Goal: Task Accomplishment & Management: Complete application form

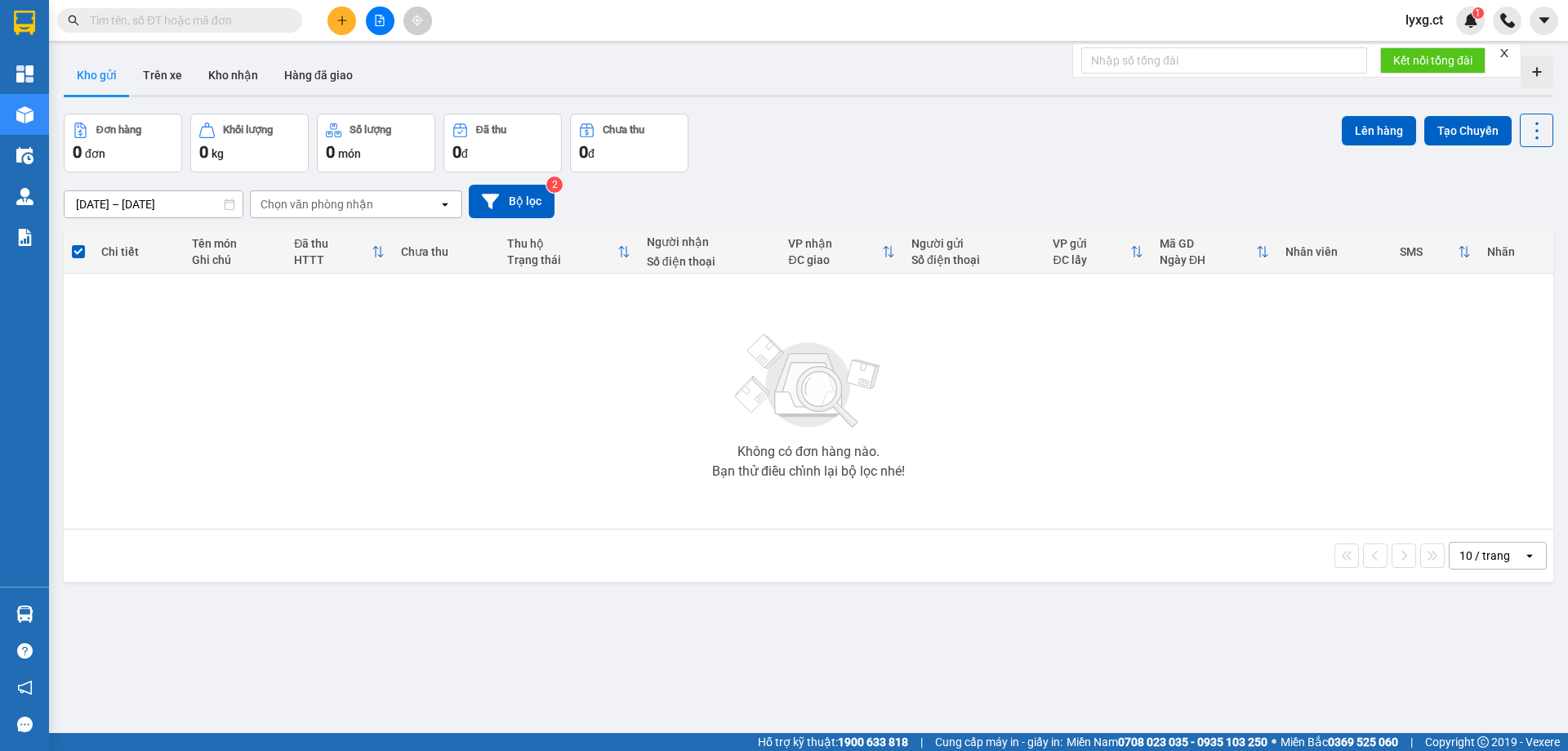
click at [343, 26] on button at bounding box center [342, 20] width 29 height 29
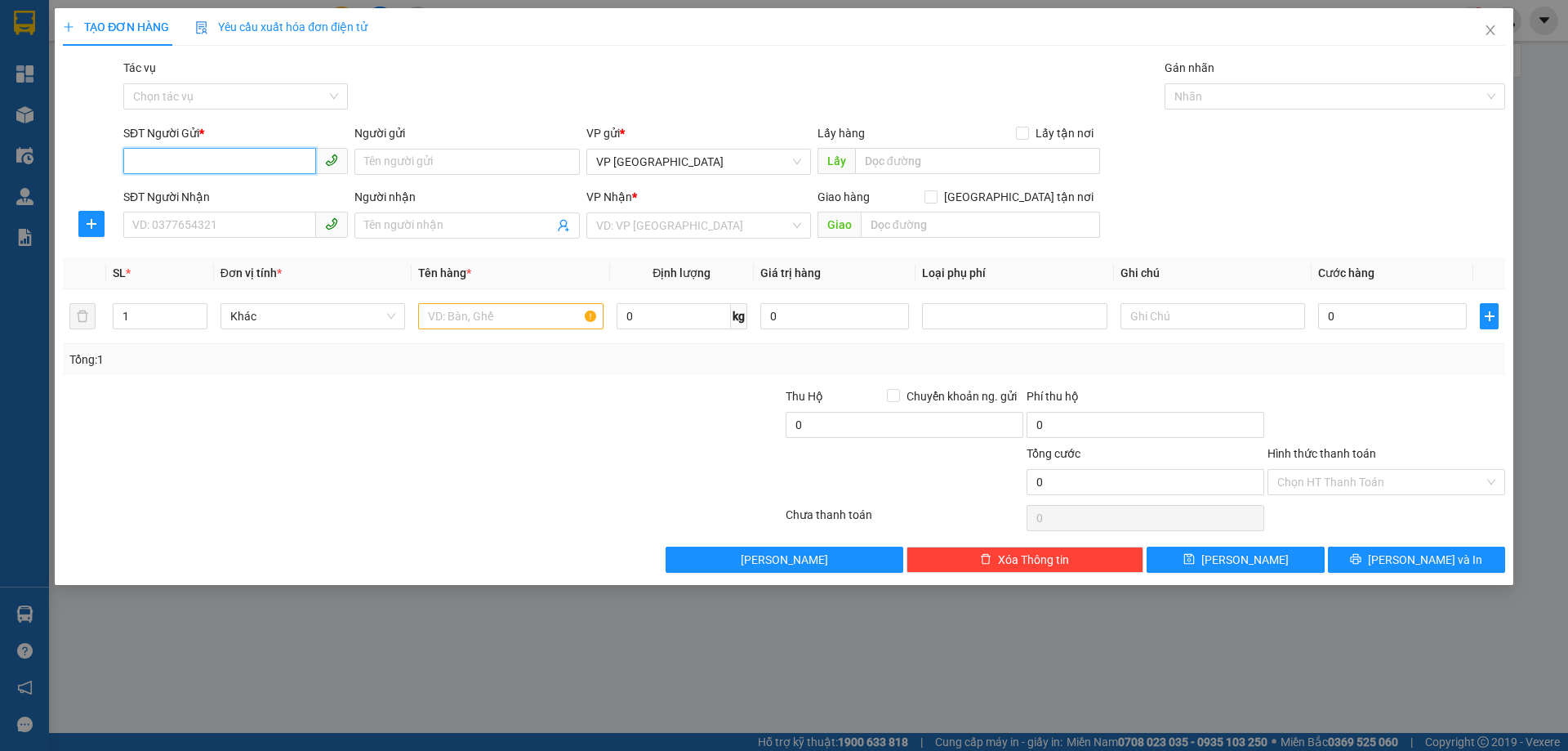
click at [280, 153] on input "SĐT Người Gửi *" at bounding box center [220, 161] width 193 height 26
click at [277, 162] on input "SĐT Người Gửi *" at bounding box center [220, 161] width 193 height 26
type input "0867190292"
click at [146, 198] on div "0867190292" at bounding box center [235, 194] width 205 height 18
type input "0862582314"
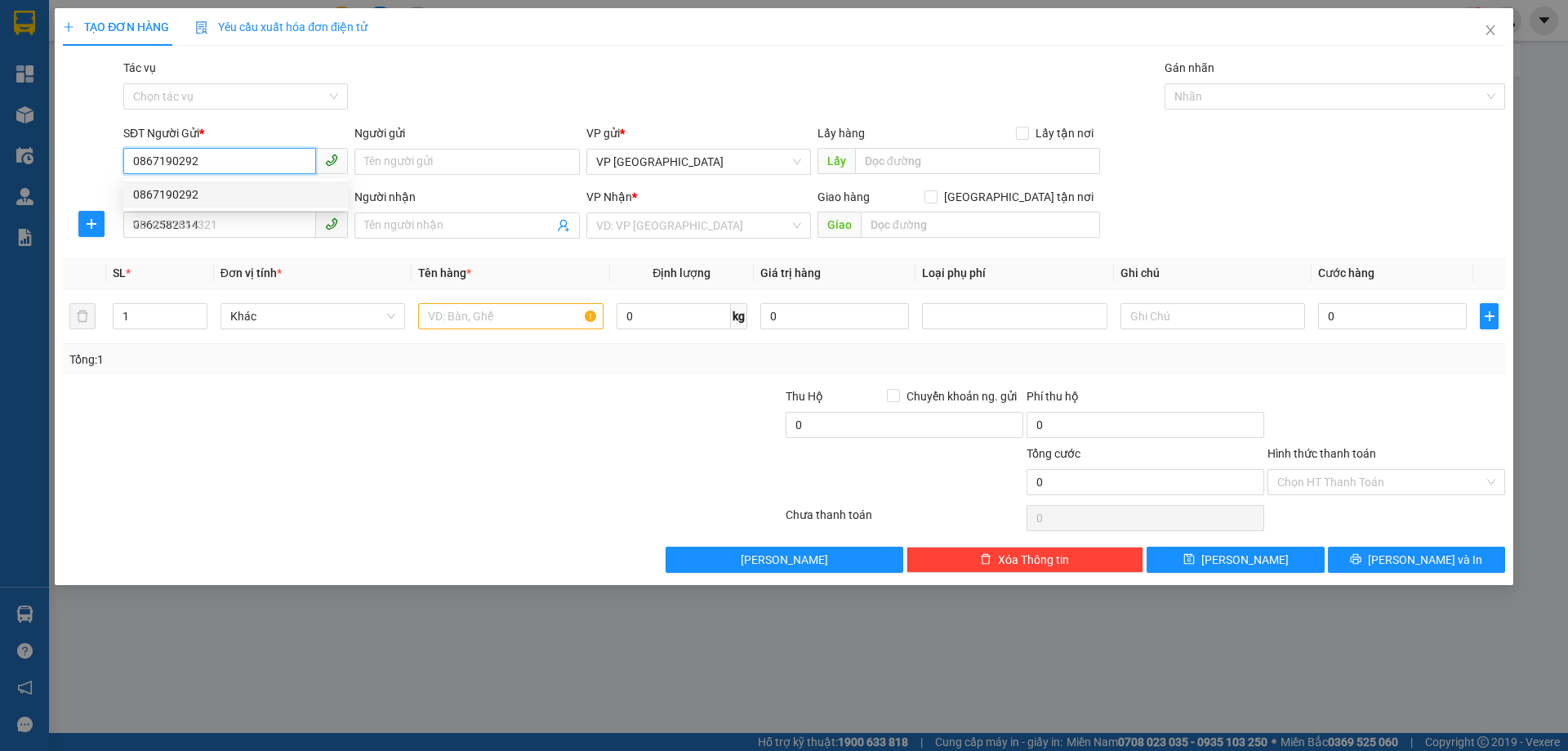
type input "50.000"
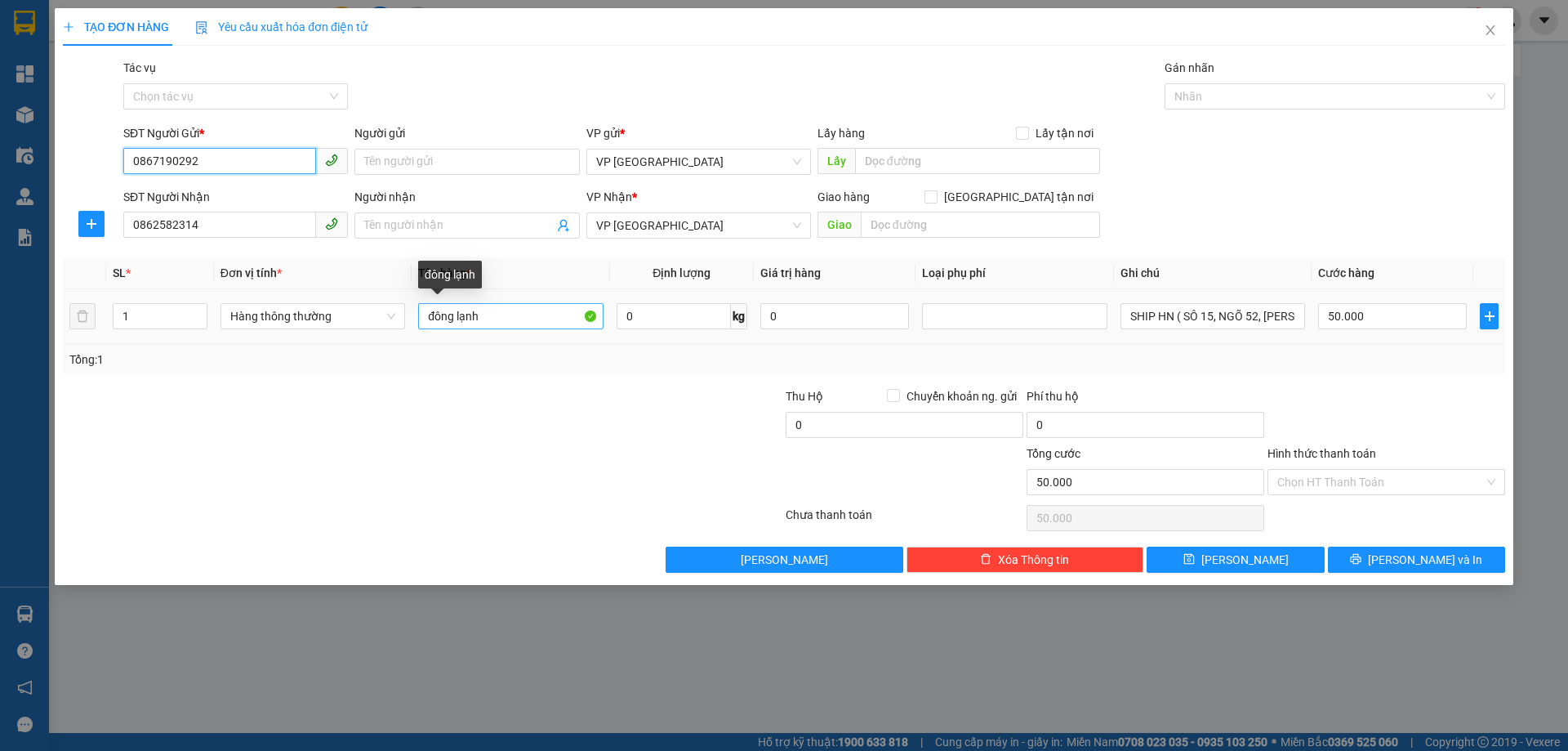
type input "0867190292"
click at [504, 311] on input "đông lạnh" at bounding box center [510, 316] width 184 height 26
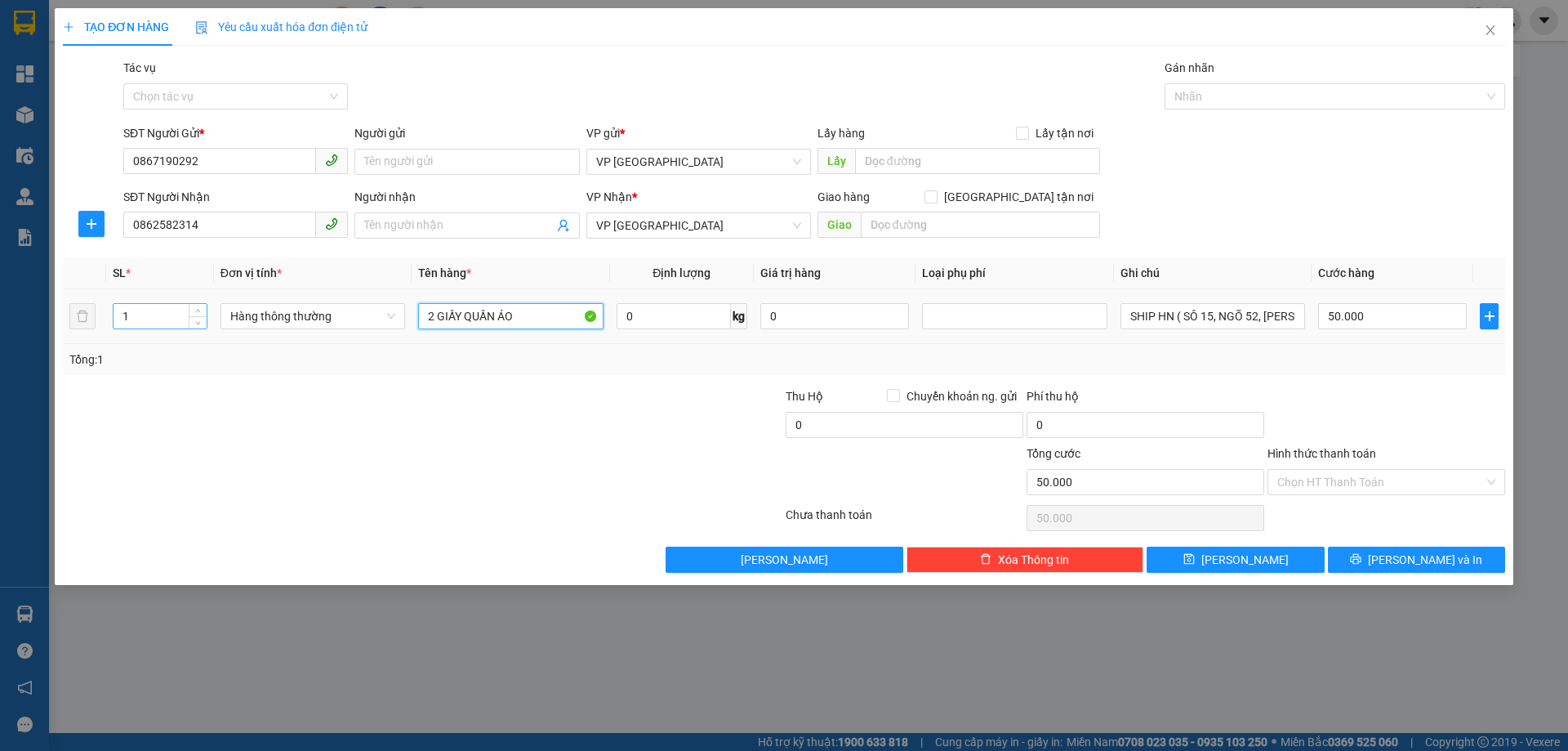
type input "2 GIẤY QUẦN ÁO"
click at [163, 317] on input "1" at bounding box center [160, 316] width 93 height 24
type input "2"
click at [1428, 316] on input "50.000" at bounding box center [1393, 316] width 149 height 26
type input "1"
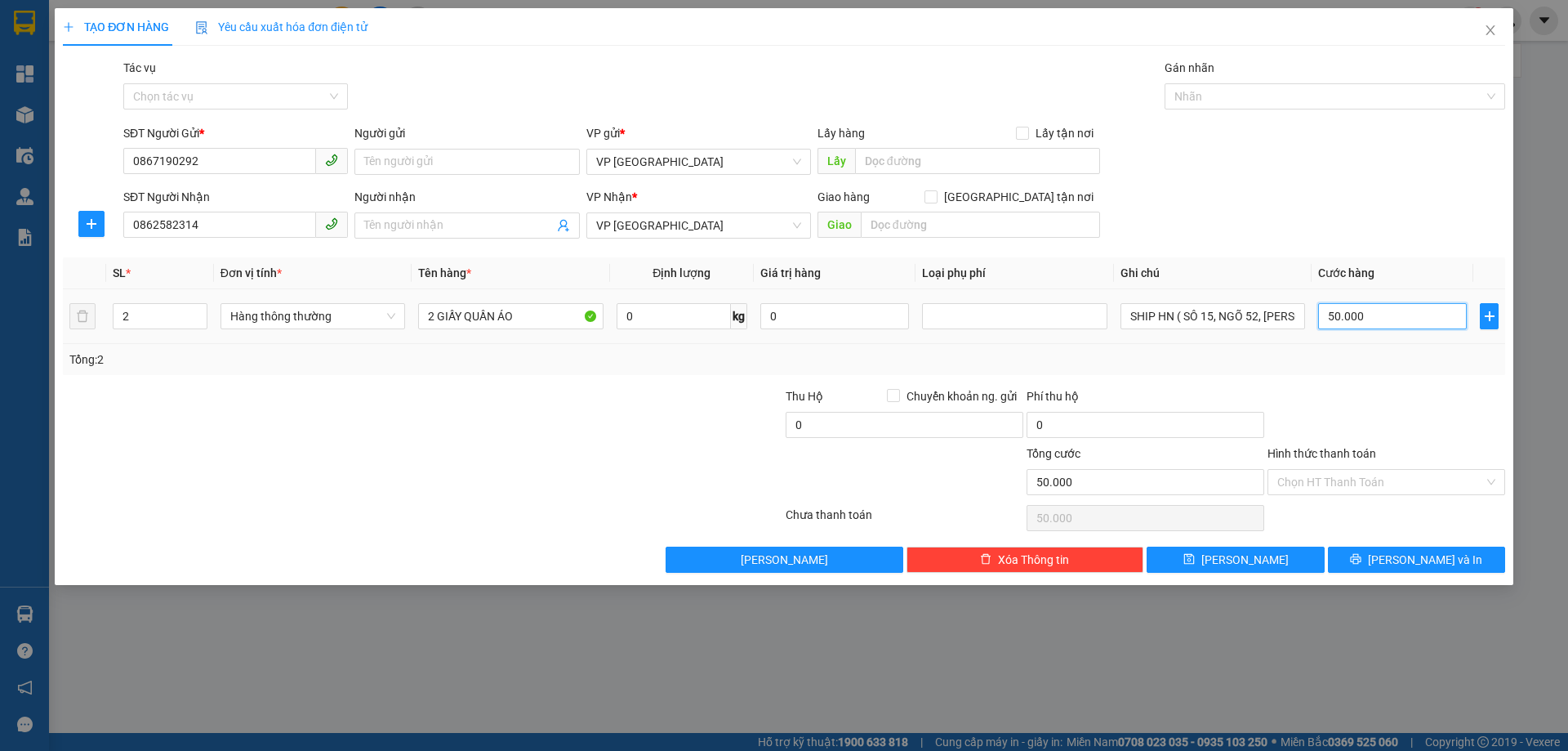
type input "1"
type input "10"
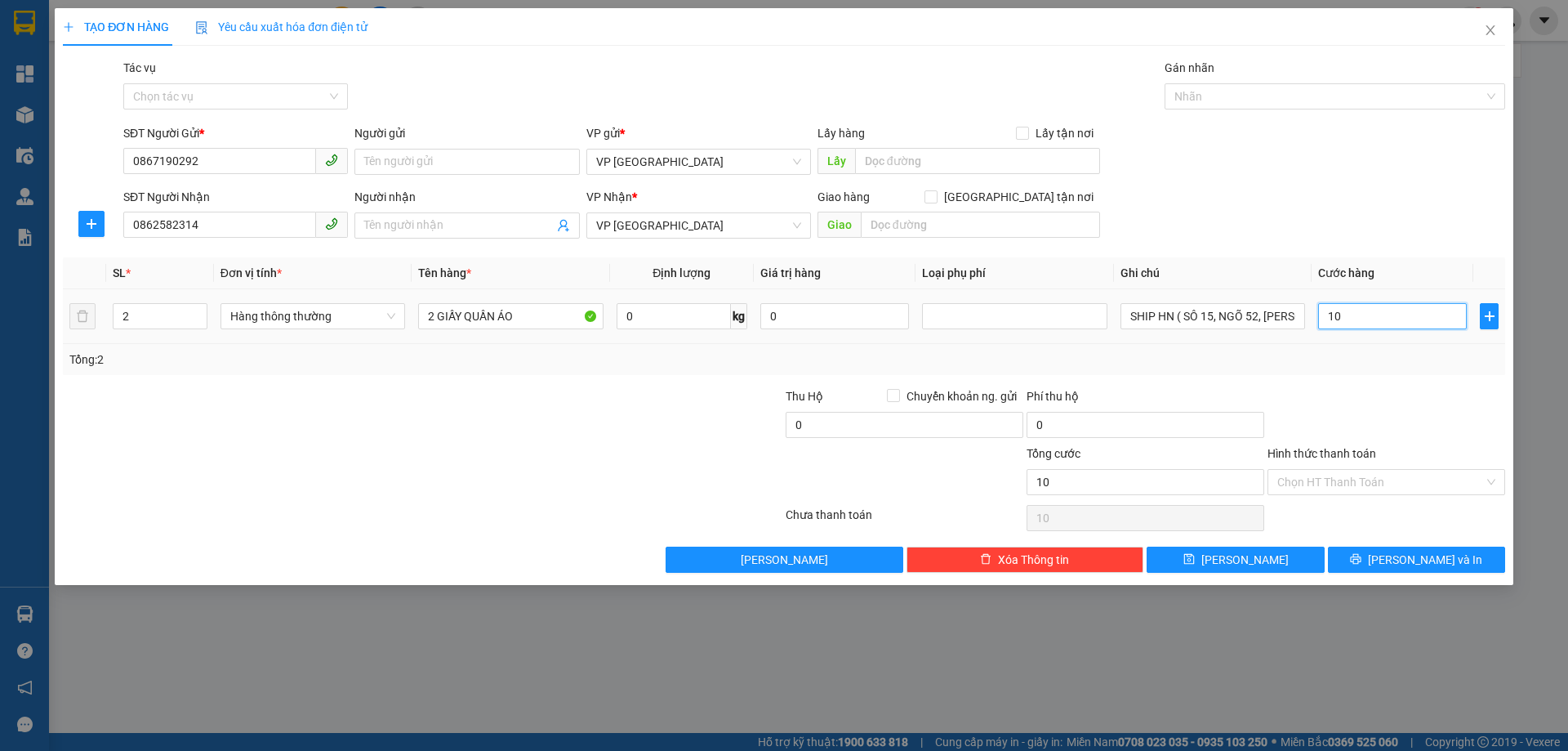
type input "100"
type input "100.000"
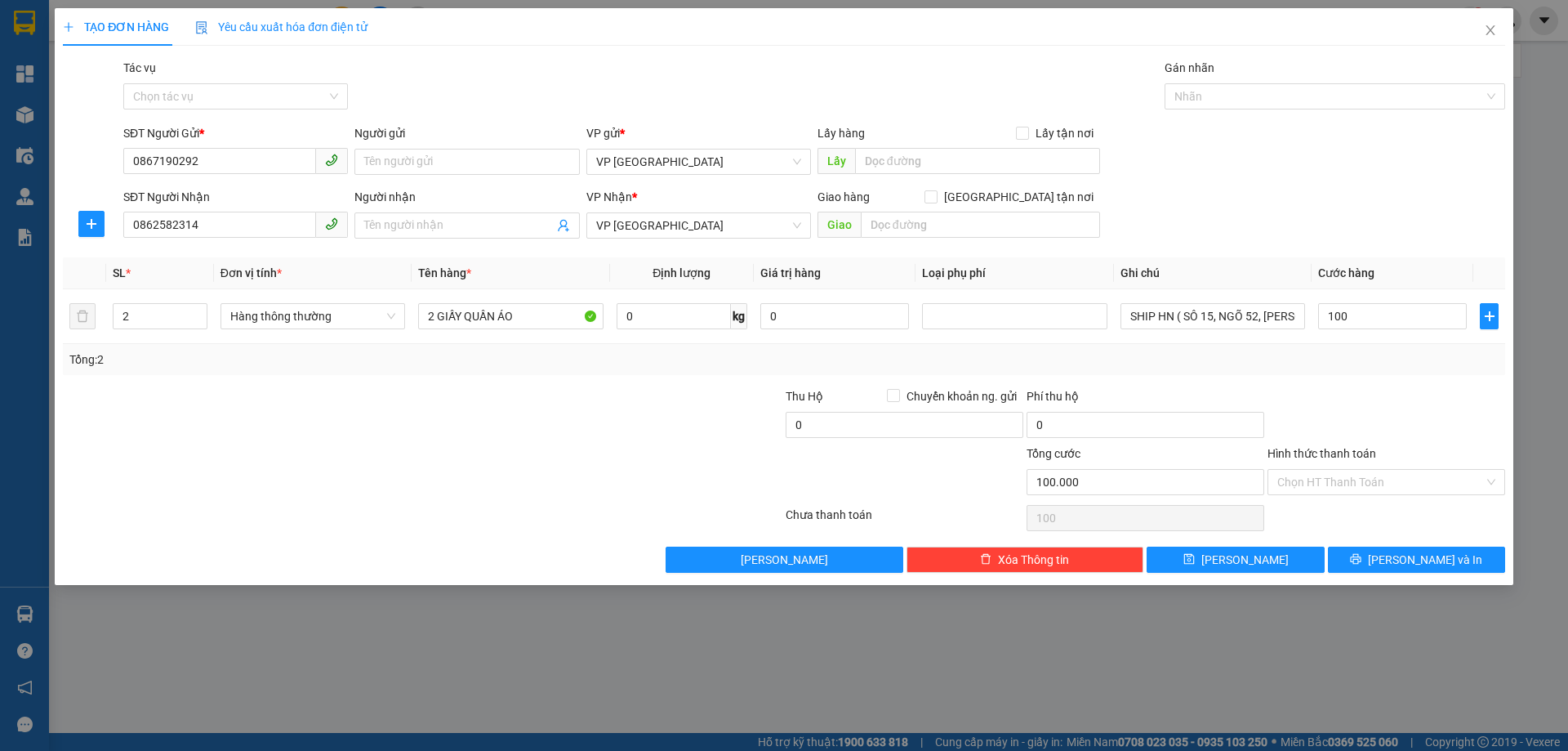
type input "100.000"
click at [1412, 352] on div "Tổng: 2" at bounding box center [784, 359] width 1429 height 18
click at [1387, 483] on input "Hình thức thanh toán" at bounding box center [1381, 482] width 207 height 24
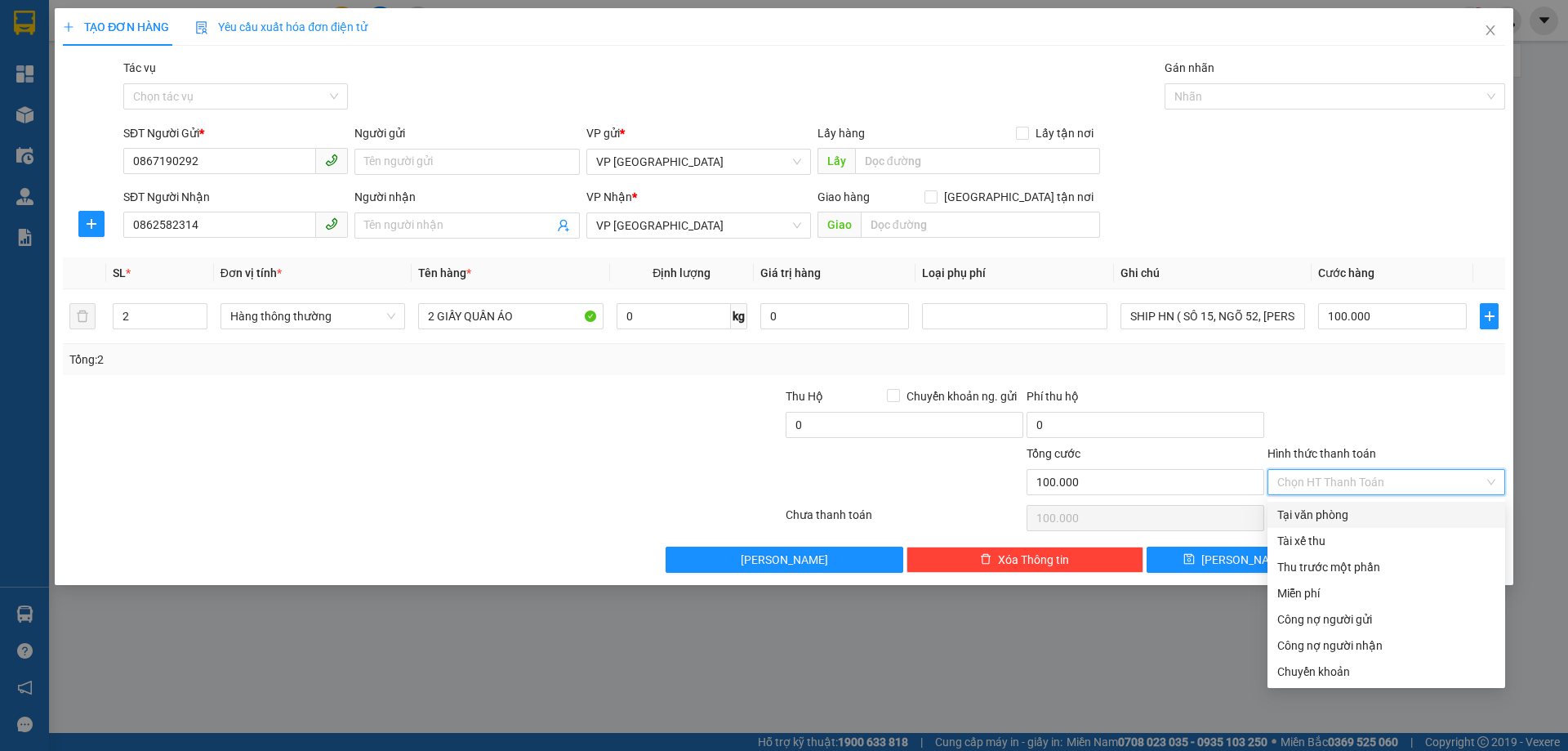
click at [1360, 397] on div at bounding box center [1387, 415] width 241 height 57
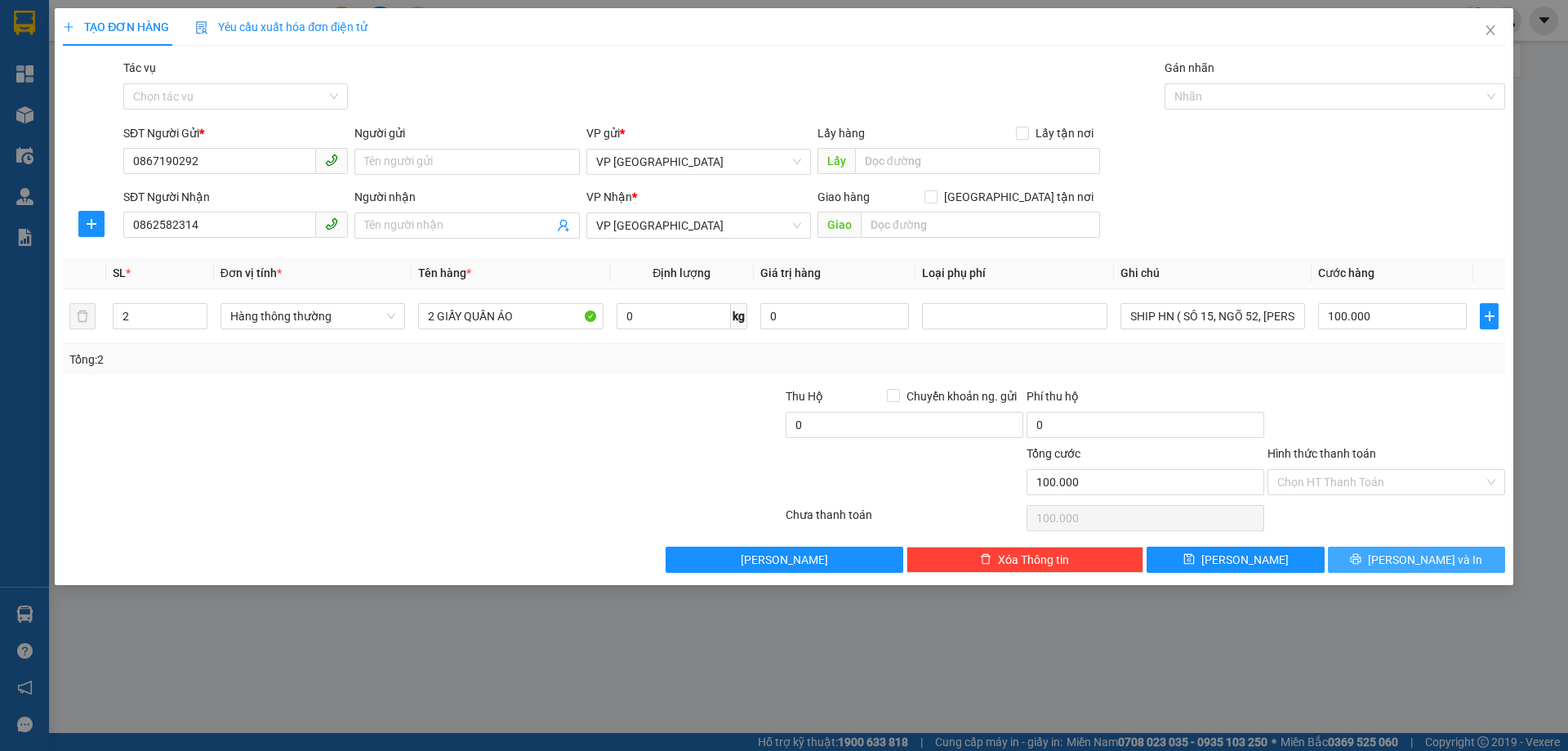
click at [1361, 559] on icon "printer" at bounding box center [1356, 558] width 10 height 10
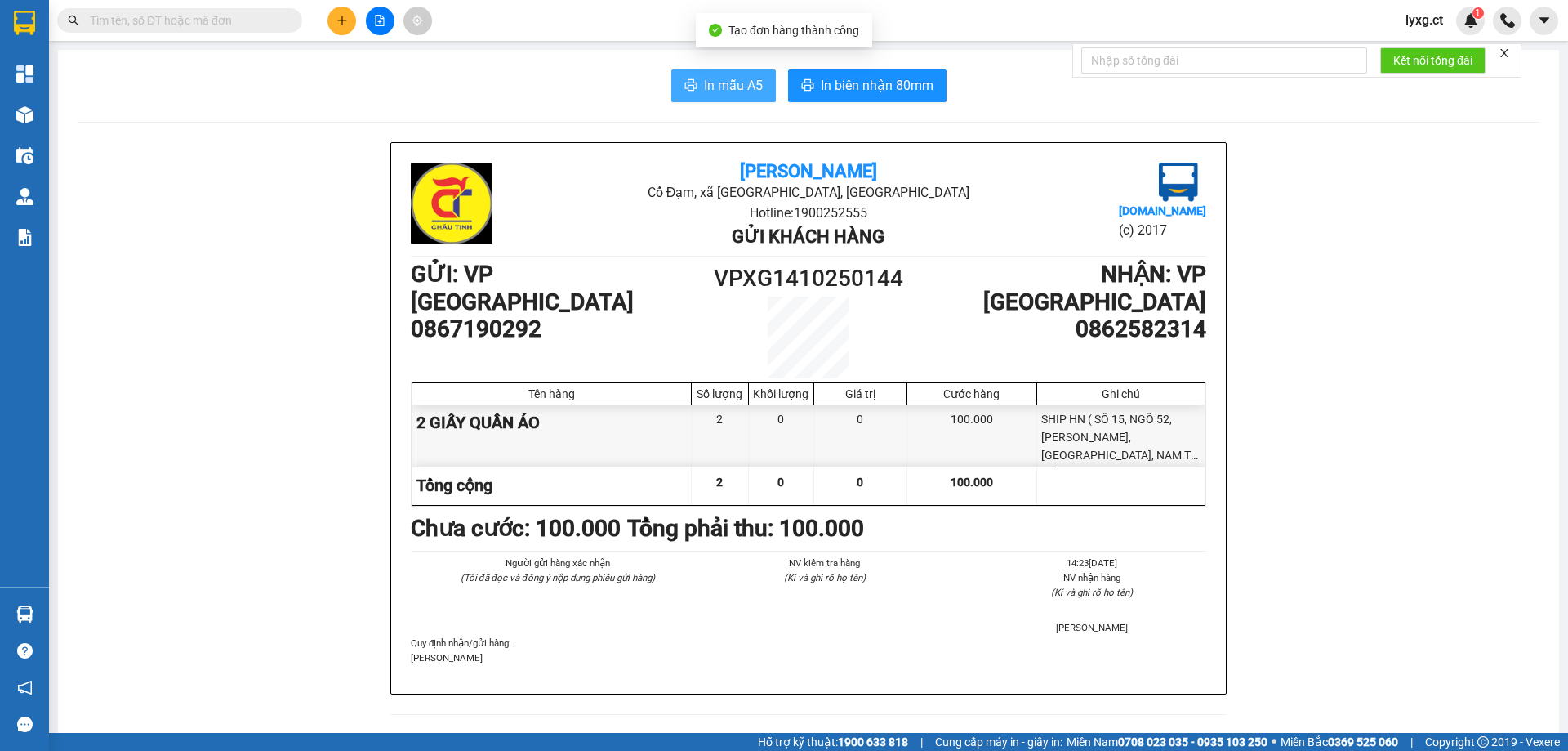
click at [740, 87] on span "In mẫu A5" at bounding box center [733, 86] width 59 height 20
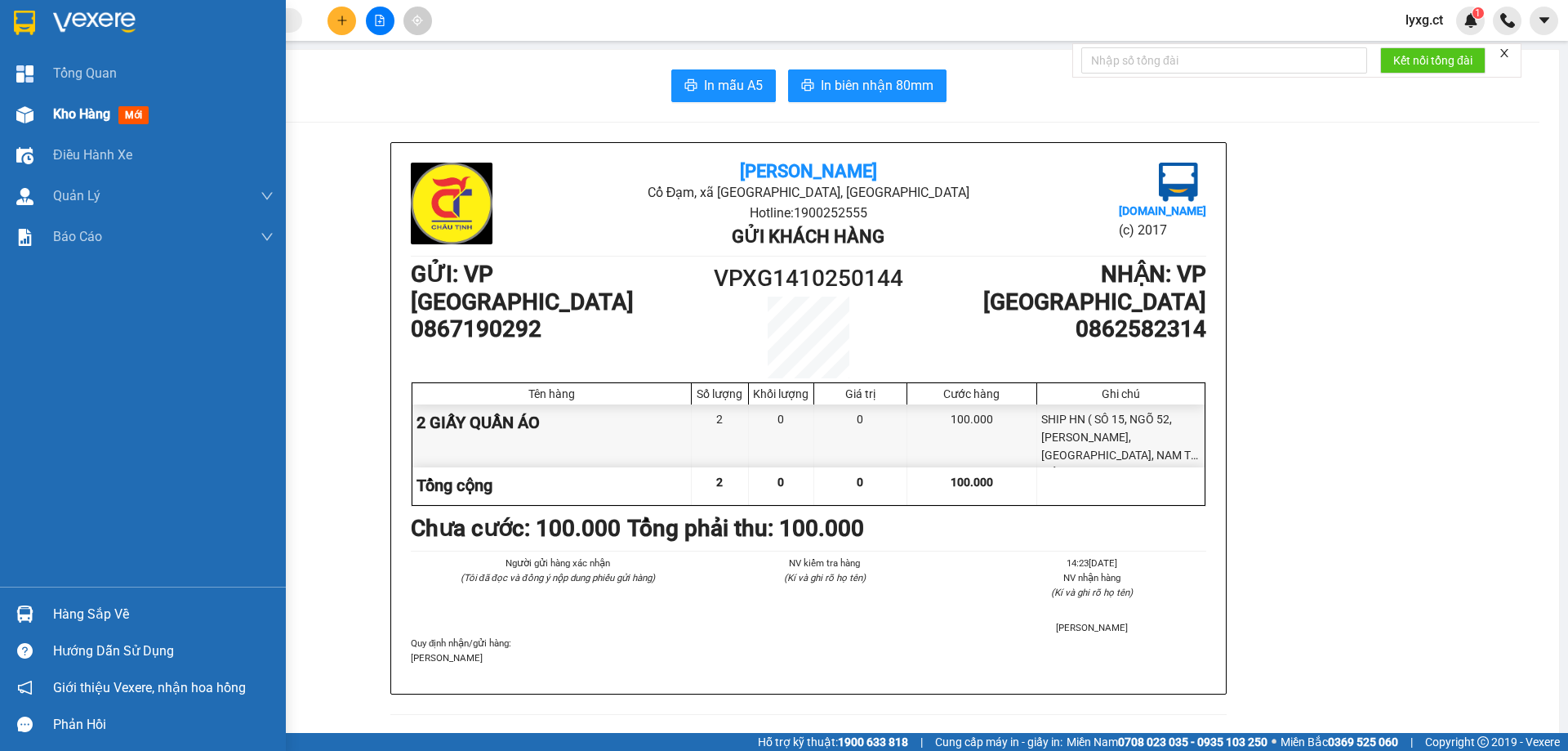
click at [94, 114] on span "Kho hàng" at bounding box center [81, 114] width 57 height 16
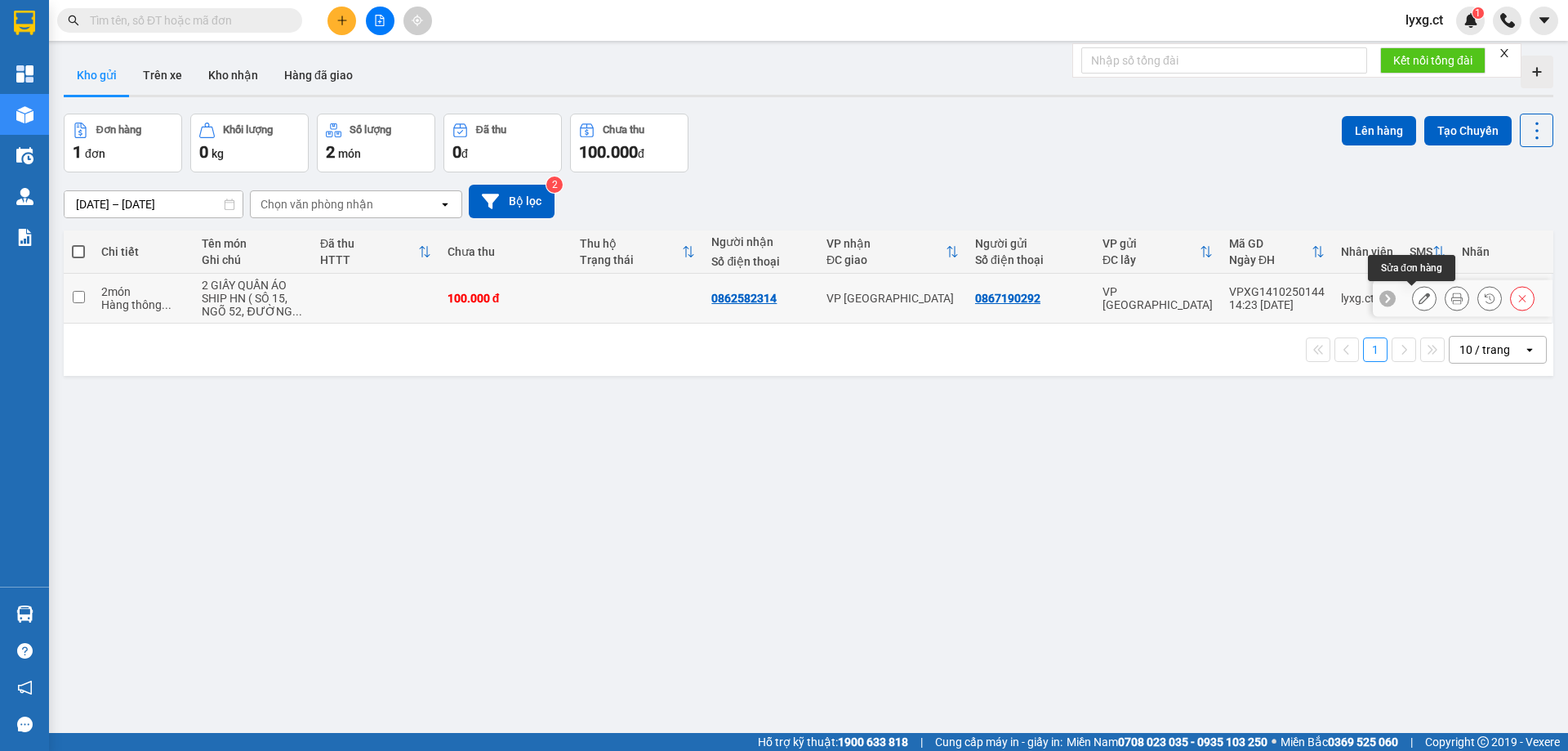
click at [1419, 300] on icon at bounding box center [1425, 298] width 11 height 11
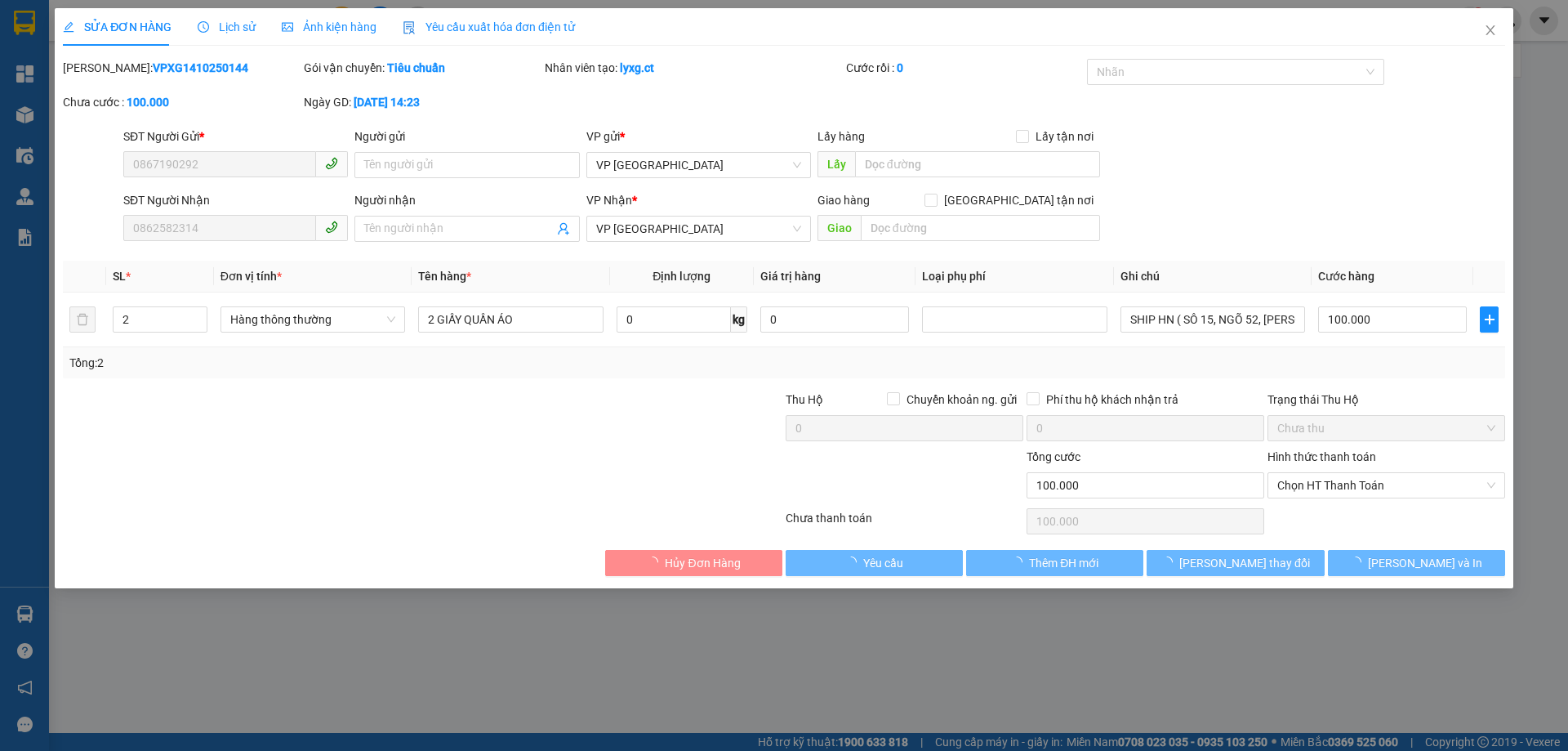
type input "0867190292"
type input "0862582314"
type input "0"
type input "100.000"
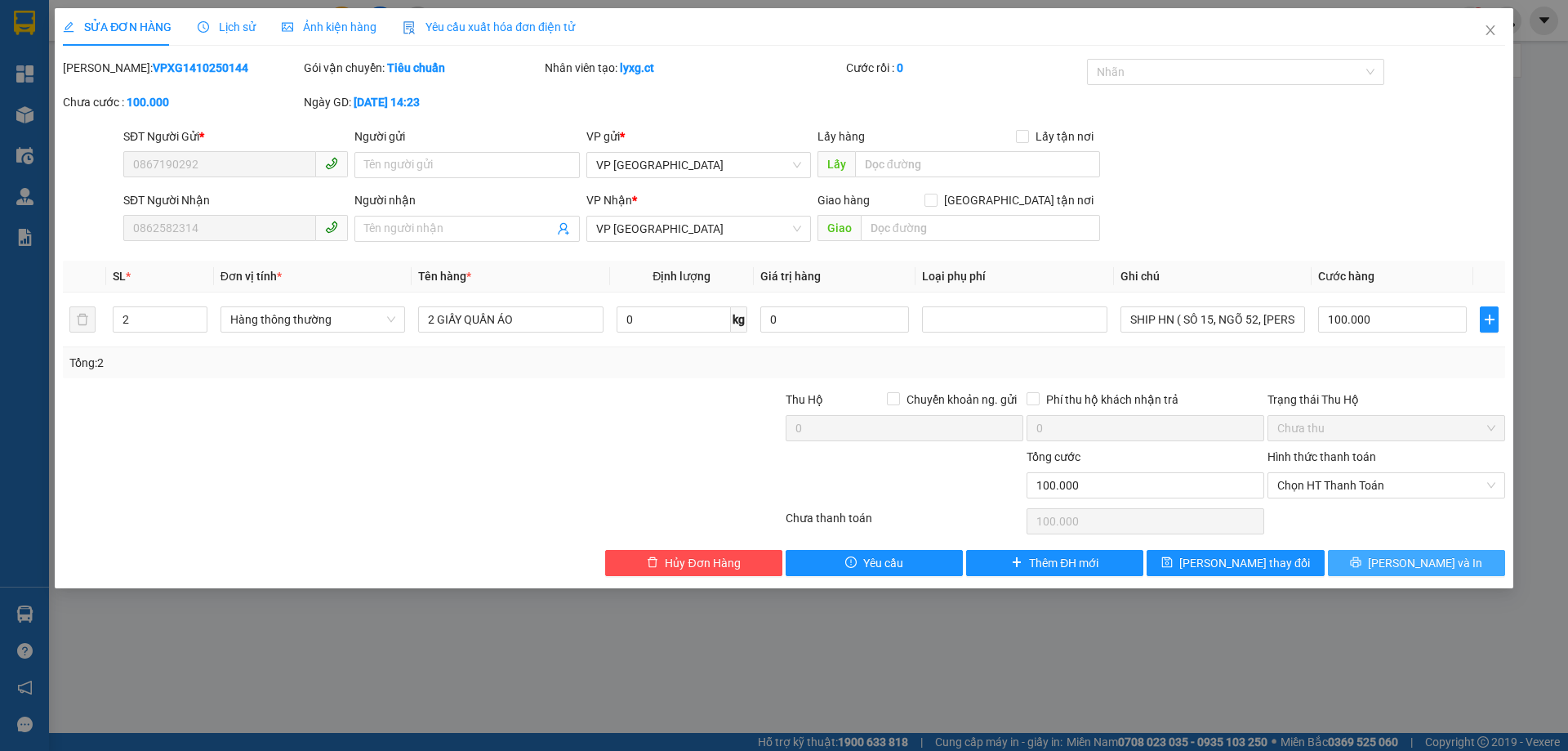
click at [1409, 569] on span "[PERSON_NAME] và In" at bounding box center [1425, 562] width 114 height 18
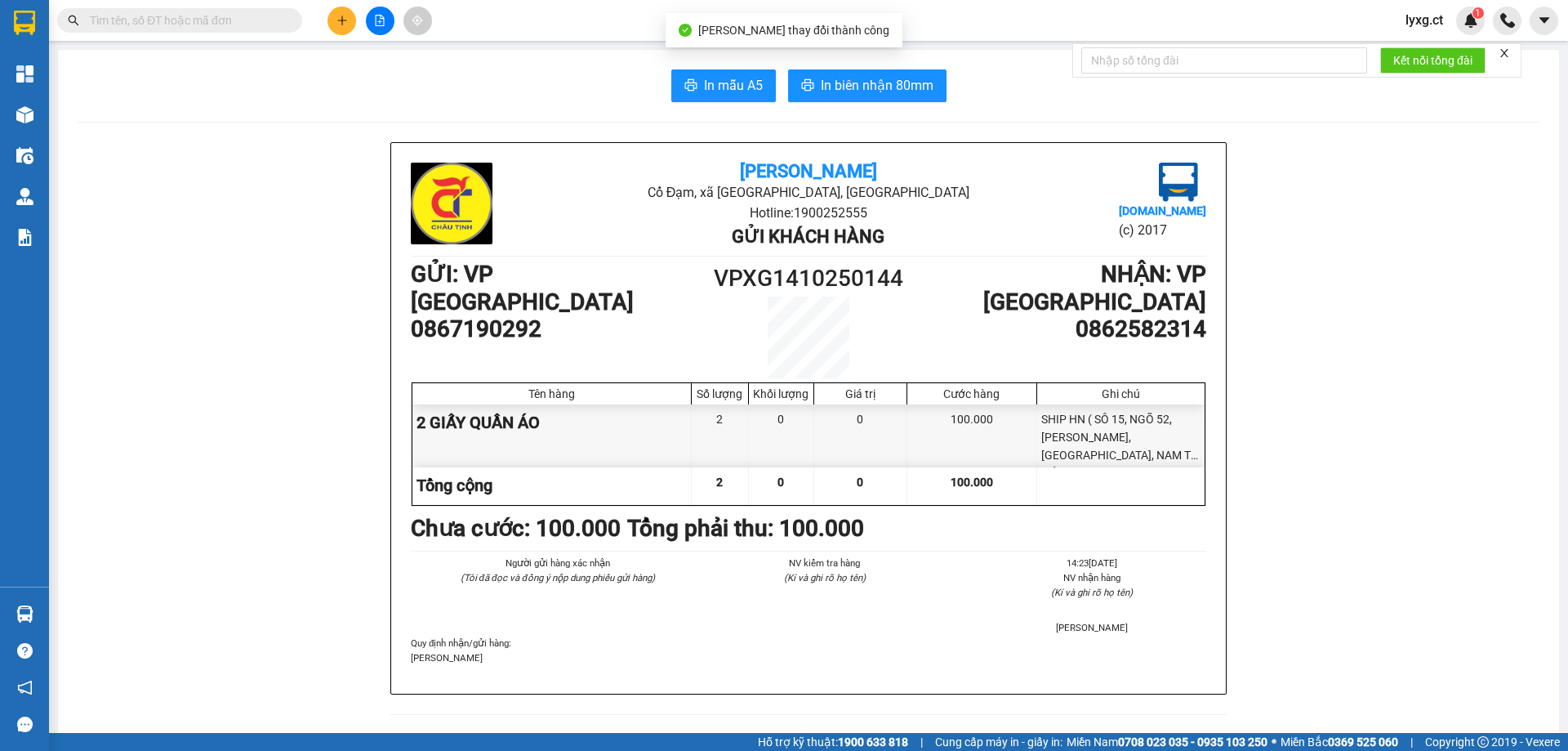
click at [739, 87] on span "In mẫu A5" at bounding box center [733, 86] width 59 height 20
click at [1219, 633] on div "Châu Tịnh Cổ Đạm, xã [GEOGRAPHIC_DATA], [GEOGRAPHIC_DATA] Hotline: 1900252555 G…" at bounding box center [808, 419] width 835 height 551
click at [348, 16] on button at bounding box center [342, 20] width 29 height 29
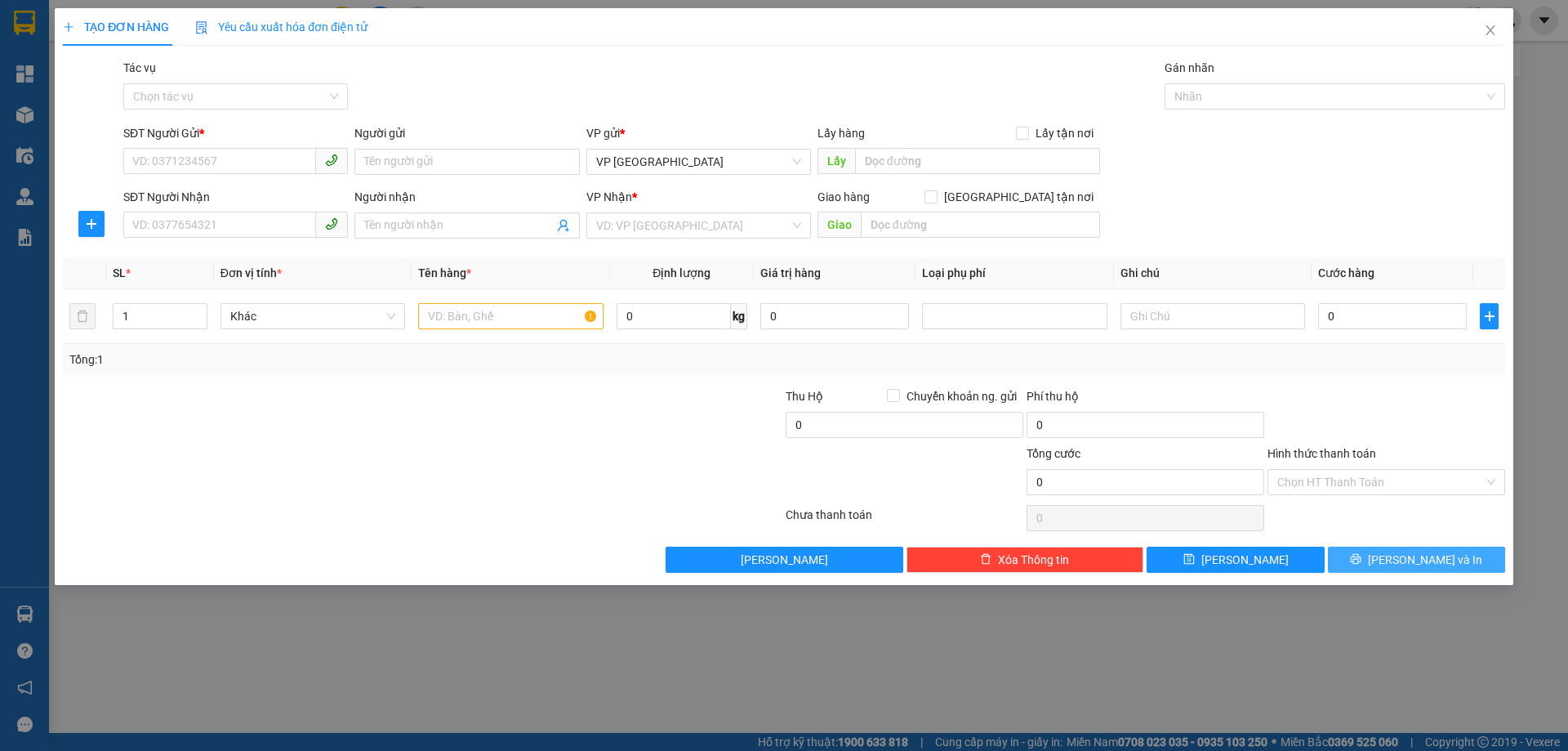
click at [1361, 558] on icon "printer" at bounding box center [1356, 558] width 11 height 11
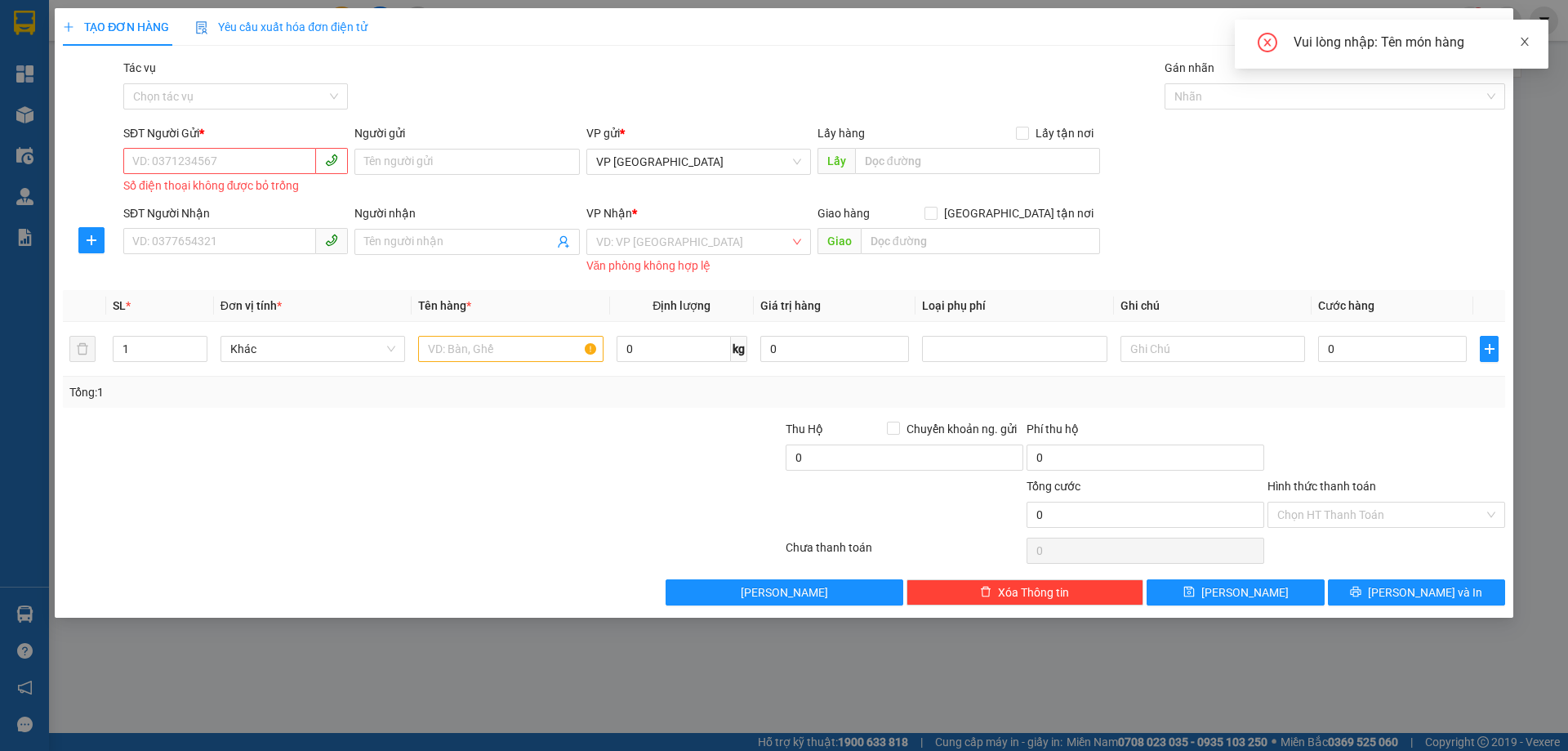
click at [1527, 39] on icon "close" at bounding box center [1525, 41] width 8 height 8
click at [1496, 28] on icon "close" at bounding box center [1491, 30] width 13 height 13
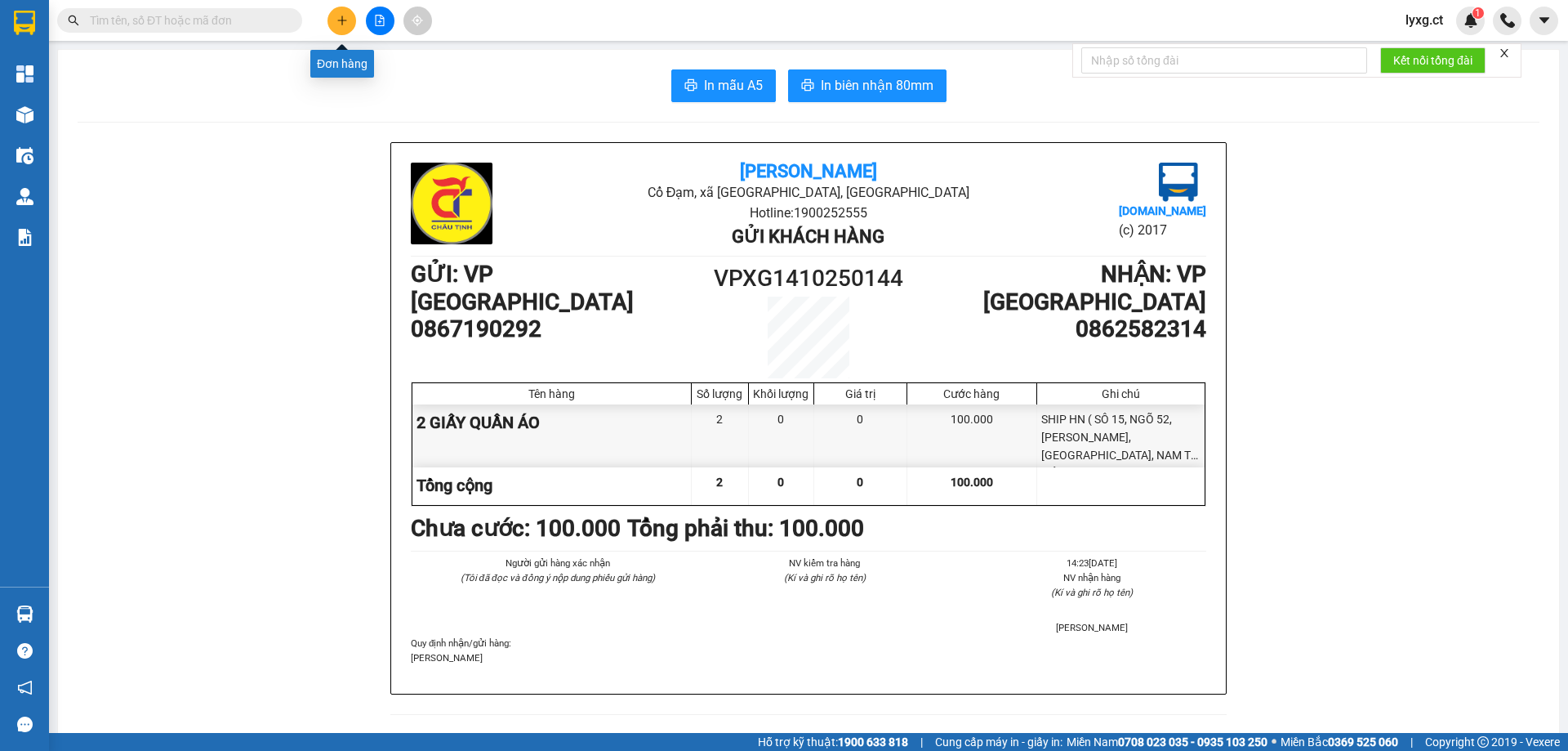
click at [339, 20] on icon "plus" at bounding box center [342, 20] width 9 height 1
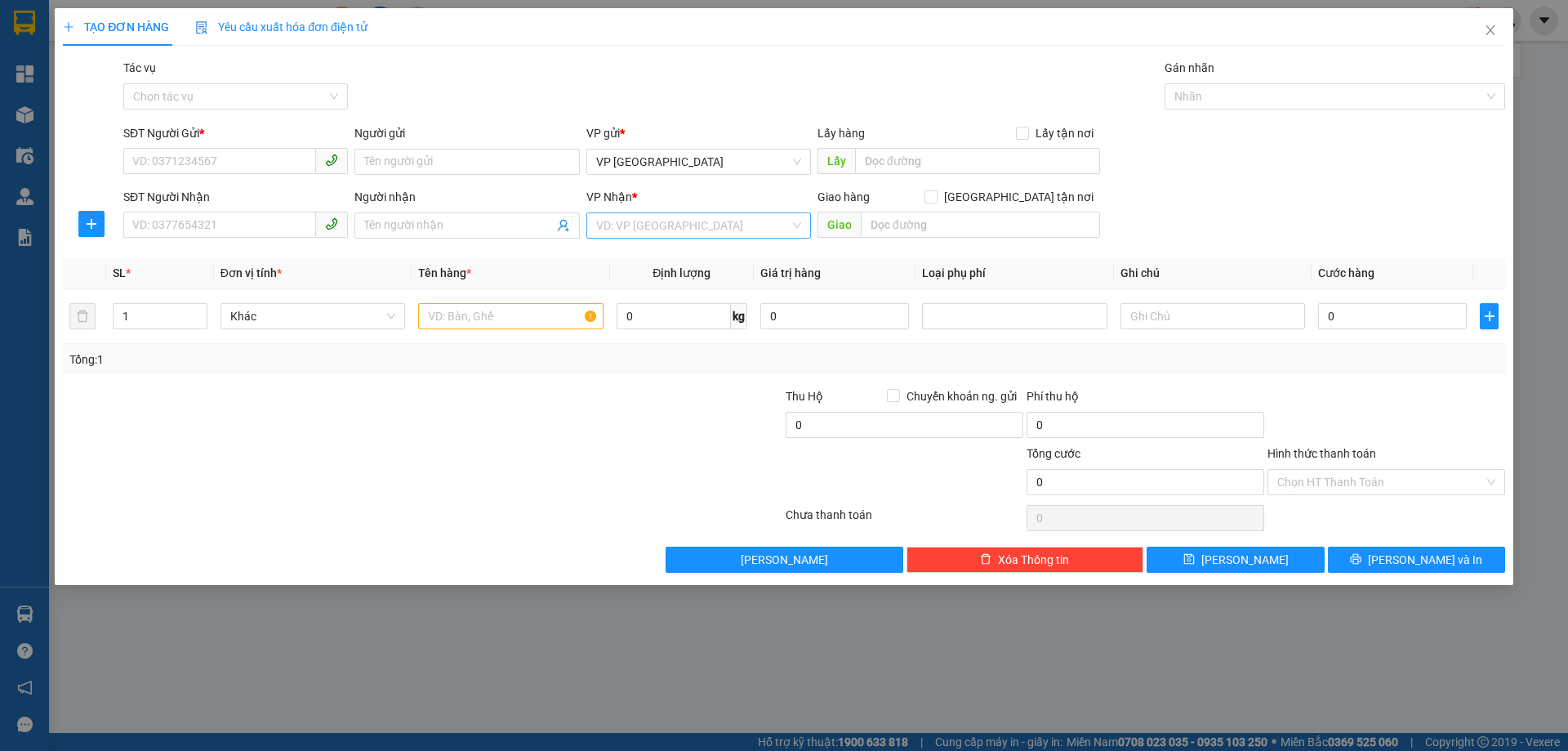
click at [701, 231] on input "search" at bounding box center [693, 225] width 194 height 24
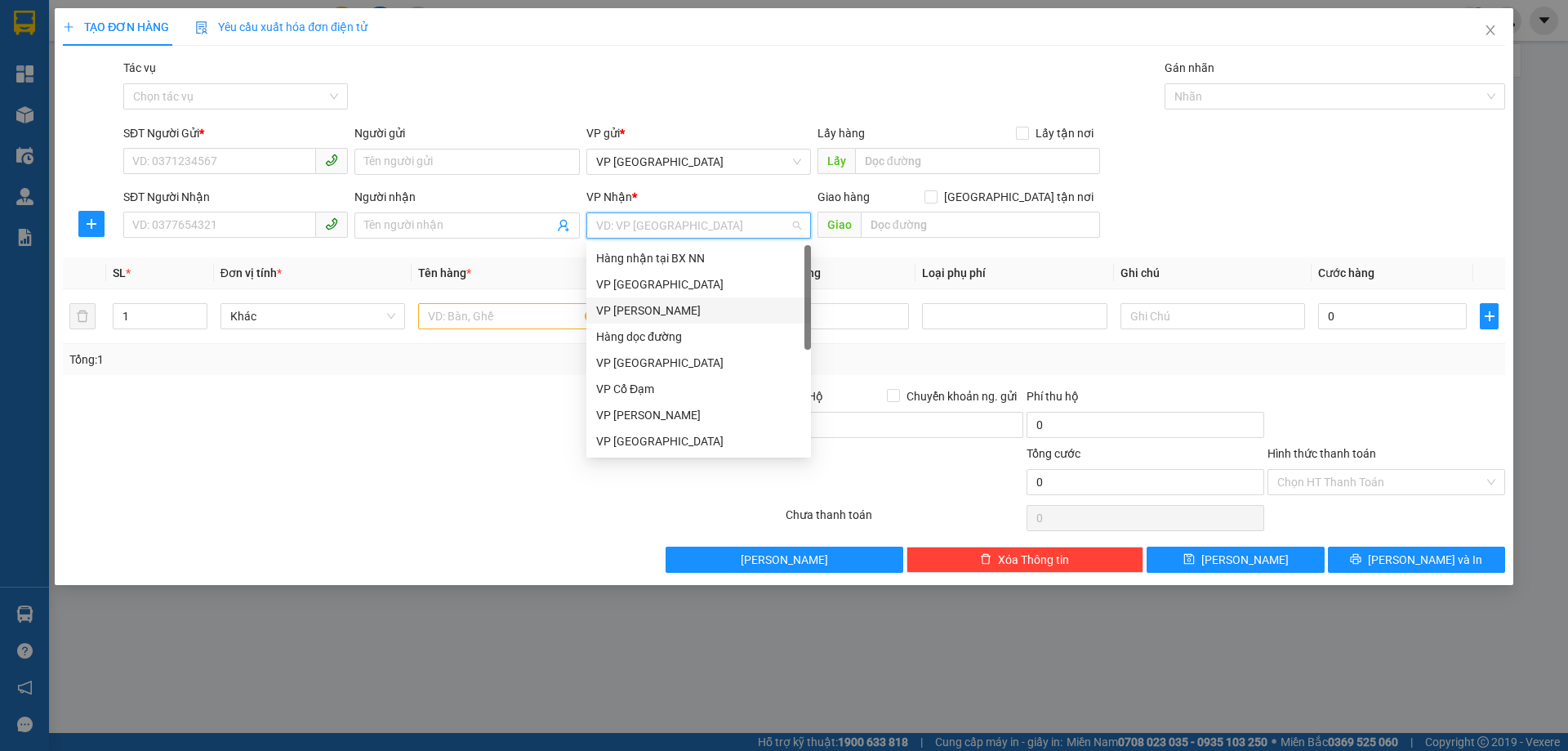
click at [630, 317] on div "VP [PERSON_NAME]" at bounding box center [699, 310] width 205 height 18
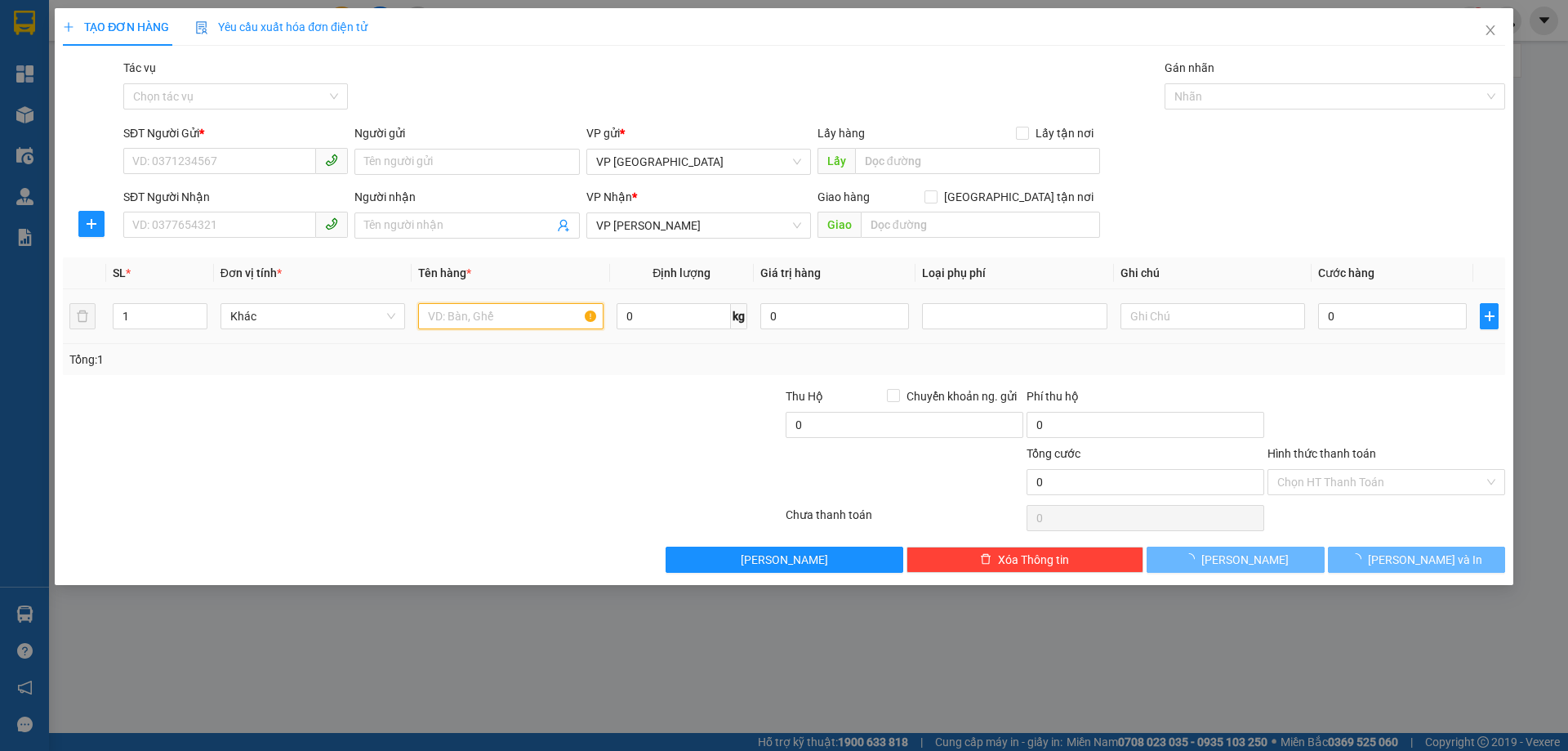
click at [490, 316] on input "text" at bounding box center [510, 316] width 184 height 26
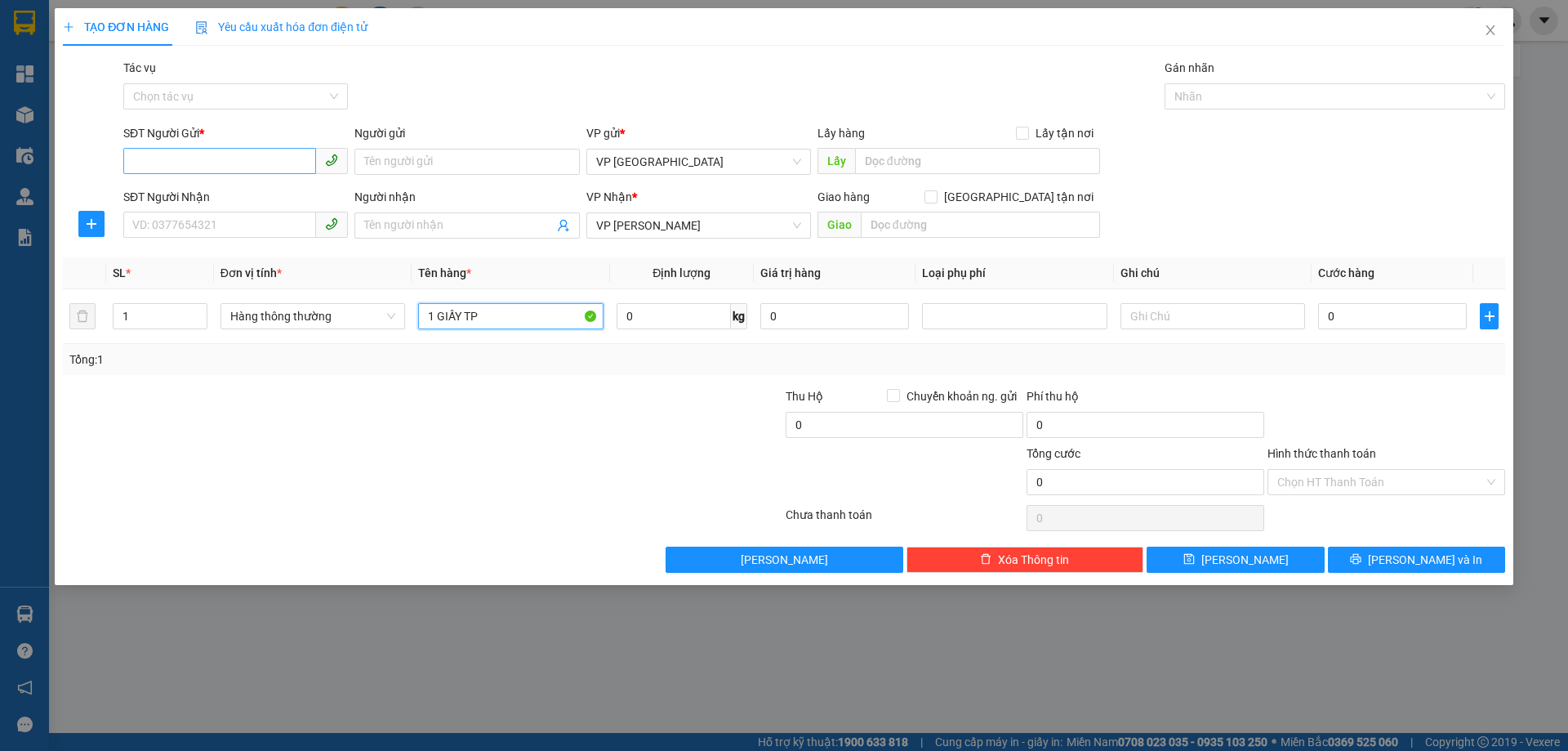
type input "1 GIẤY TP"
click at [234, 155] on input "SĐT Người Gửi *" at bounding box center [220, 161] width 193 height 26
type input "0399868777"
click at [221, 199] on div "0399868777 - a thư" at bounding box center [235, 194] width 205 height 18
type input "a thư"
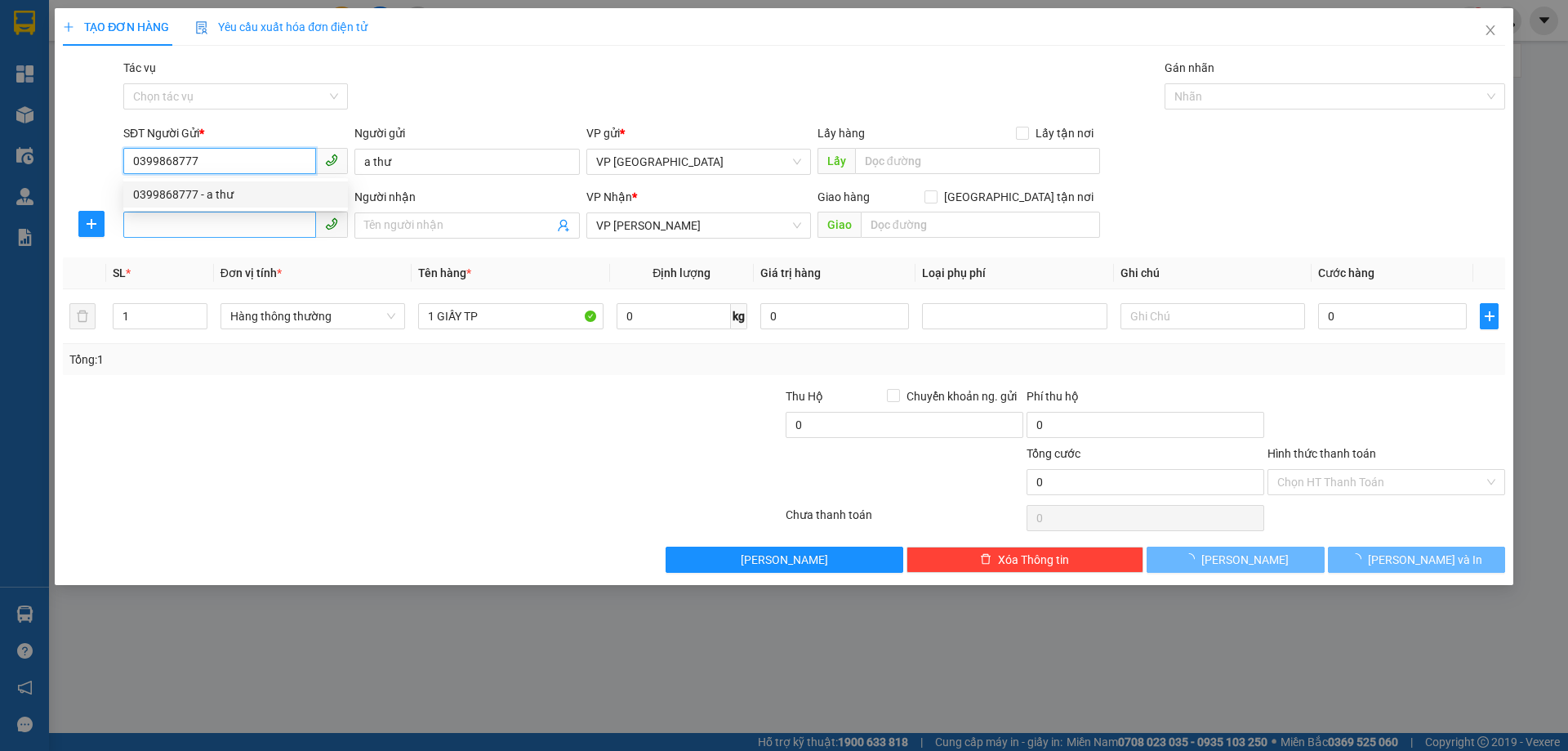
type input "30.000"
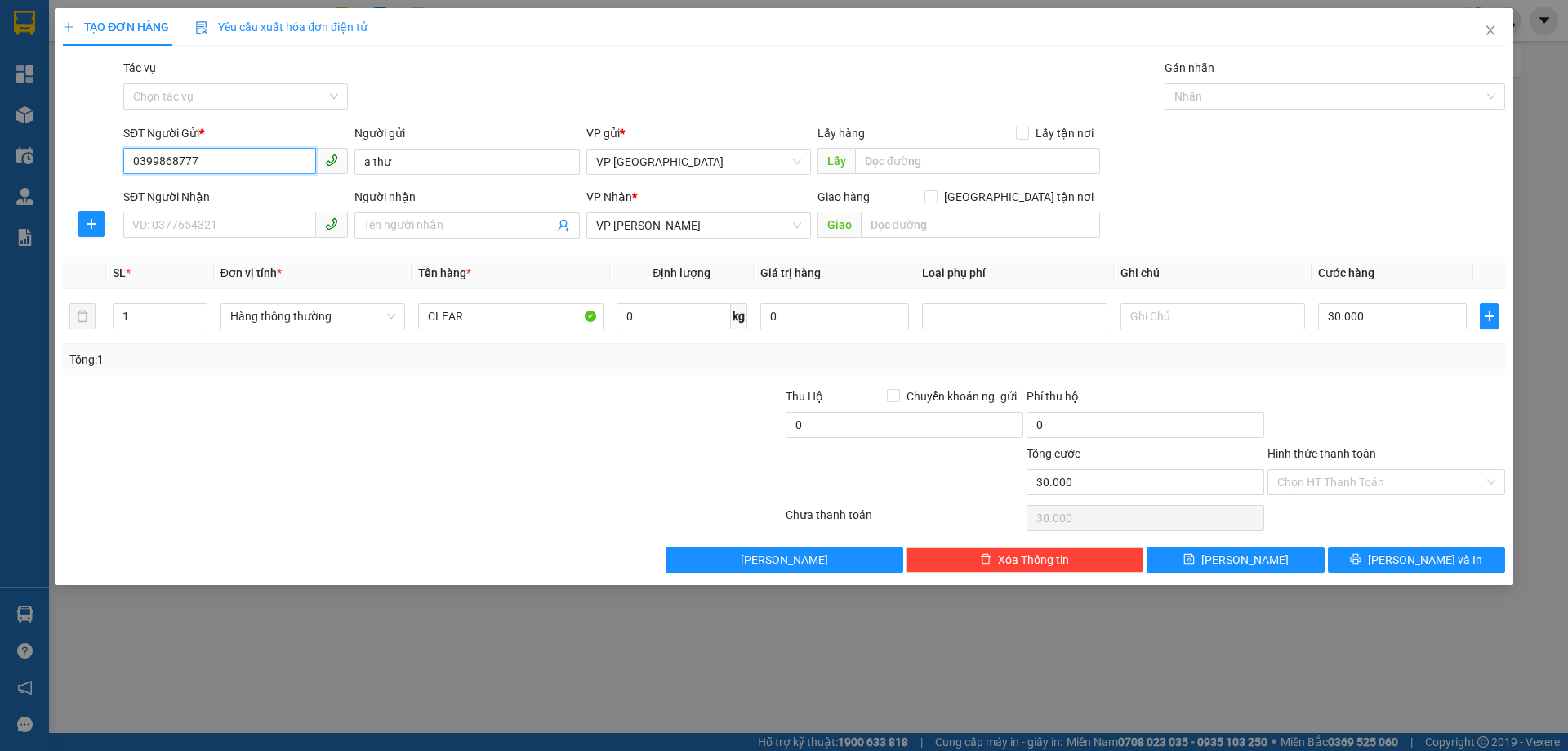
type input "0399868777"
drag, startPoint x: 373, startPoint y: 175, endPoint x: 58, endPoint y: 176, distance: 315.0
click at [58, 176] on div "TẠO ĐƠN HÀNG Yêu cầu xuất hóa đơn điện tử Transit Pickup Surcharge Ids Transit …" at bounding box center [784, 297] width 1459 height 577
type input "ANH THƯ"
click at [162, 226] on input "SĐT Người Nhận" at bounding box center [220, 224] width 193 height 26
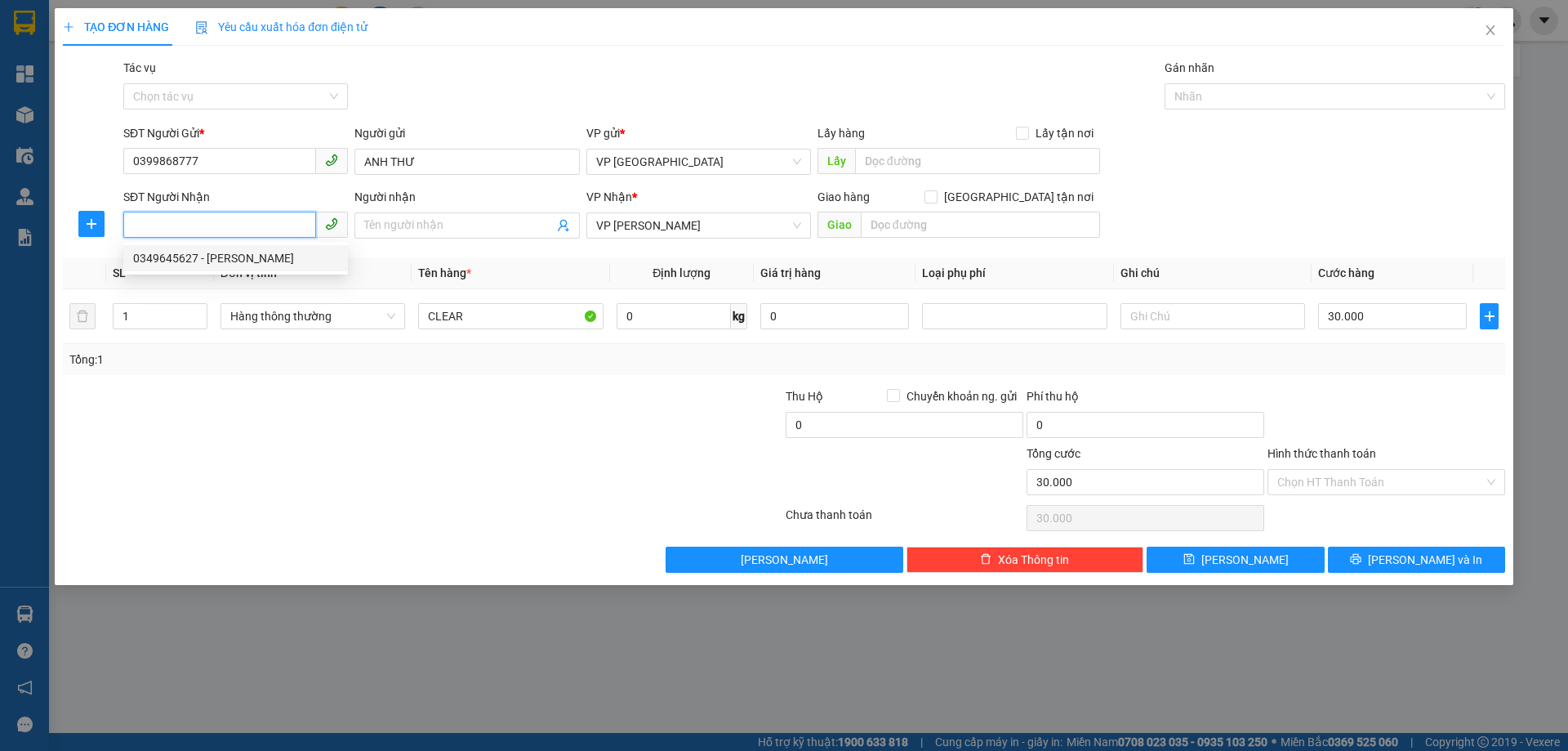
click at [240, 262] on div "0349645627 - [PERSON_NAME]" at bounding box center [235, 258] width 205 height 18
type input "0349645627"
type input "[PERSON_NAME]"
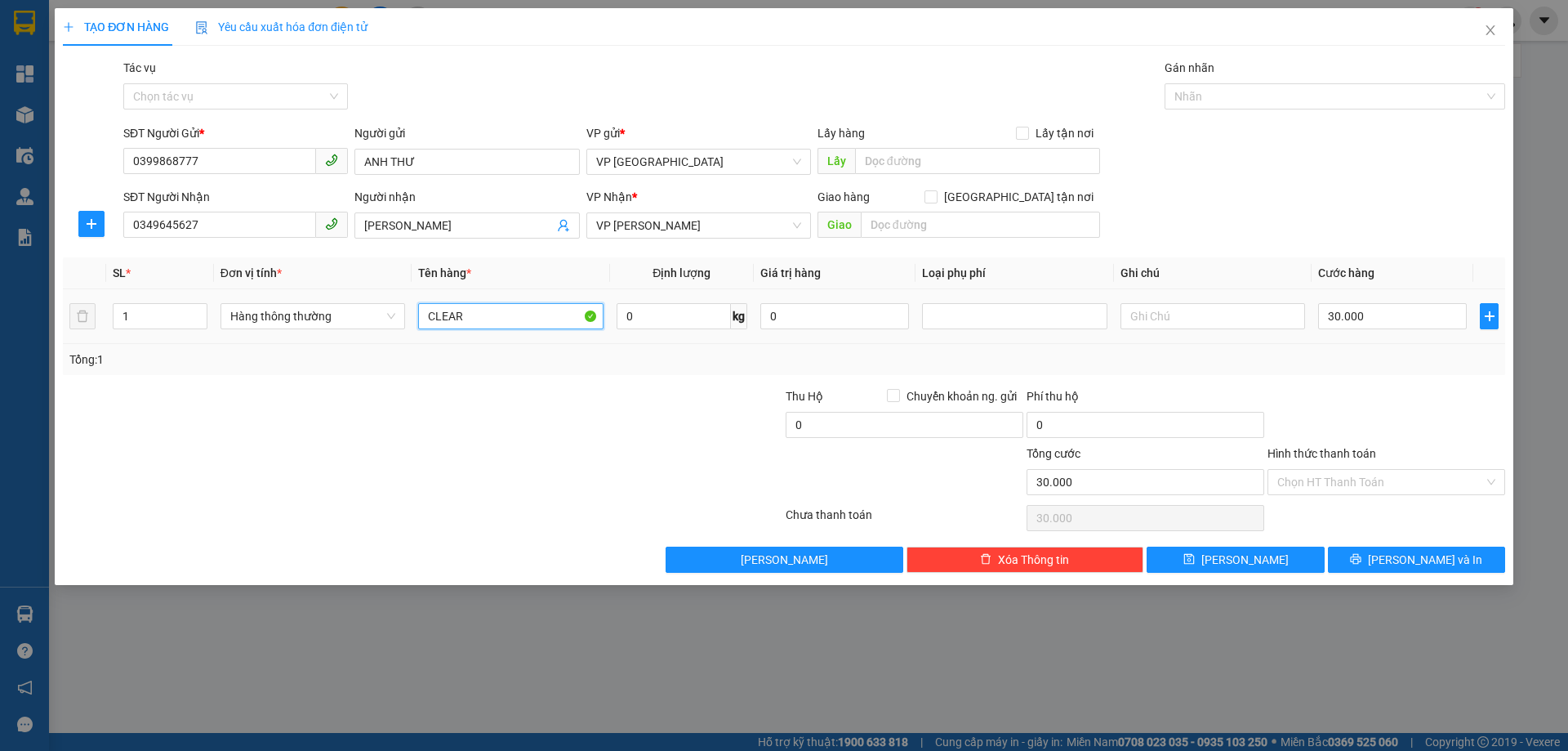
click at [493, 324] on input "CLEAR" at bounding box center [510, 316] width 184 height 26
click at [494, 320] on input "CLEAR" at bounding box center [510, 316] width 184 height 26
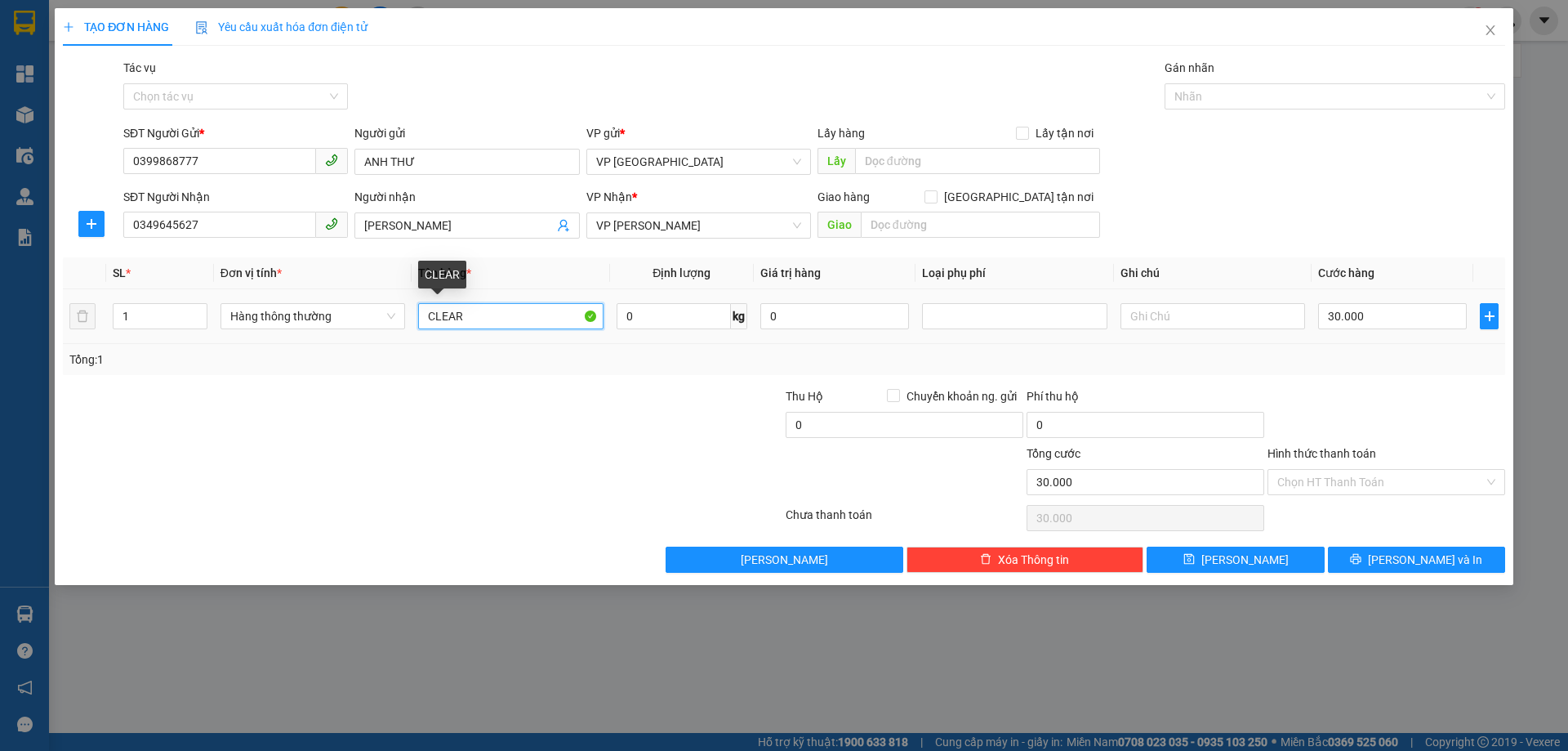
click at [494, 320] on input "CLEAR" at bounding box center [510, 316] width 184 height 26
type input "1 GIẤY TP"
drag, startPoint x: 585, startPoint y: 472, endPoint x: 661, endPoint y: 378, distance: 120.9
click at [586, 470] on div at bounding box center [663, 473] width 241 height 57
click at [1420, 304] on input "30.000" at bounding box center [1393, 316] width 149 height 26
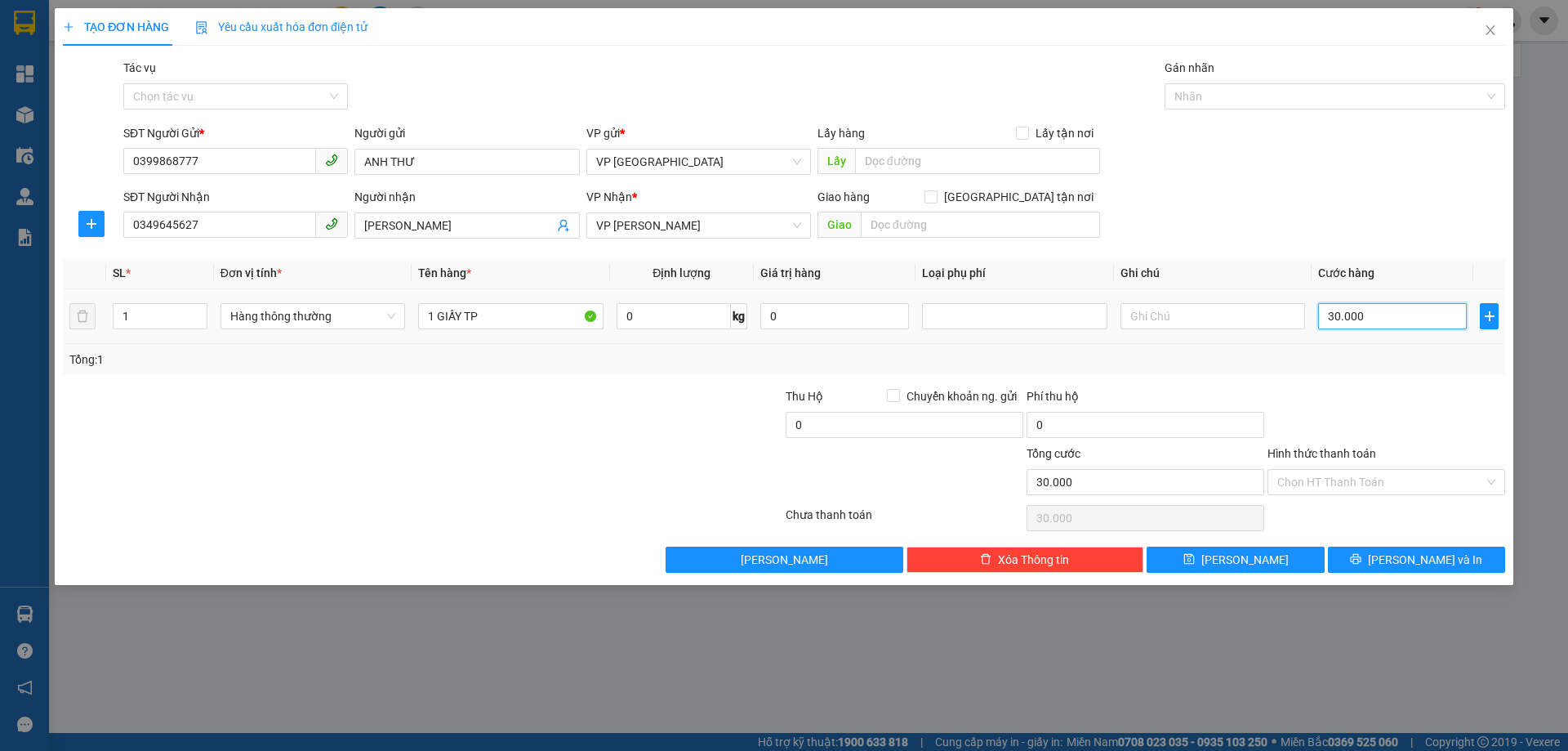
type input "5"
type input "50"
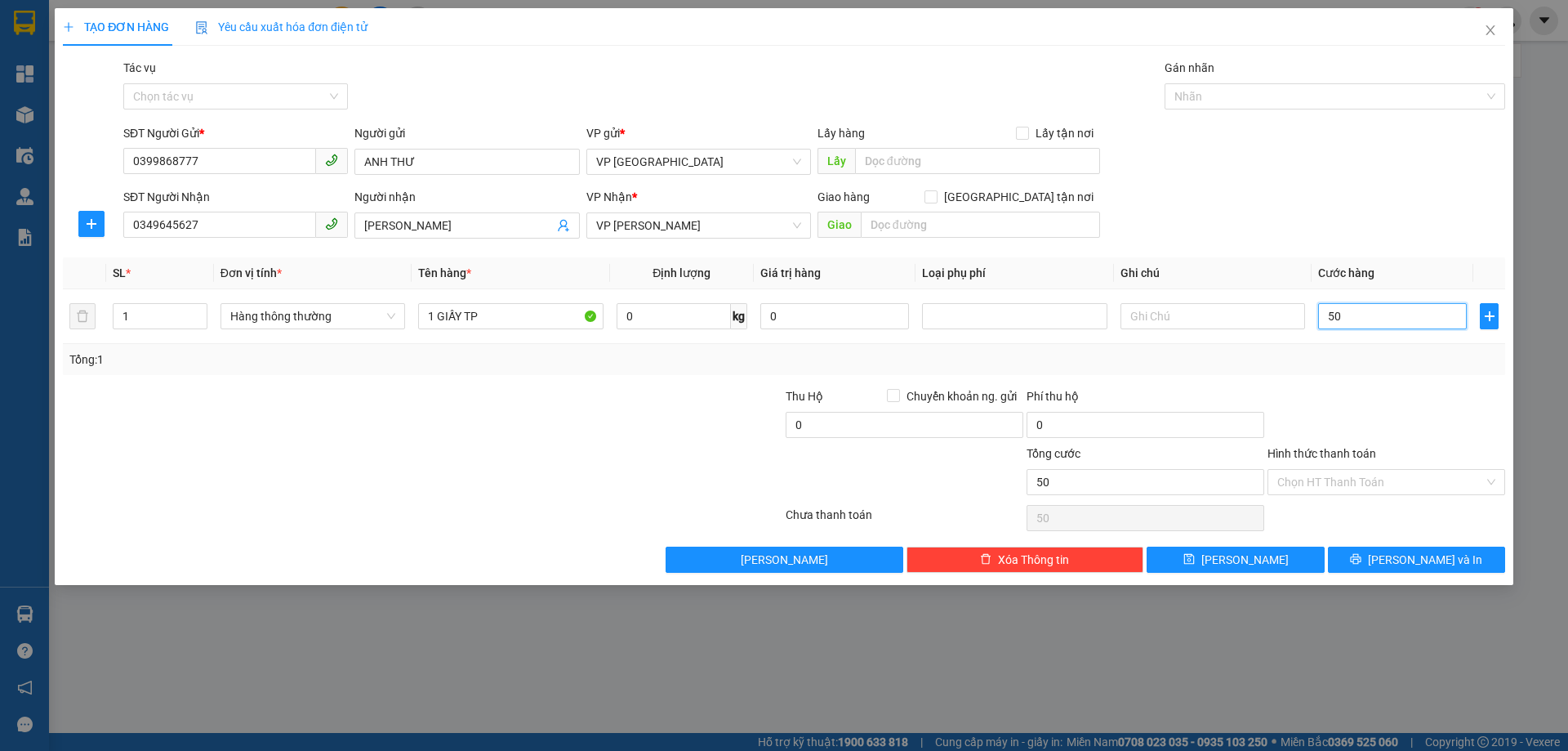
type input "50"
type input "50.000"
click at [1400, 369] on div "Tổng: 1" at bounding box center [784, 359] width 1442 height 31
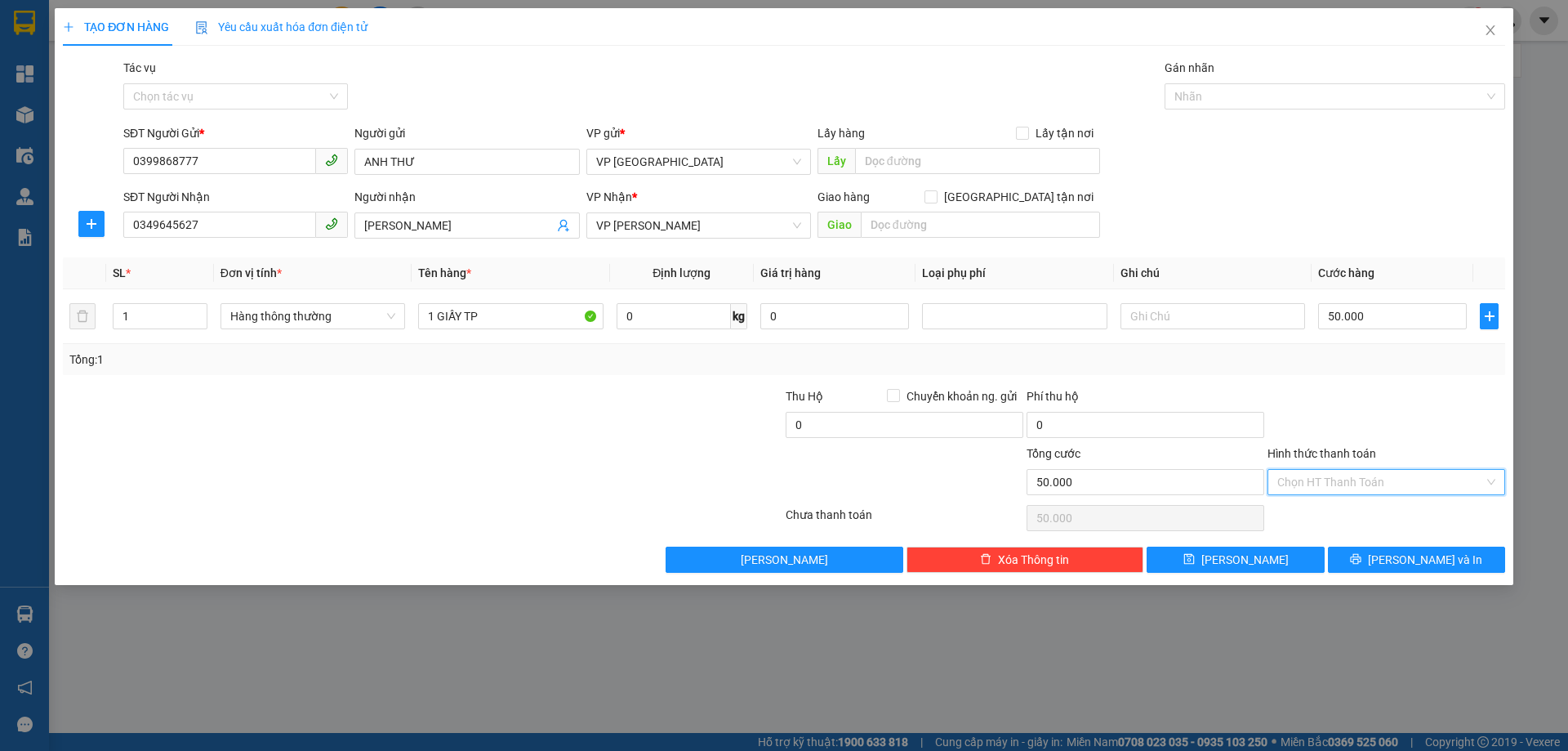
click at [1383, 472] on input "Hình thức thanh toán" at bounding box center [1381, 482] width 207 height 24
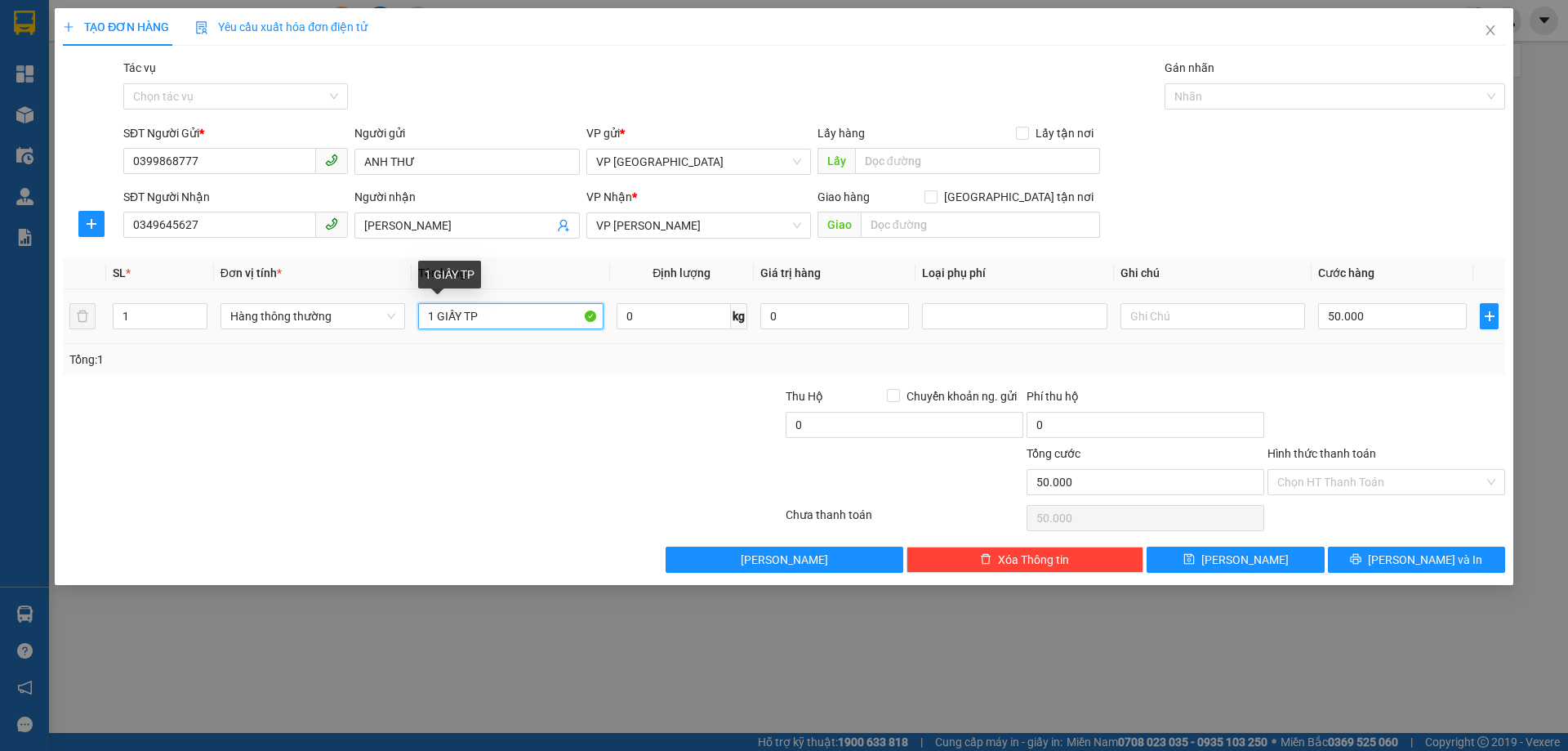
click at [496, 317] on input "1 GIẤY TP" at bounding box center [510, 316] width 184 height 26
type input "1 GIẤY SÁCH VỞ"
click at [1434, 489] on input "Hình thức thanh toán" at bounding box center [1381, 482] width 207 height 24
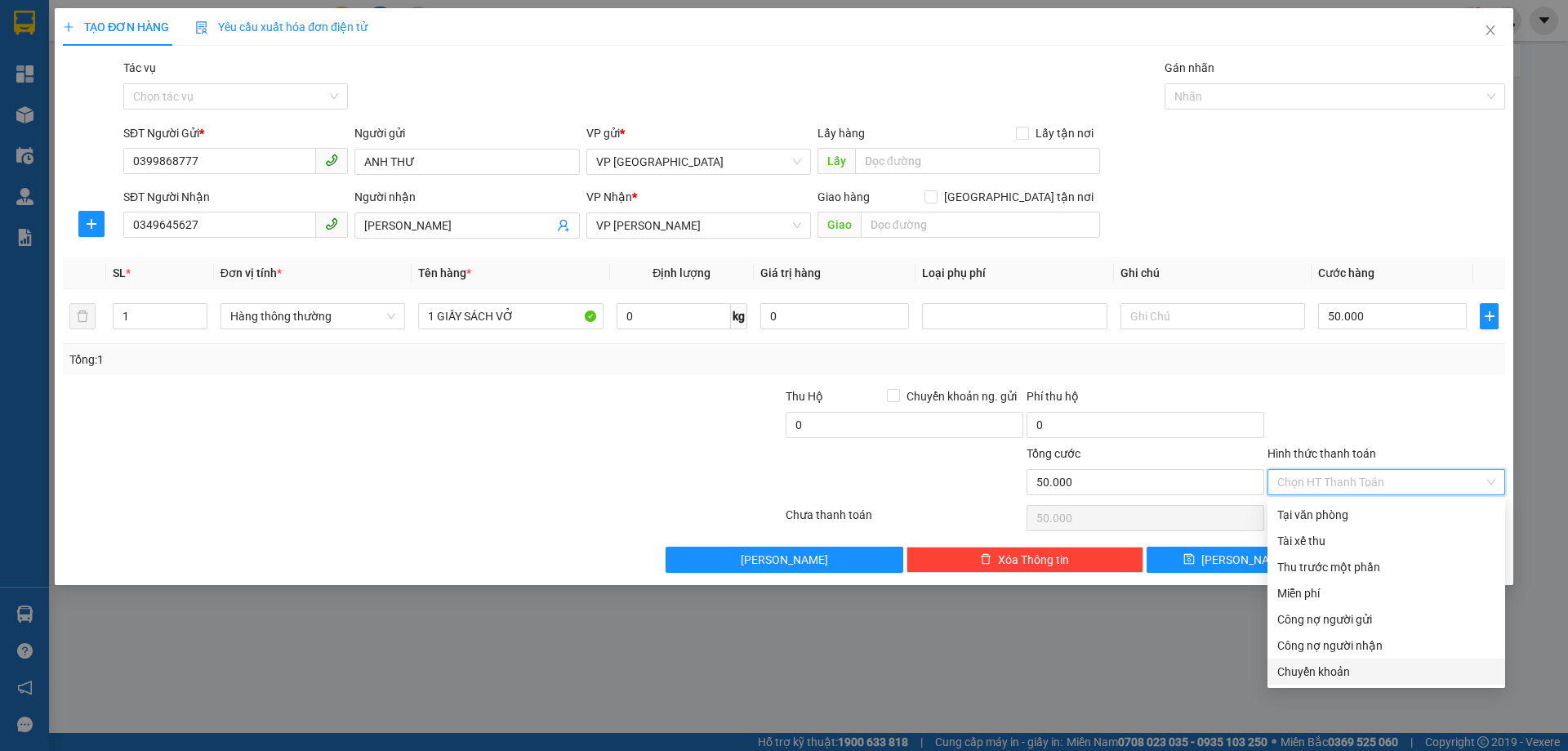
click at [1333, 671] on div "Chuyển khoản" at bounding box center [1387, 671] width 218 height 18
type input "0"
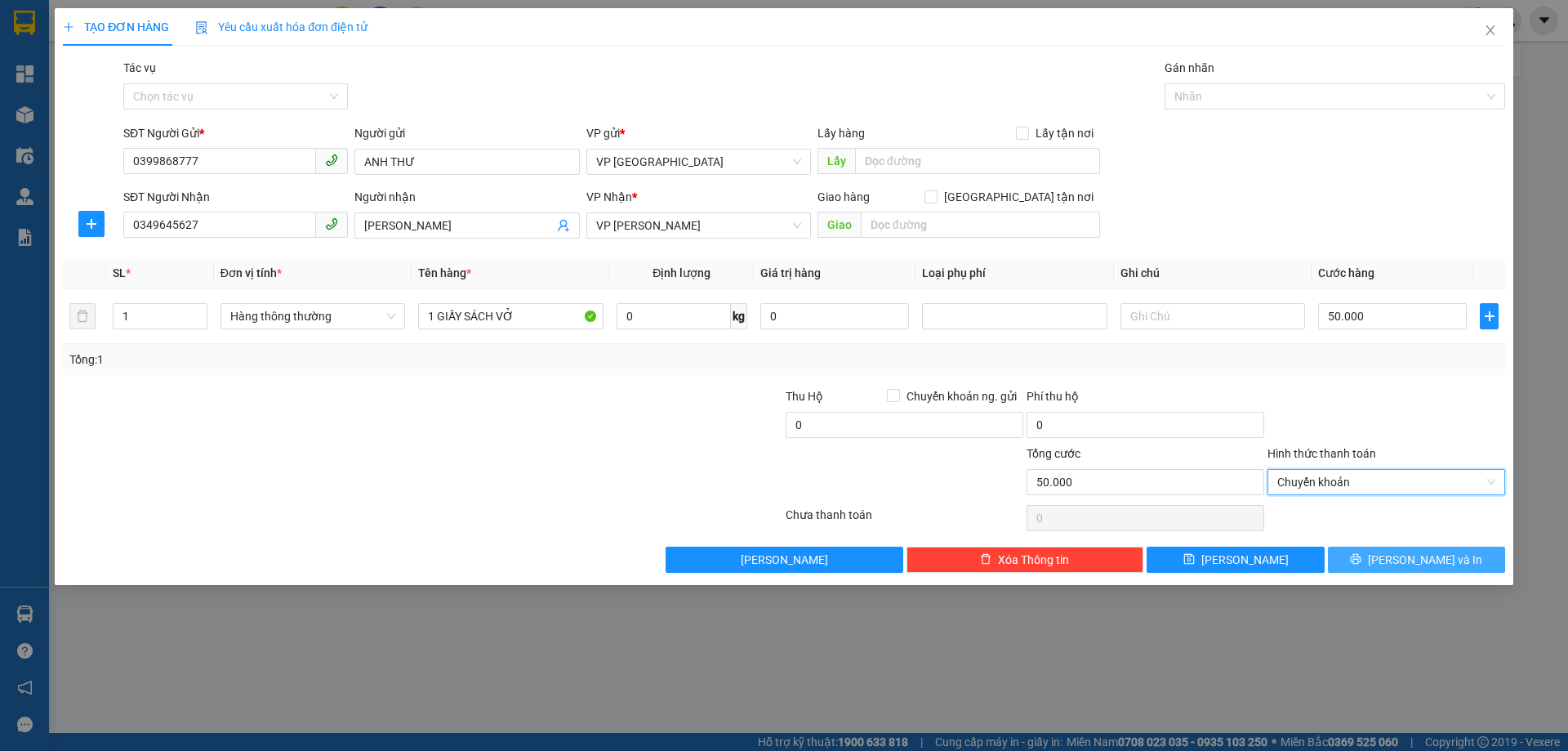
click at [1453, 558] on button "[PERSON_NAME] và In" at bounding box center [1416, 559] width 177 height 26
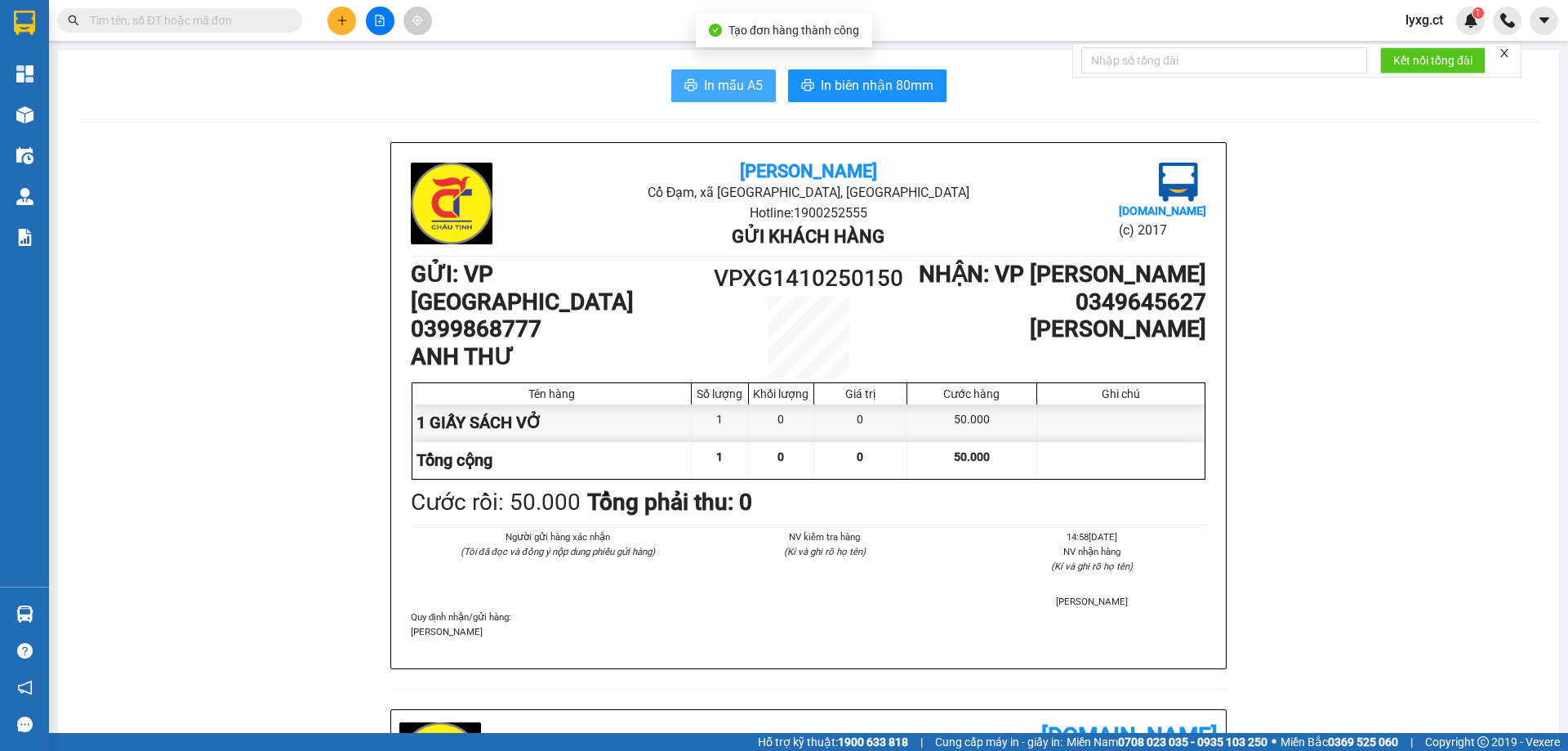
click at [729, 87] on span "In mẫu A5" at bounding box center [733, 86] width 59 height 20
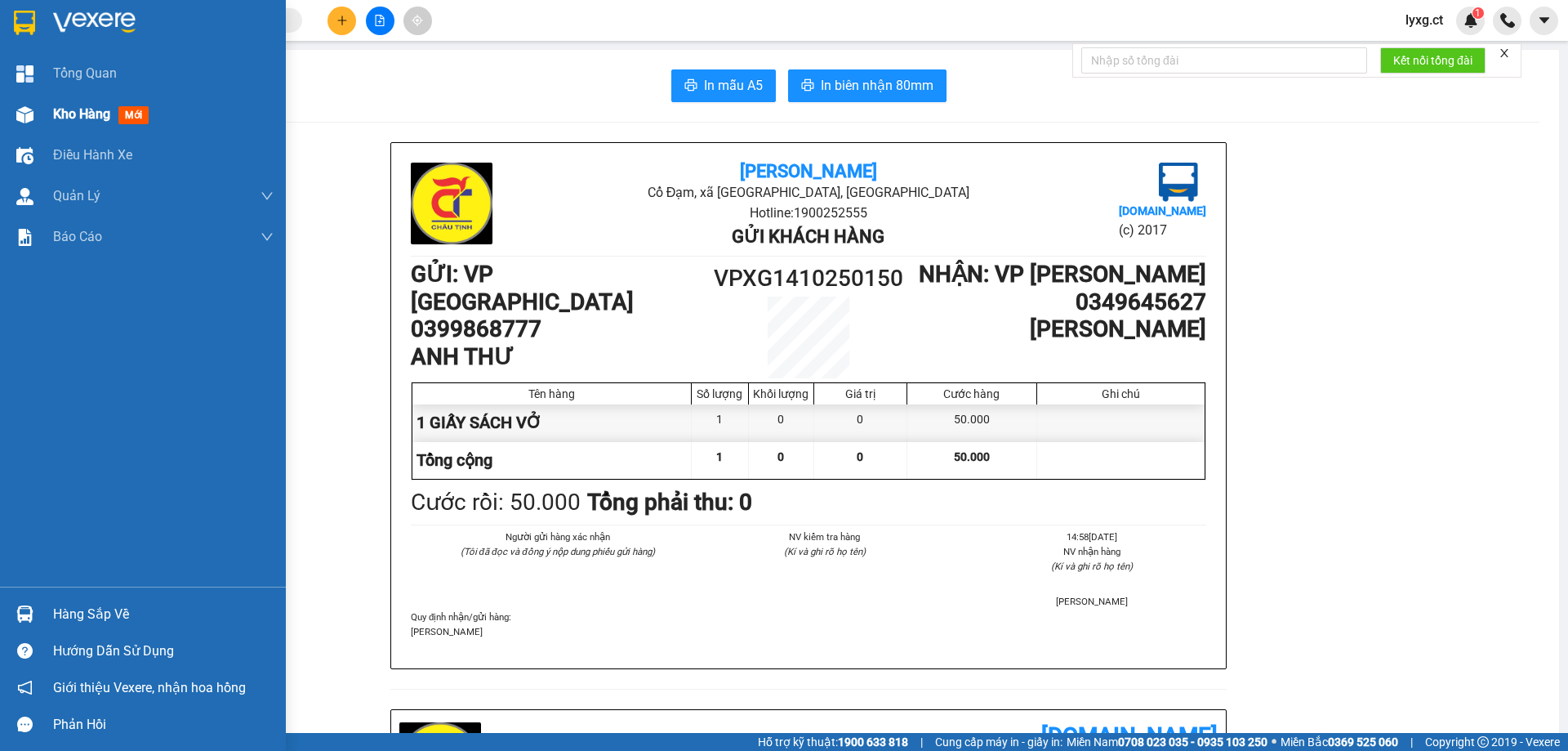
click at [84, 111] on span "Kho hàng" at bounding box center [81, 114] width 57 height 16
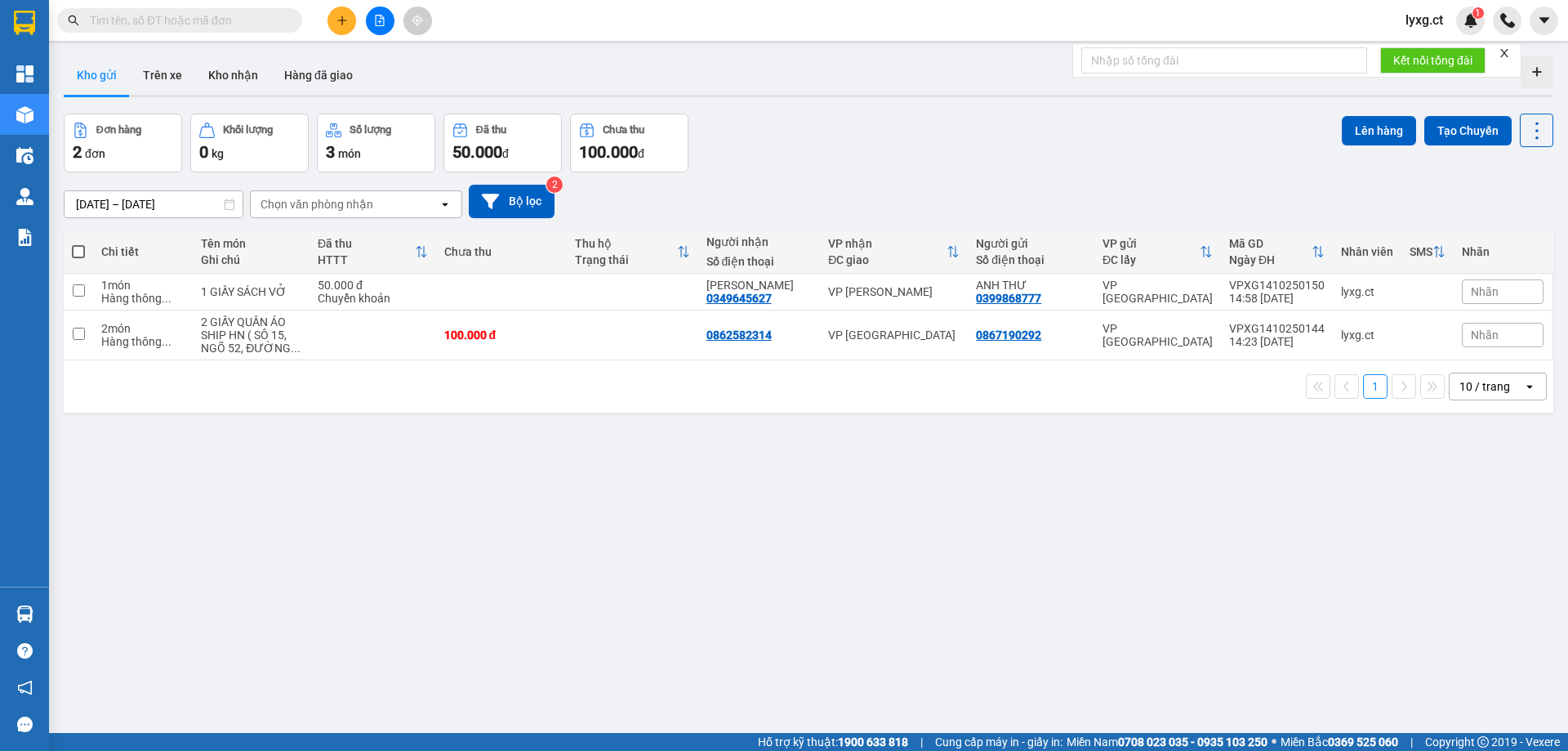
click at [846, 152] on div "Đơn hàng 2 đơn Khối lượng 0 kg Số lượng 3 món Đã thu 50.000 đ Chưa thu 100.000 …" at bounding box center [808, 142] width 1490 height 59
click at [1440, 20] on span "lyxg.ct" at bounding box center [1425, 20] width 63 height 20
click at [1428, 47] on span "Đăng xuất" at bounding box center [1453, 50] width 69 height 18
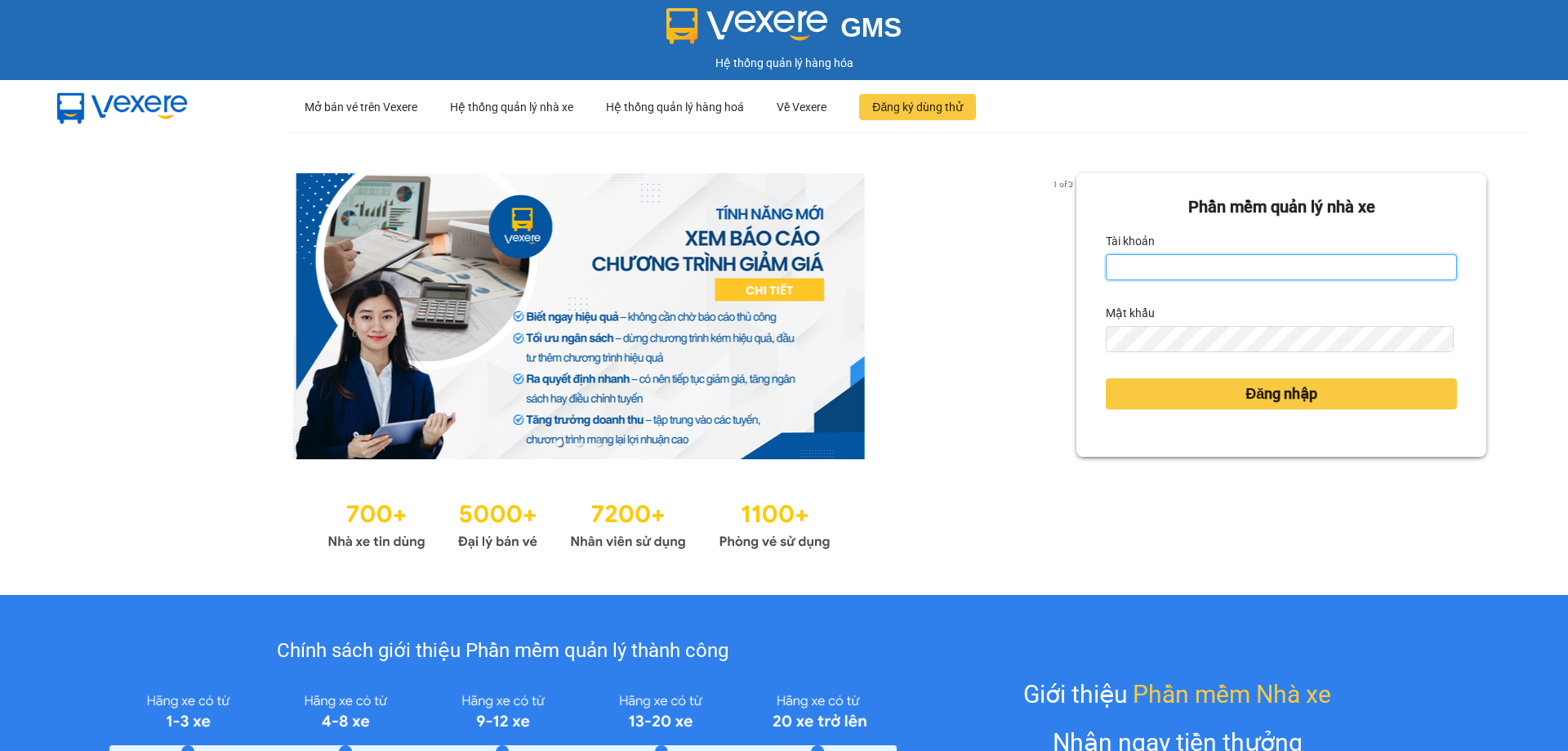
click at [1253, 268] on input "Tài khoản" at bounding box center [1281, 267] width 351 height 26
type input "oanhxg.ct"
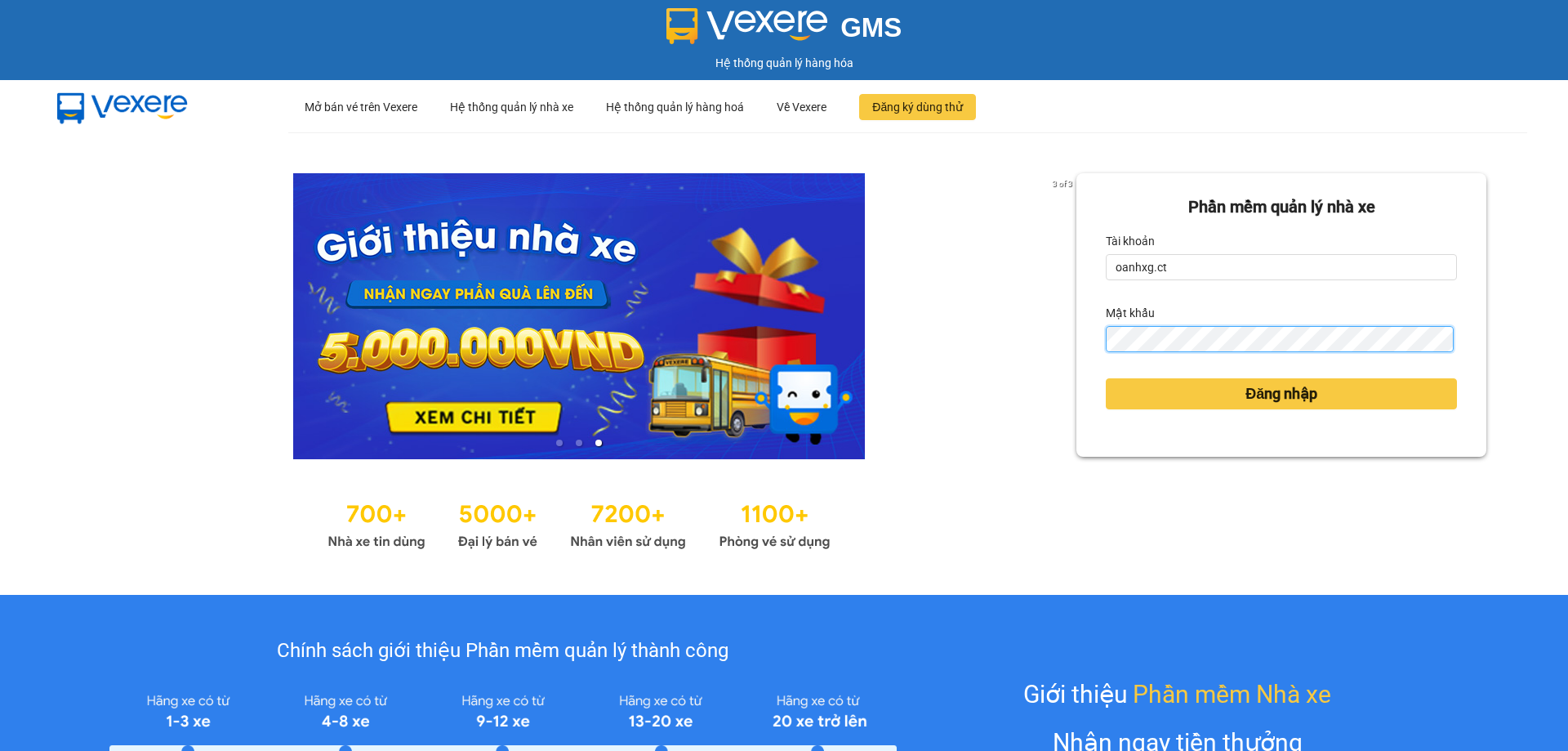
click at [1106, 378] on button "Đăng nhập" at bounding box center [1281, 393] width 351 height 31
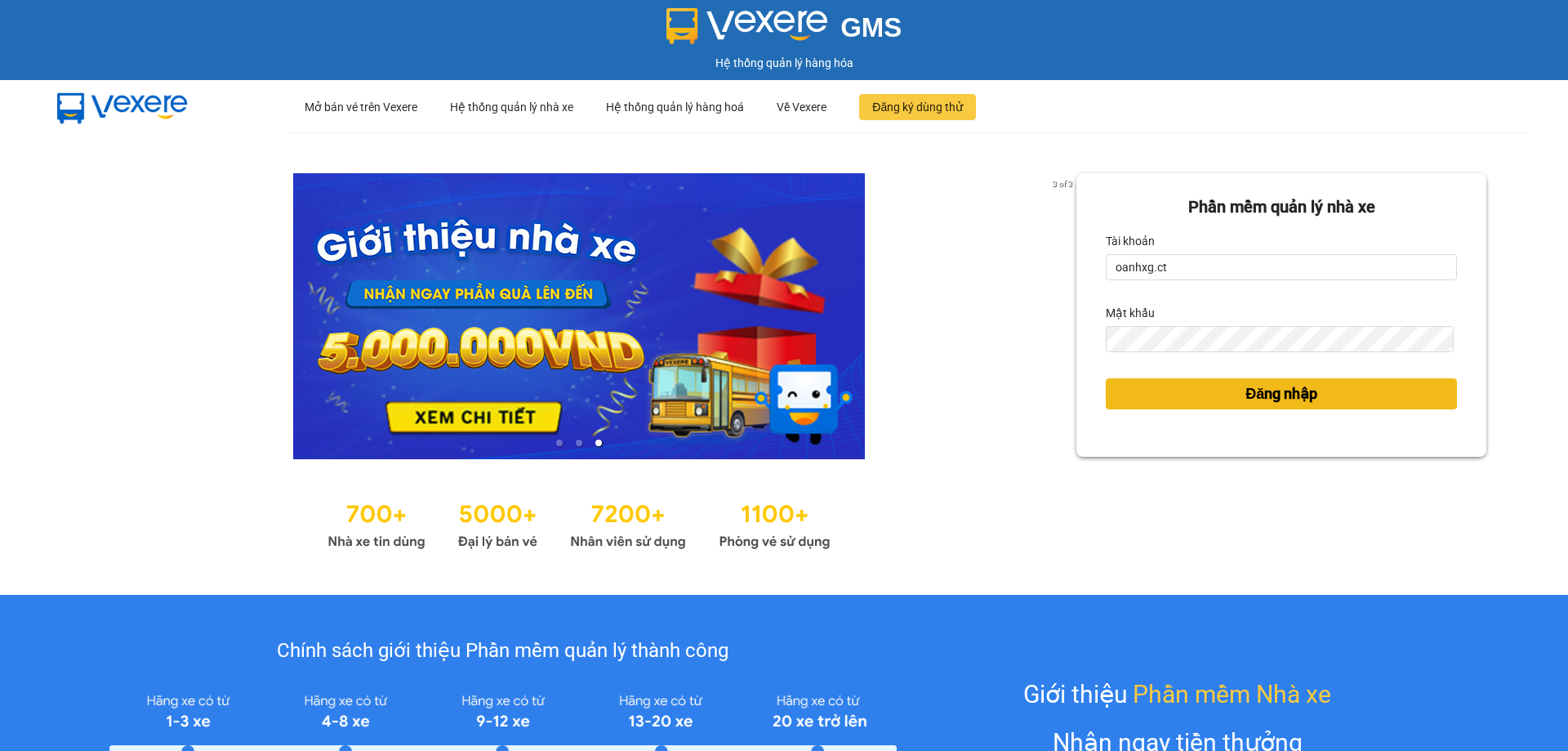
click at [1250, 389] on span "Đăng nhập" at bounding box center [1281, 394] width 72 height 23
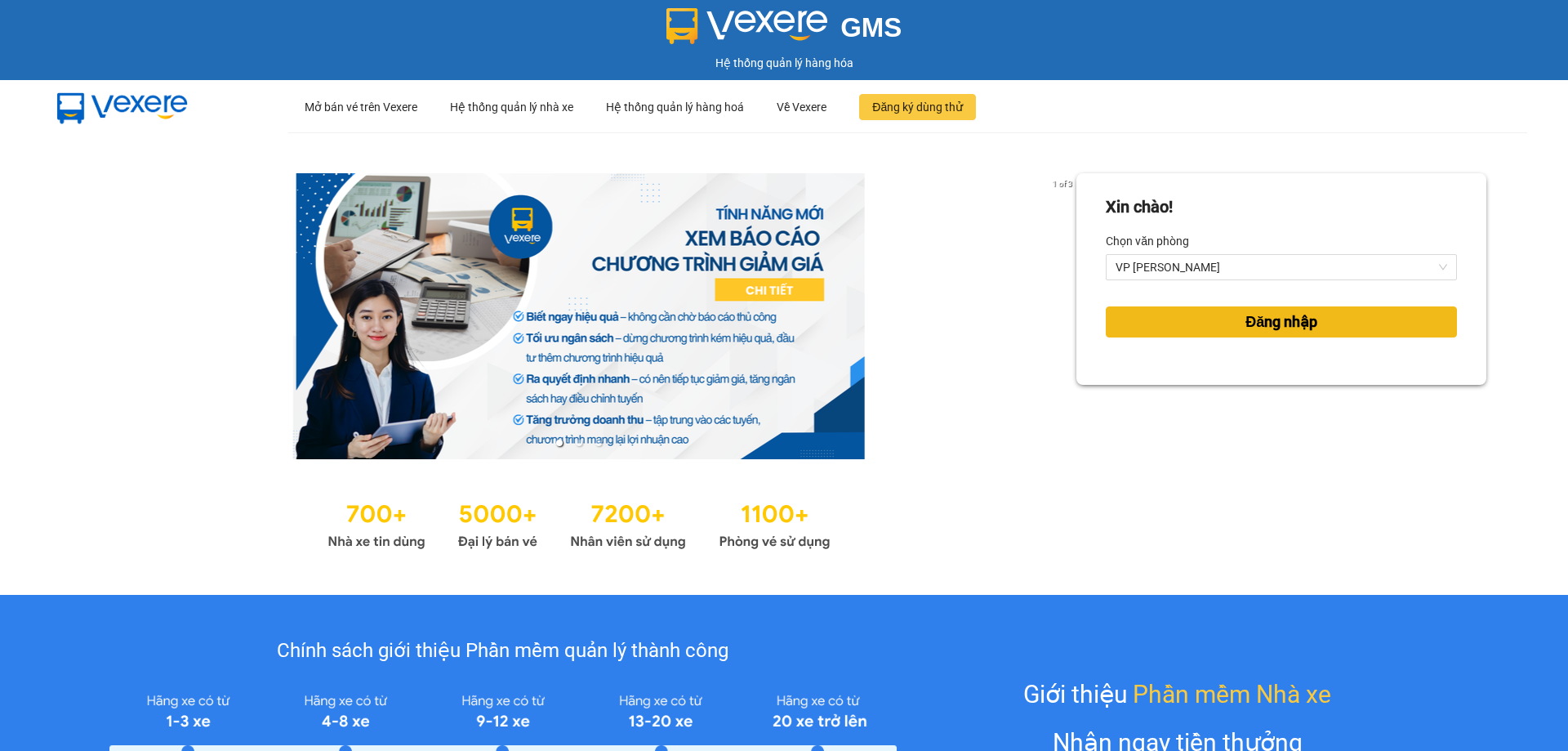
click at [1247, 319] on span "Đăng nhập" at bounding box center [1281, 322] width 72 height 23
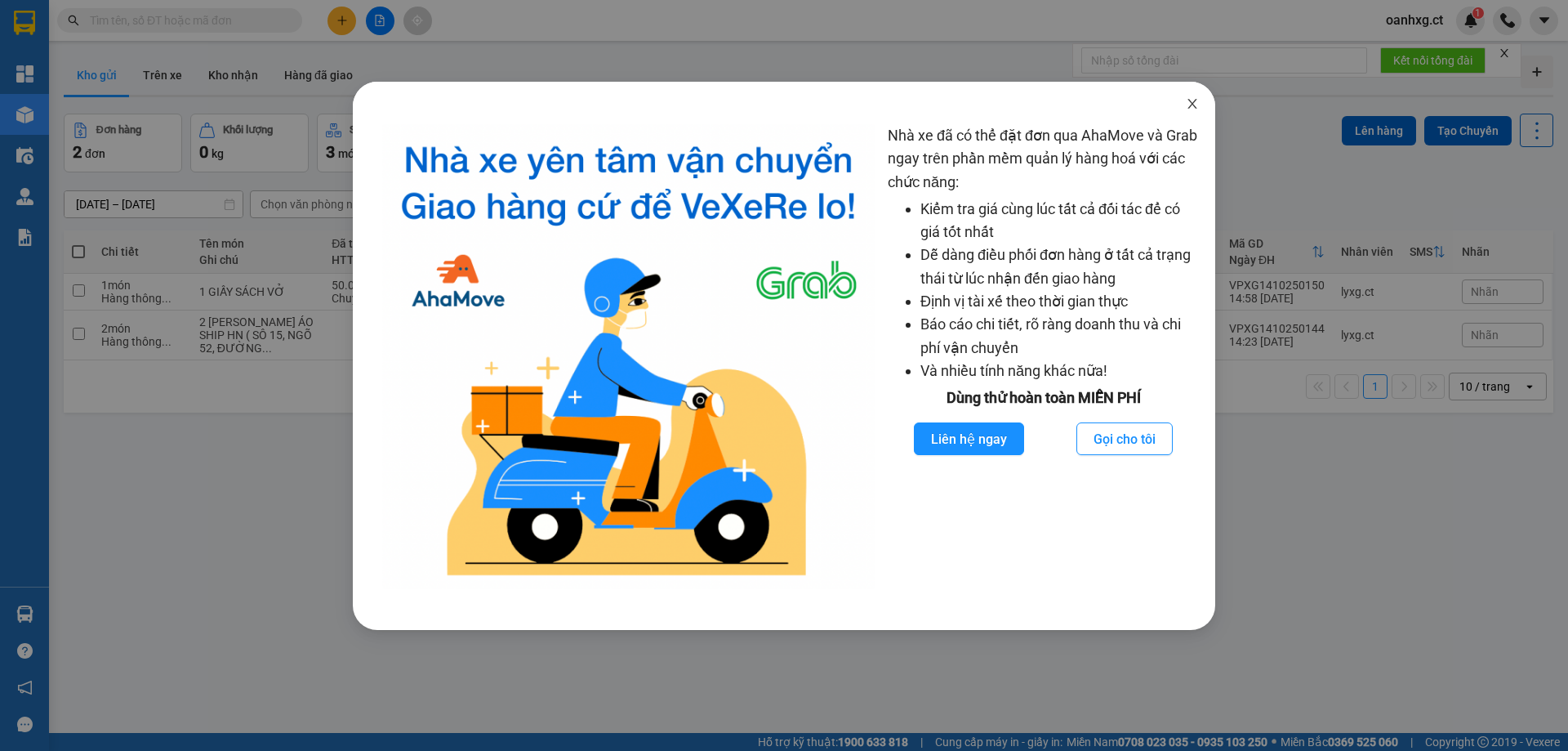
drag, startPoint x: 1195, startPoint y: 103, endPoint x: 911, endPoint y: 109, distance: 284.1
click at [1194, 103] on icon "close" at bounding box center [1193, 103] width 13 height 13
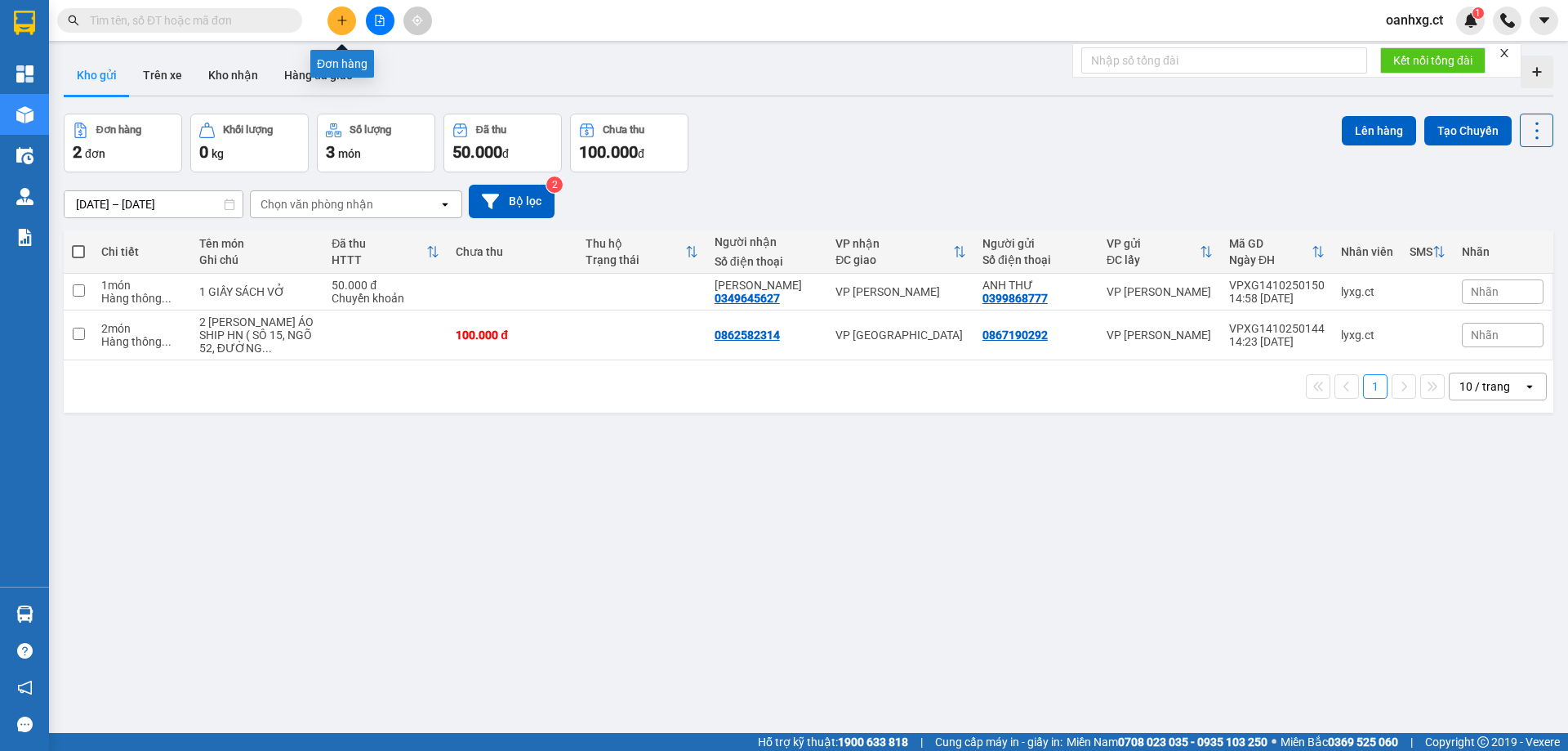
click at [339, 22] on icon "plus" at bounding box center [342, 20] width 11 height 11
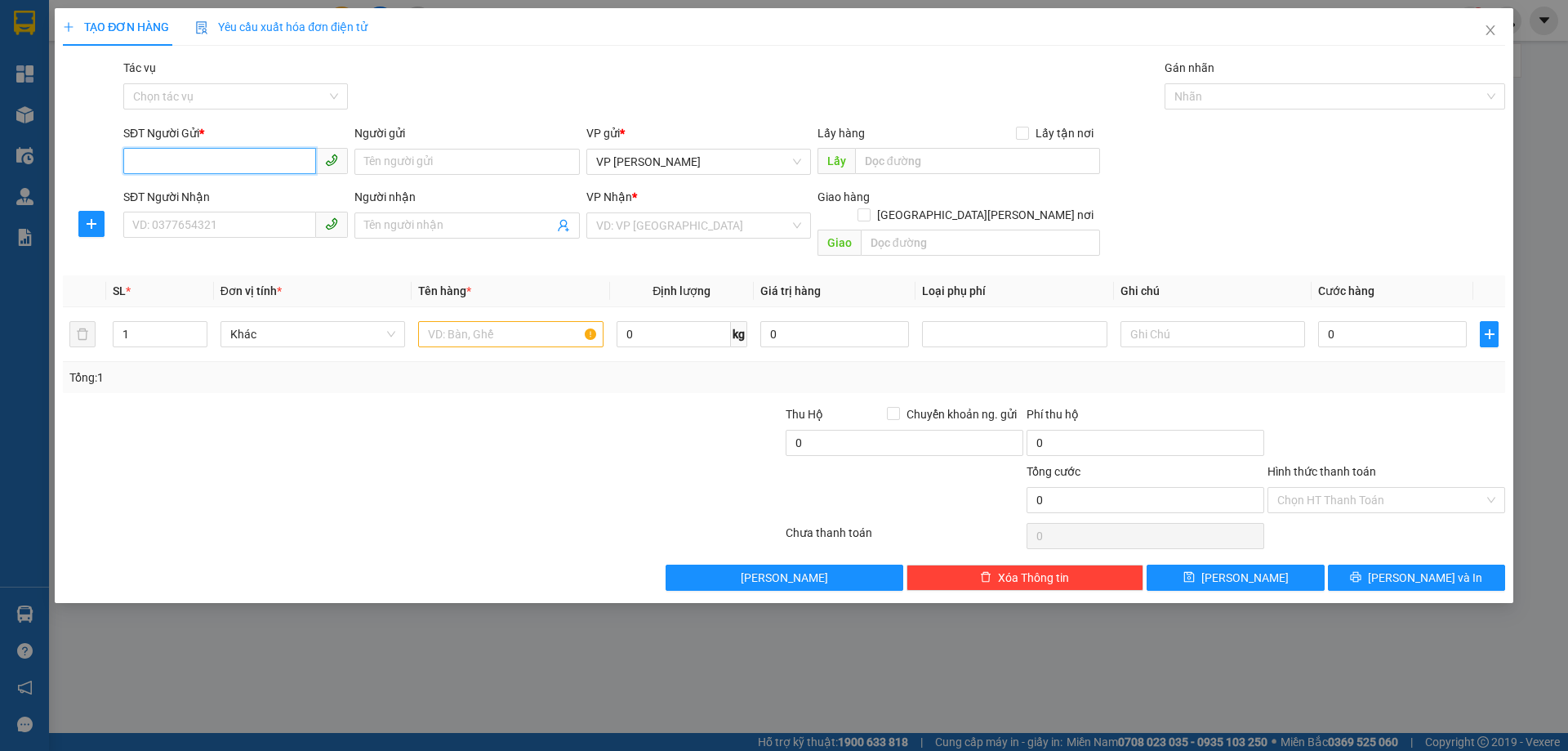
click at [254, 162] on input "SĐT Người Gửi *" at bounding box center [220, 161] width 193 height 26
type input "0386488356"
click at [245, 232] on input "SĐT Người Nhận" at bounding box center [220, 224] width 193 height 26
click at [435, 157] on input "Người gửi" at bounding box center [466, 162] width 224 height 26
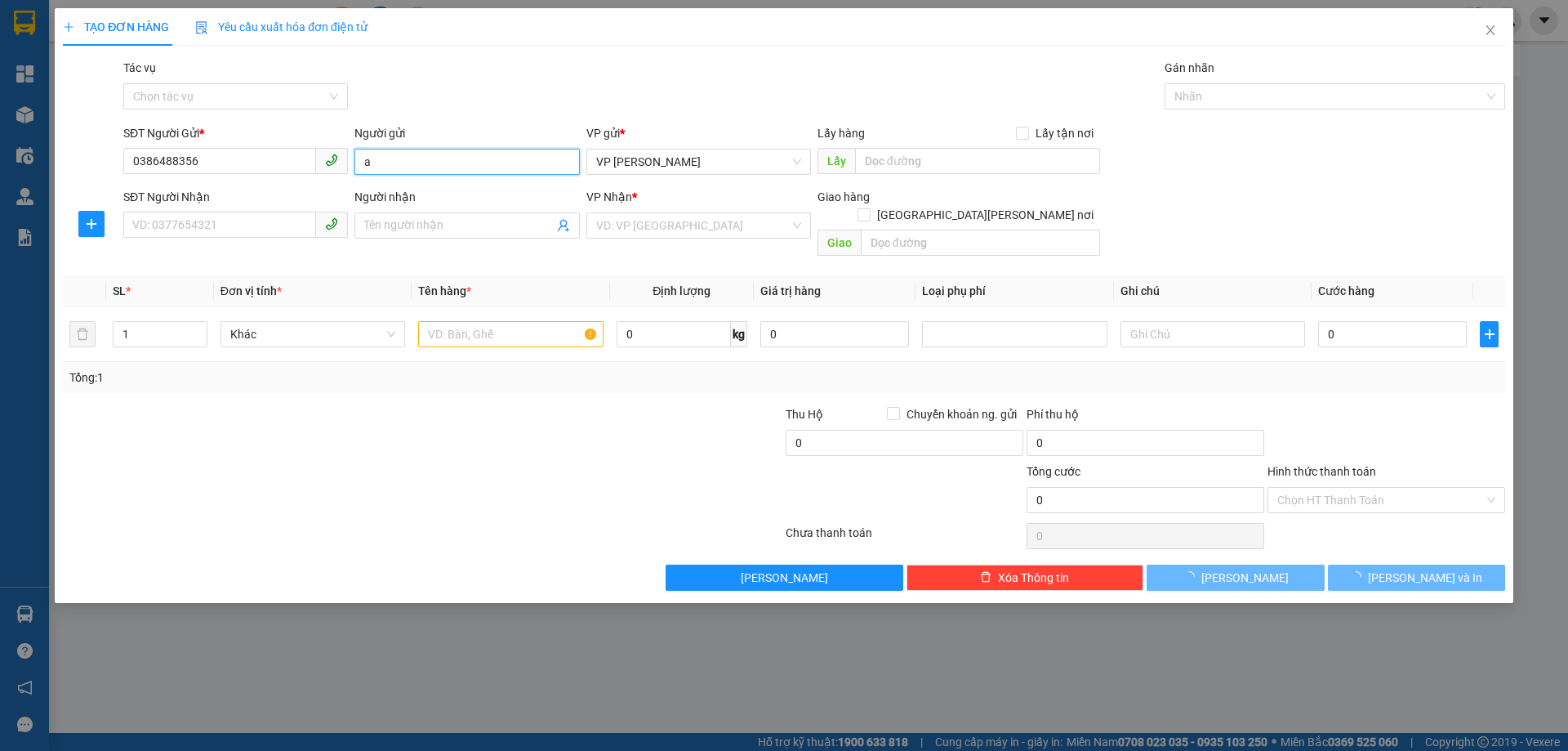
type input "a"
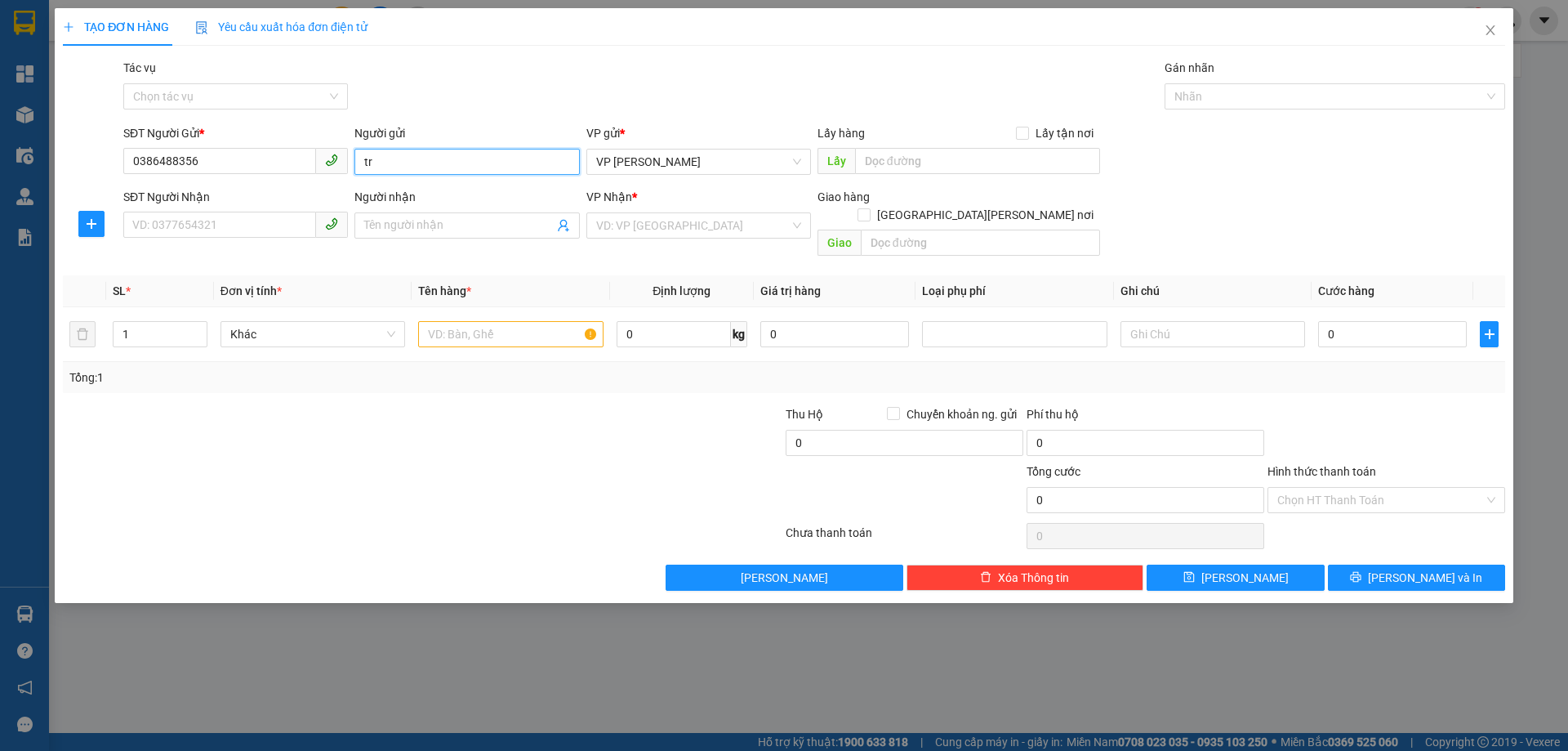
type input "t"
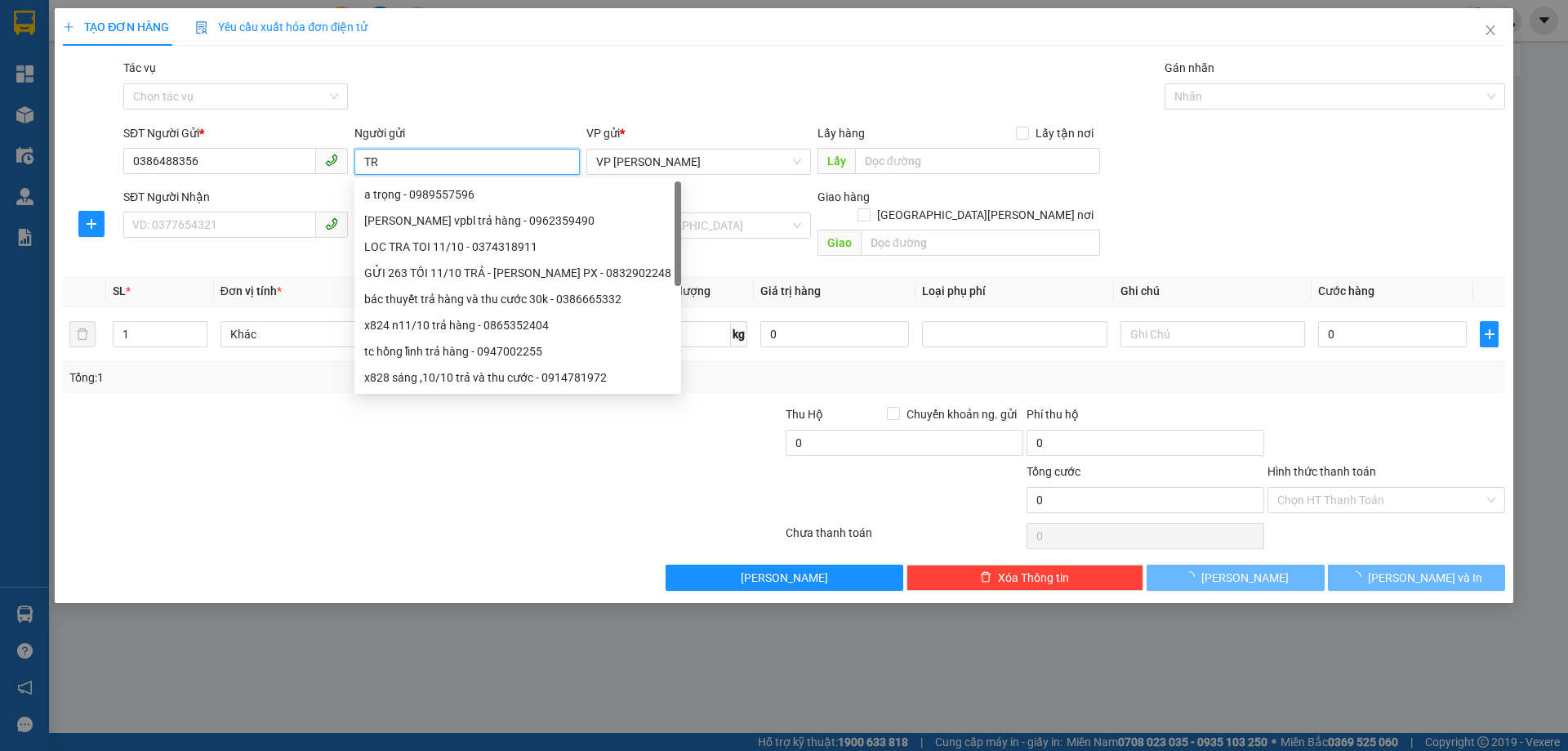
type input "T"
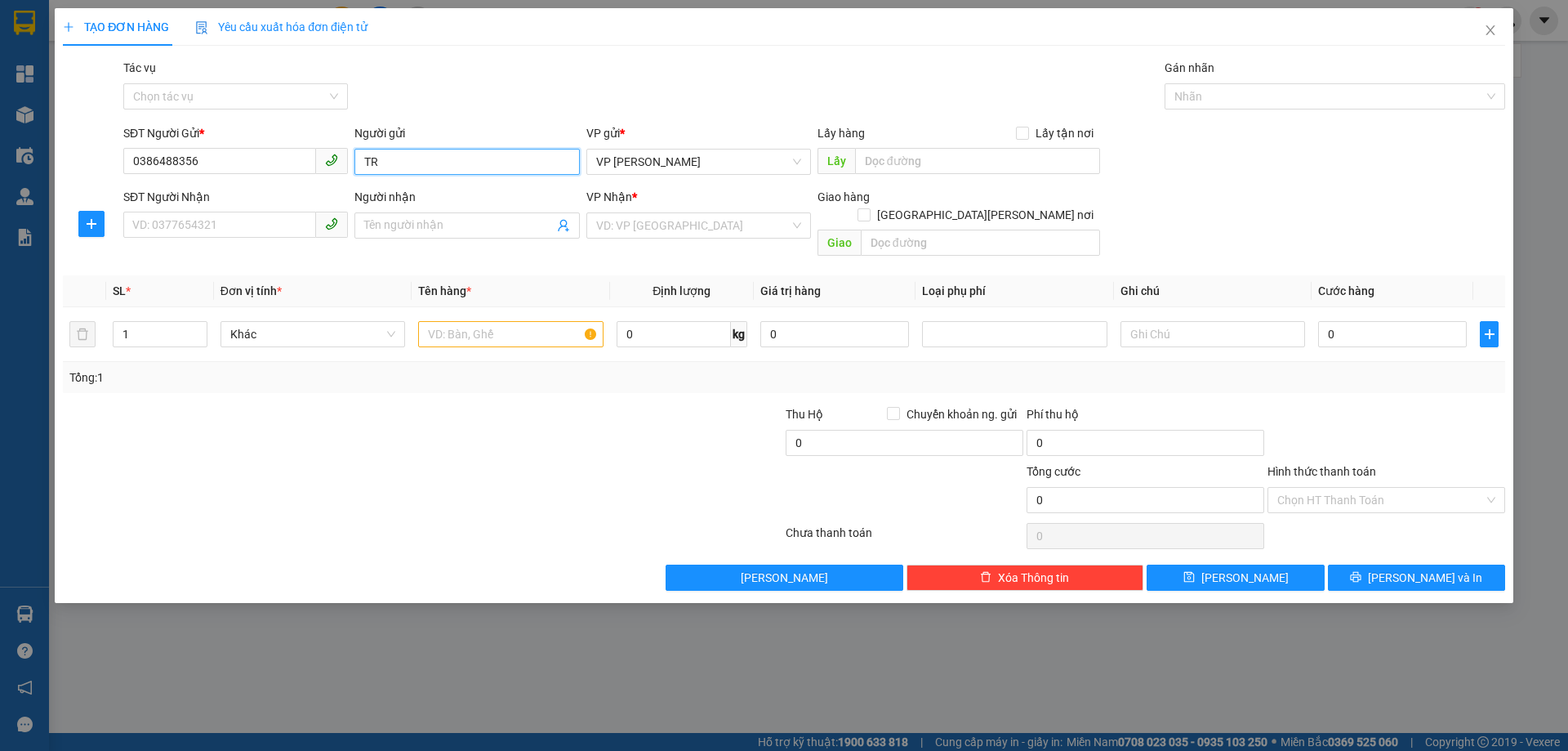
type input "T"
type input "TRẦN VĂN DIÊN"
drag, startPoint x: 224, startPoint y: 199, endPoint x: 219, endPoint y: 218, distance: 19.6
click at [219, 214] on div "SĐT Người Nhận VD: 0377654321" at bounding box center [235, 216] width 224 height 57
click at [231, 217] on input "SĐT Người Nhận" at bounding box center [220, 224] width 193 height 26
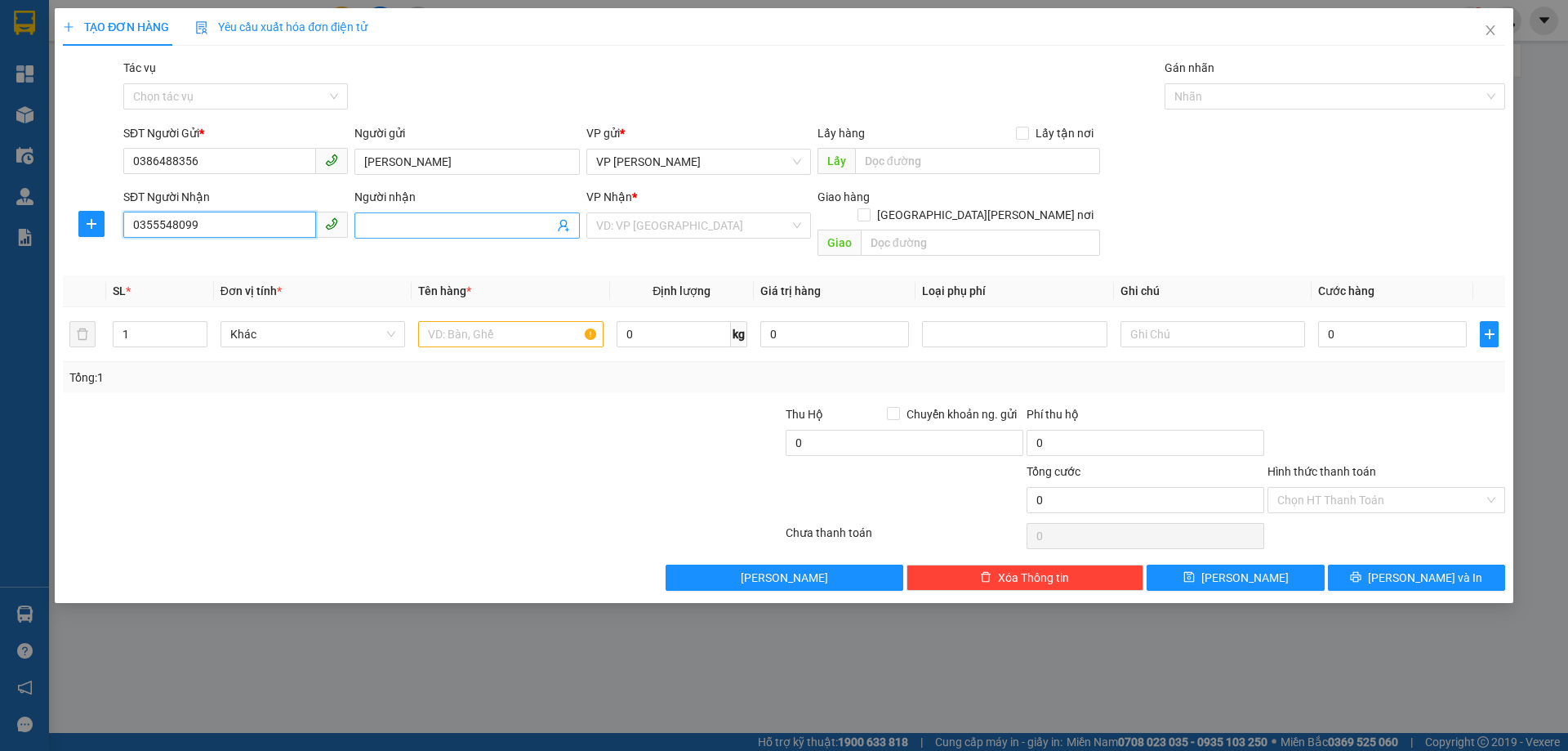
type input "0355548099"
click at [422, 226] on input "Người nhận" at bounding box center [459, 225] width 189 height 18
type input "TRẦN KHÁNH DUY"
click at [389, 463] on div at bounding box center [302, 490] width 482 height 57
click at [260, 219] on input "0355548099" at bounding box center [220, 224] width 193 height 26
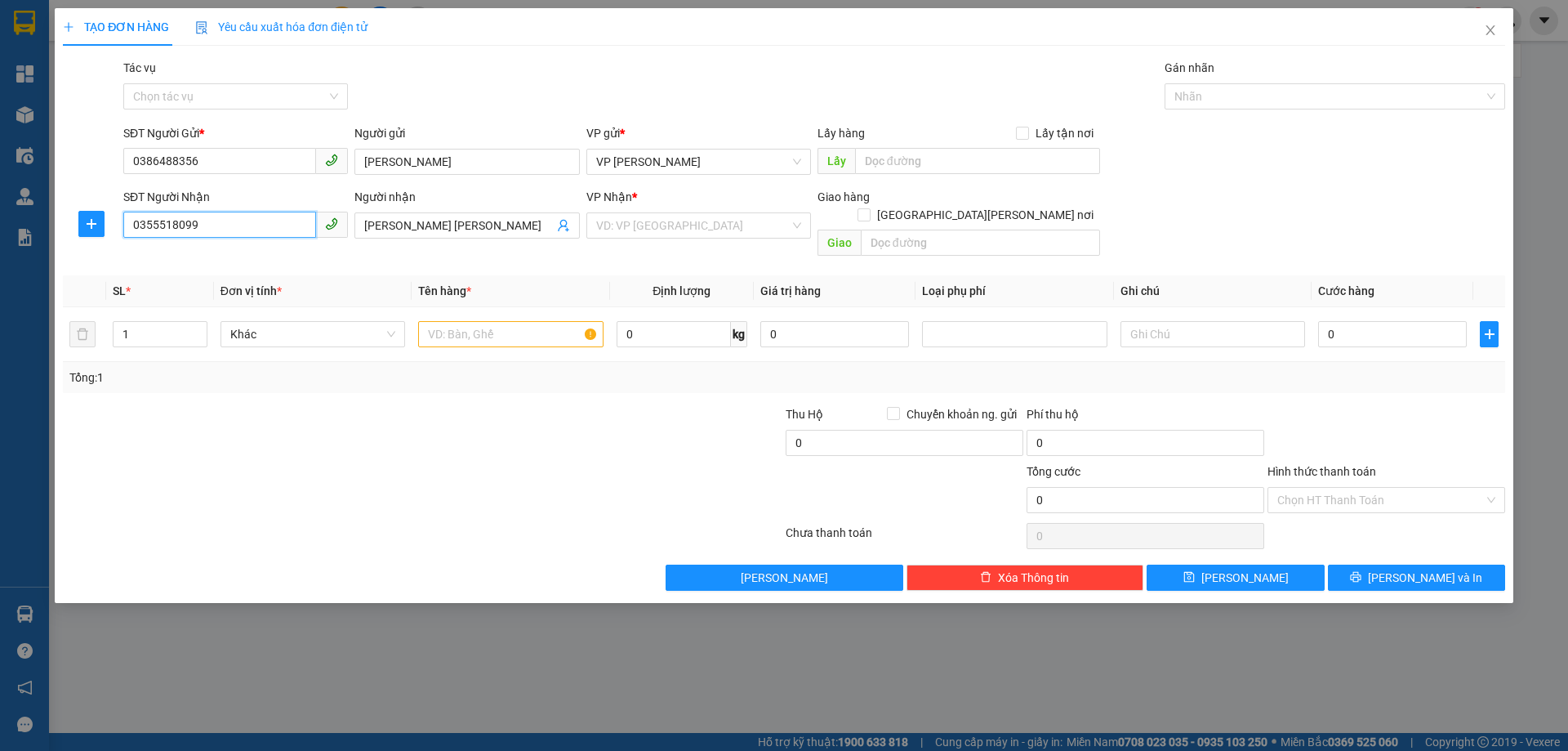
type input "0355518099"
click at [393, 436] on div at bounding box center [302, 433] width 482 height 57
click at [673, 224] on input "search" at bounding box center [693, 225] width 194 height 24
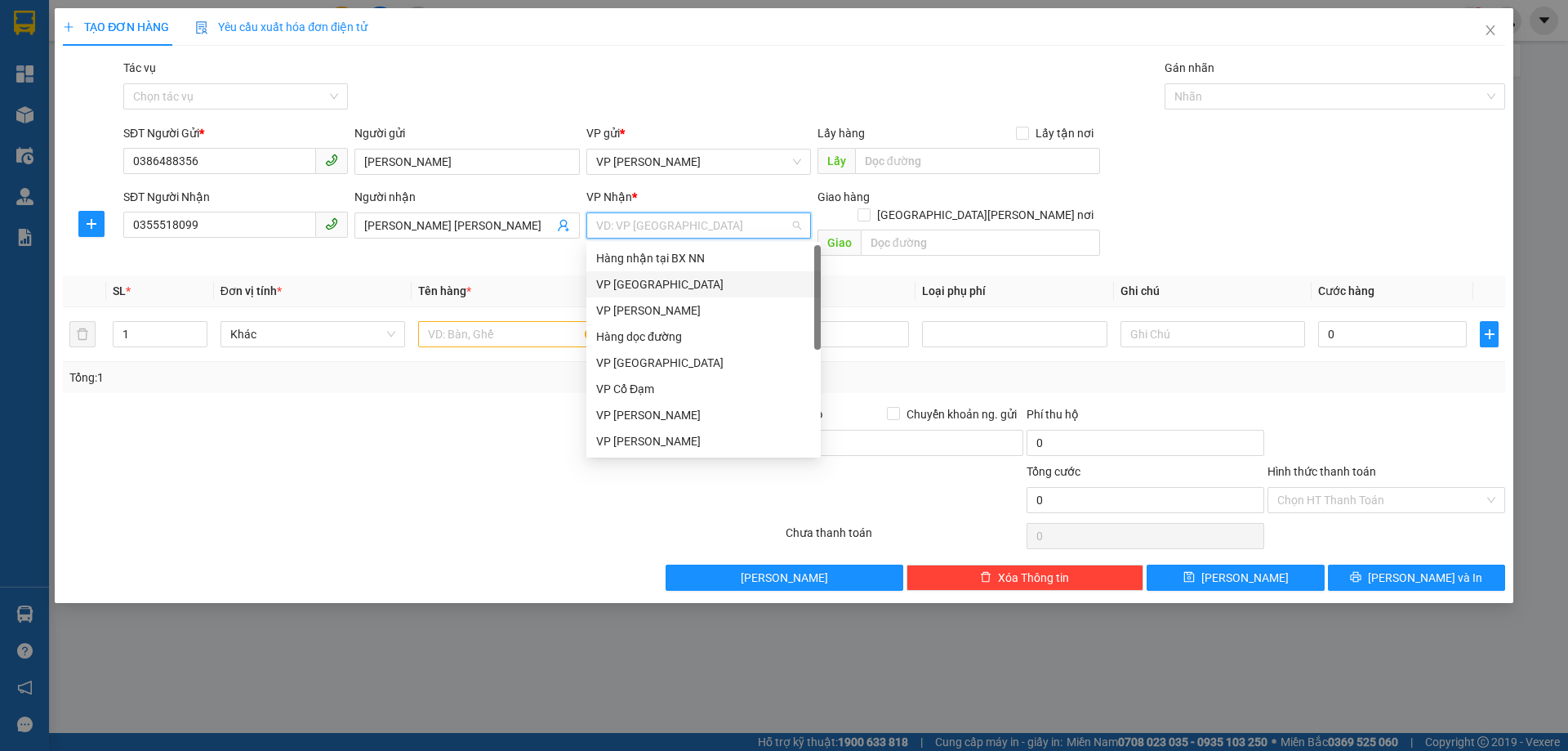
click at [651, 290] on div "VP [GEOGRAPHIC_DATA]" at bounding box center [704, 284] width 215 height 18
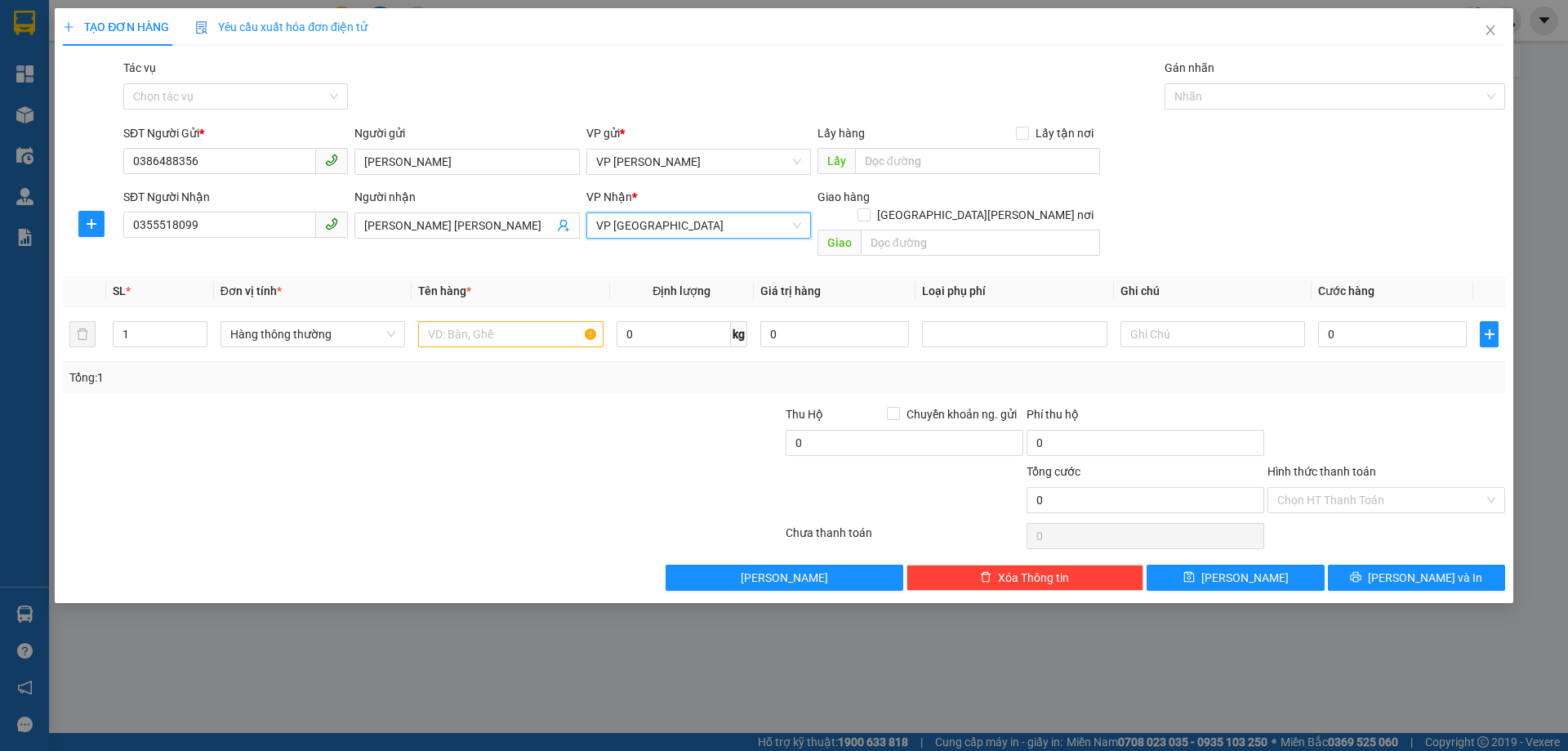
drag, startPoint x: 559, startPoint y: 398, endPoint x: 550, endPoint y: 395, distance: 9.5
click at [551, 405] on div at bounding box center [663, 433] width 241 height 57
click at [459, 321] on input "text" at bounding box center [510, 334] width 184 height 26
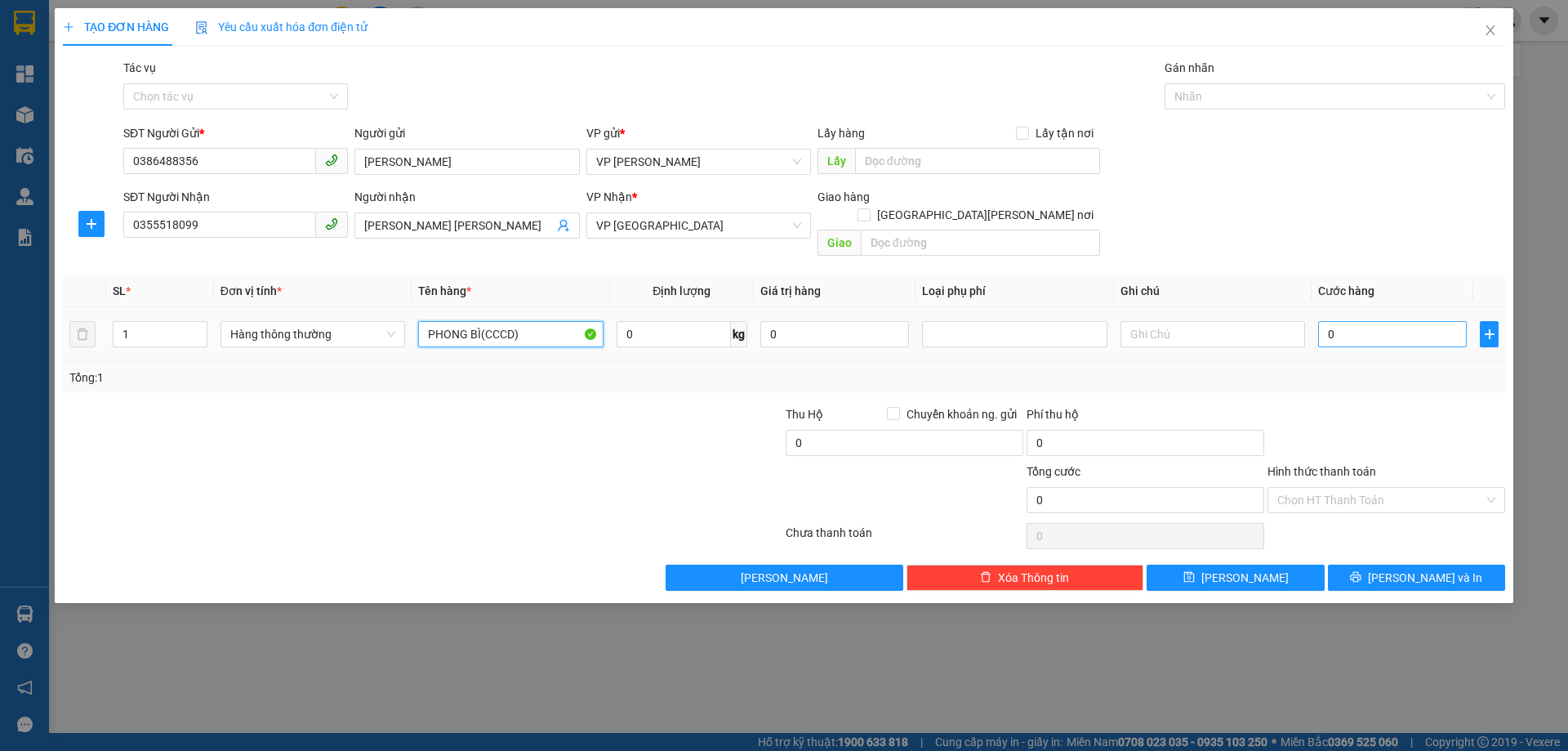
type input "PHONG BÌ(CCCD)"
click at [1346, 321] on input "0" at bounding box center [1393, 334] width 149 height 26
type input "03"
type input "3"
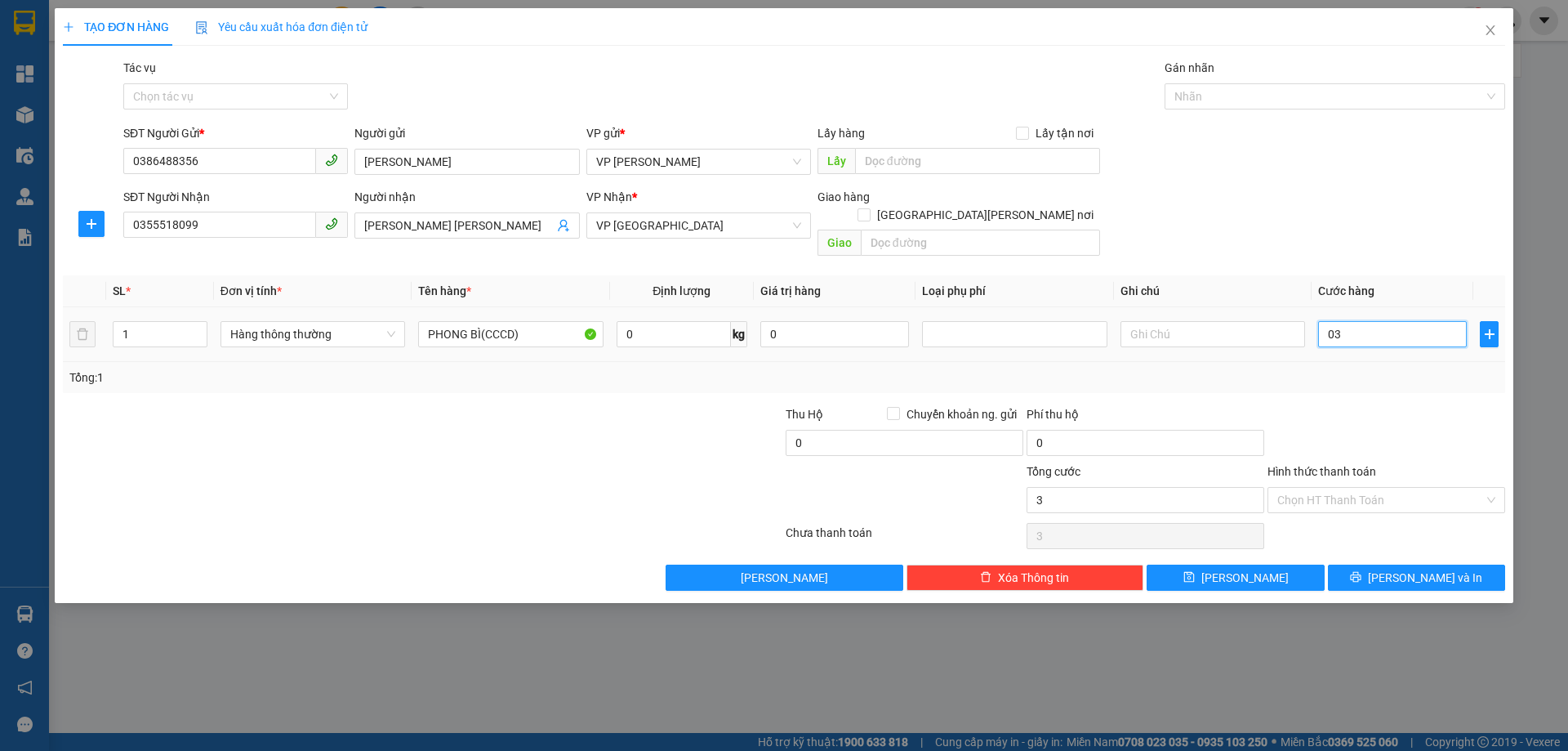
type input "030"
type input "30"
type input "30.000"
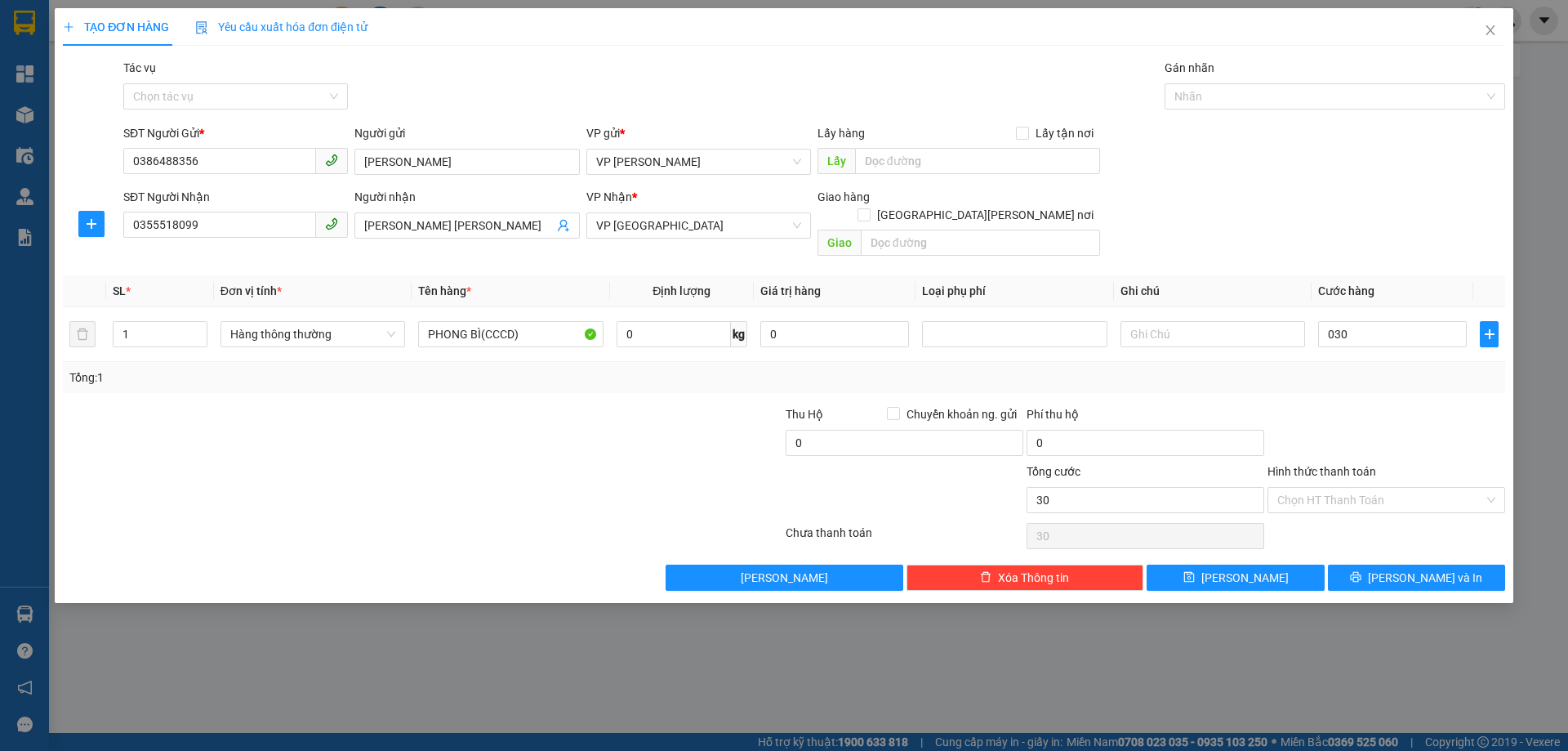
type input "30.000"
click at [1381, 369] on div "Tổng: 1" at bounding box center [784, 377] width 1429 height 18
click at [214, 224] on input "0355518099" at bounding box center [220, 224] width 193 height 26
drag, startPoint x: 130, startPoint y: 224, endPoint x: 268, endPoint y: 220, distance: 138.1
click at [268, 220] on input "0355518099" at bounding box center [220, 224] width 193 height 26
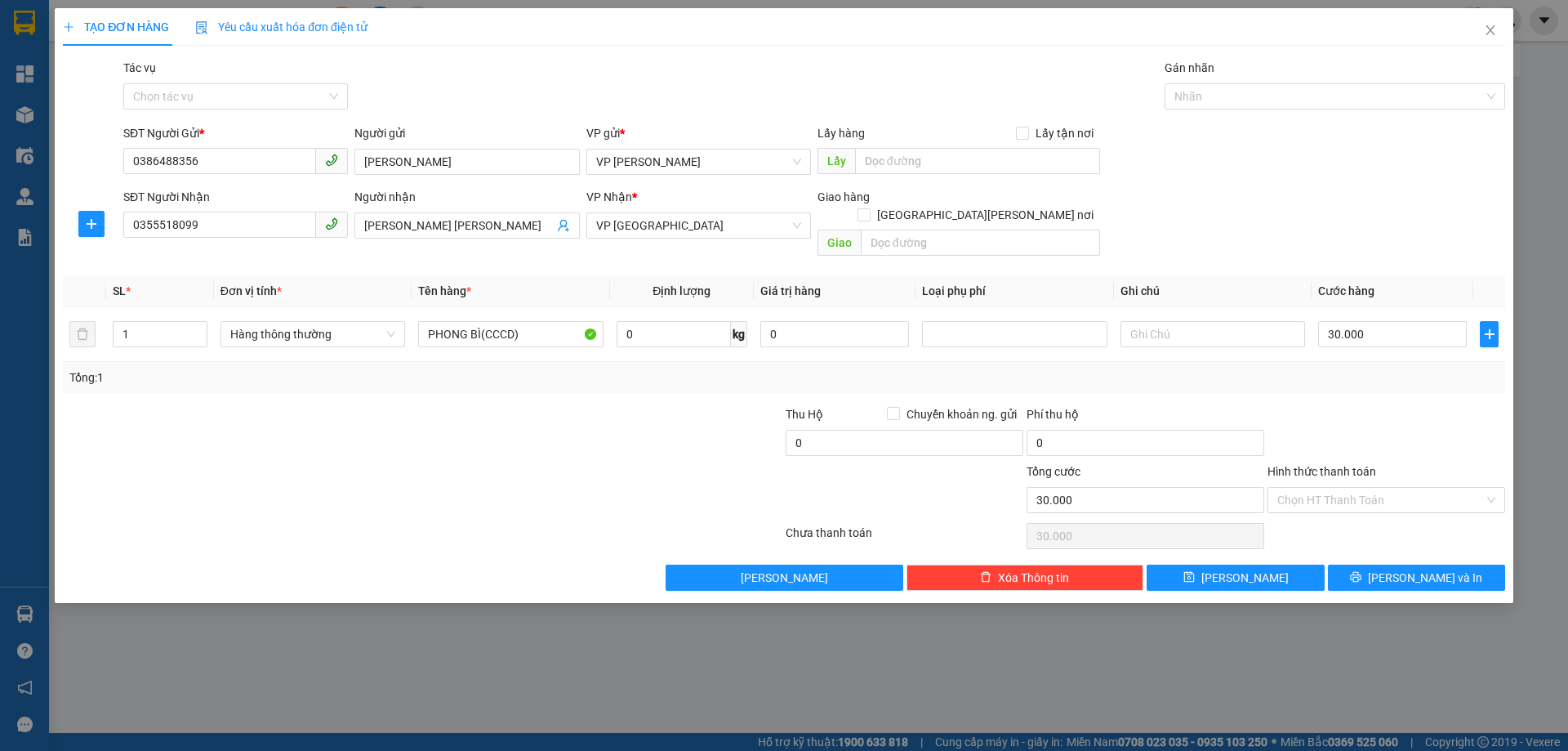
click at [322, 284] on th "Đơn vị tính *" at bounding box center [313, 291] width 197 height 32
click at [1207, 321] on input "text" at bounding box center [1213, 334] width 184 height 26
type input "0966748243"
click at [1355, 410] on div at bounding box center [1387, 433] width 241 height 57
click at [1359, 488] on input "Hình thức thanh toán" at bounding box center [1381, 500] width 207 height 24
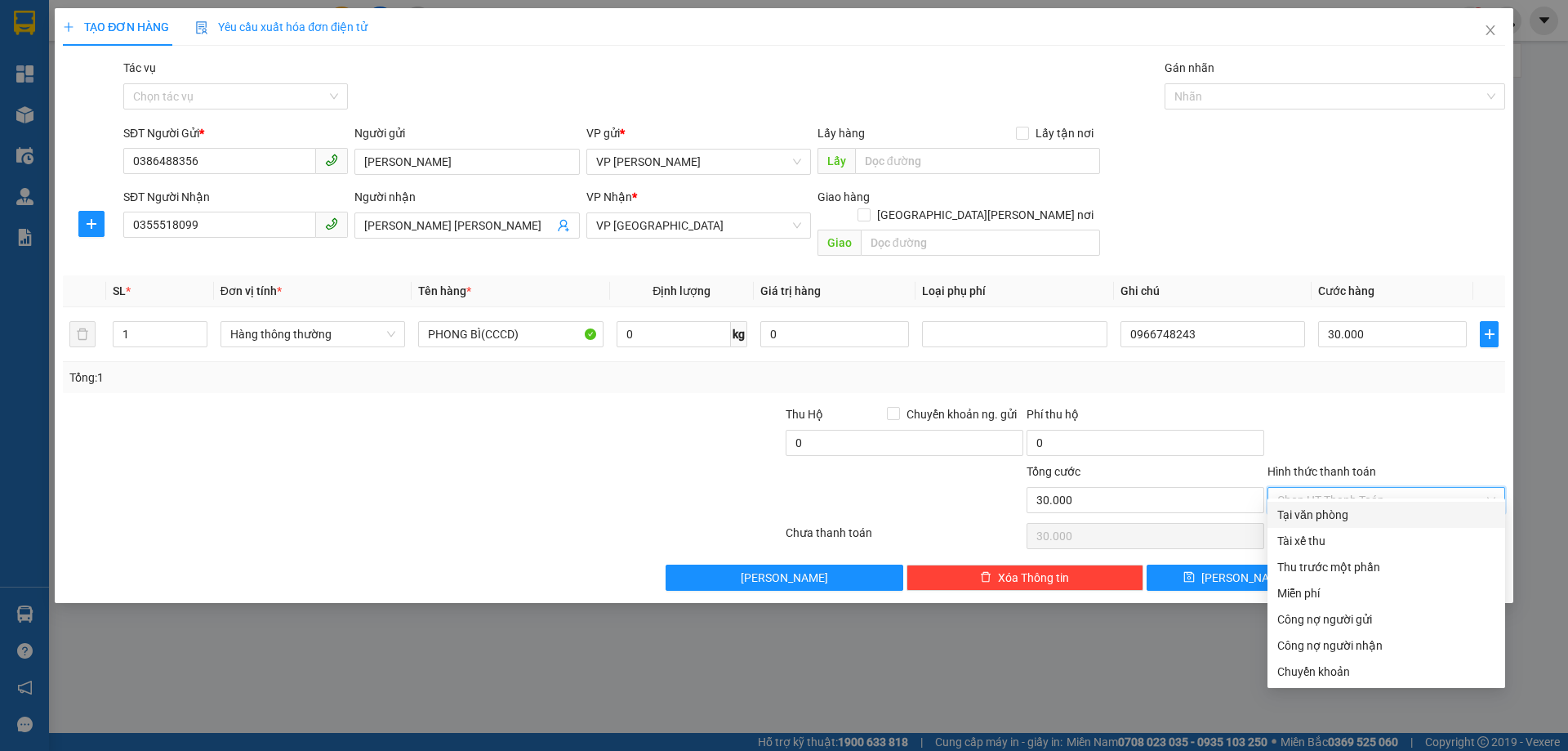
click at [1346, 523] on div "Tại văn phòng" at bounding box center [1387, 514] width 218 height 18
type input "0"
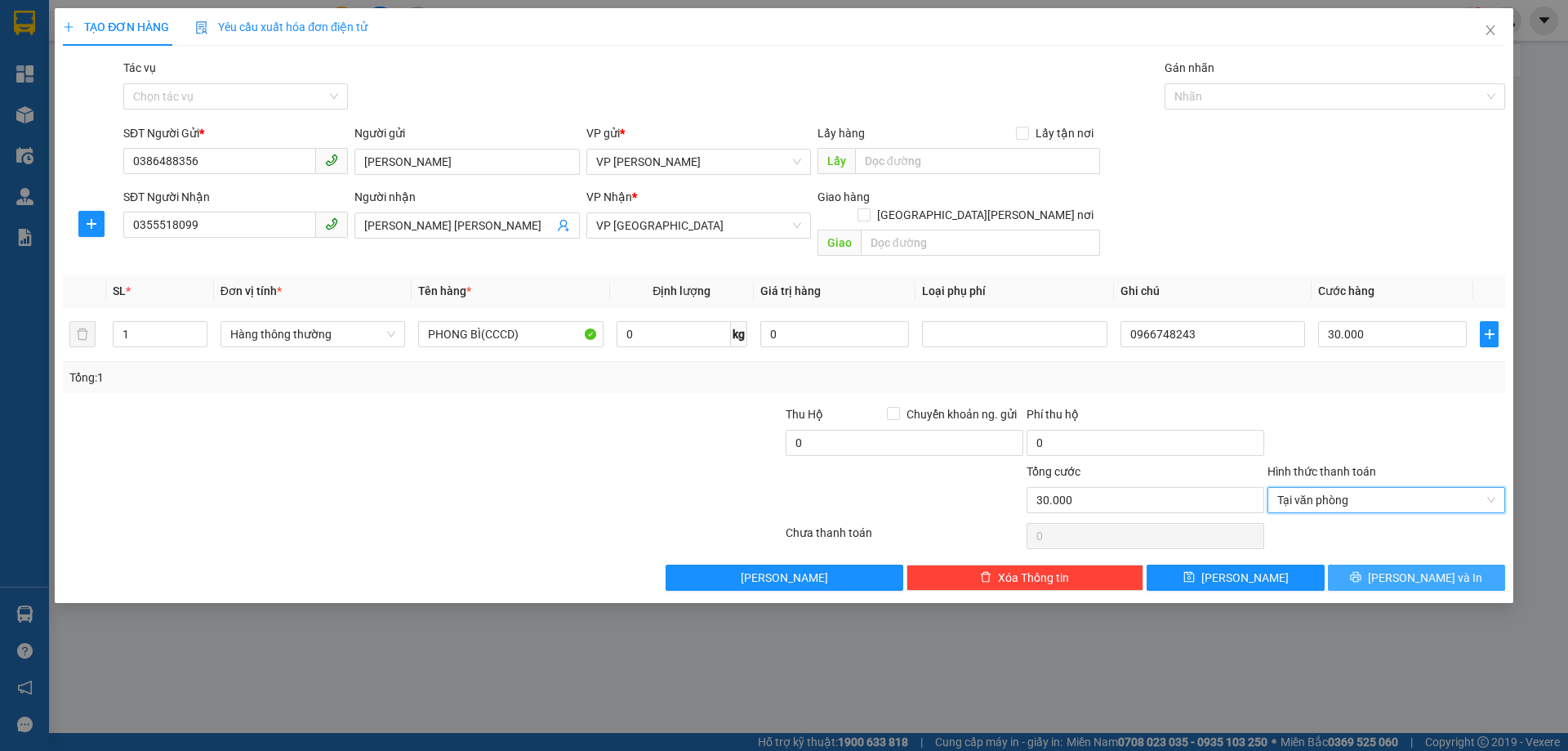
click at [1367, 565] on button "[PERSON_NAME] và In" at bounding box center [1416, 578] width 177 height 26
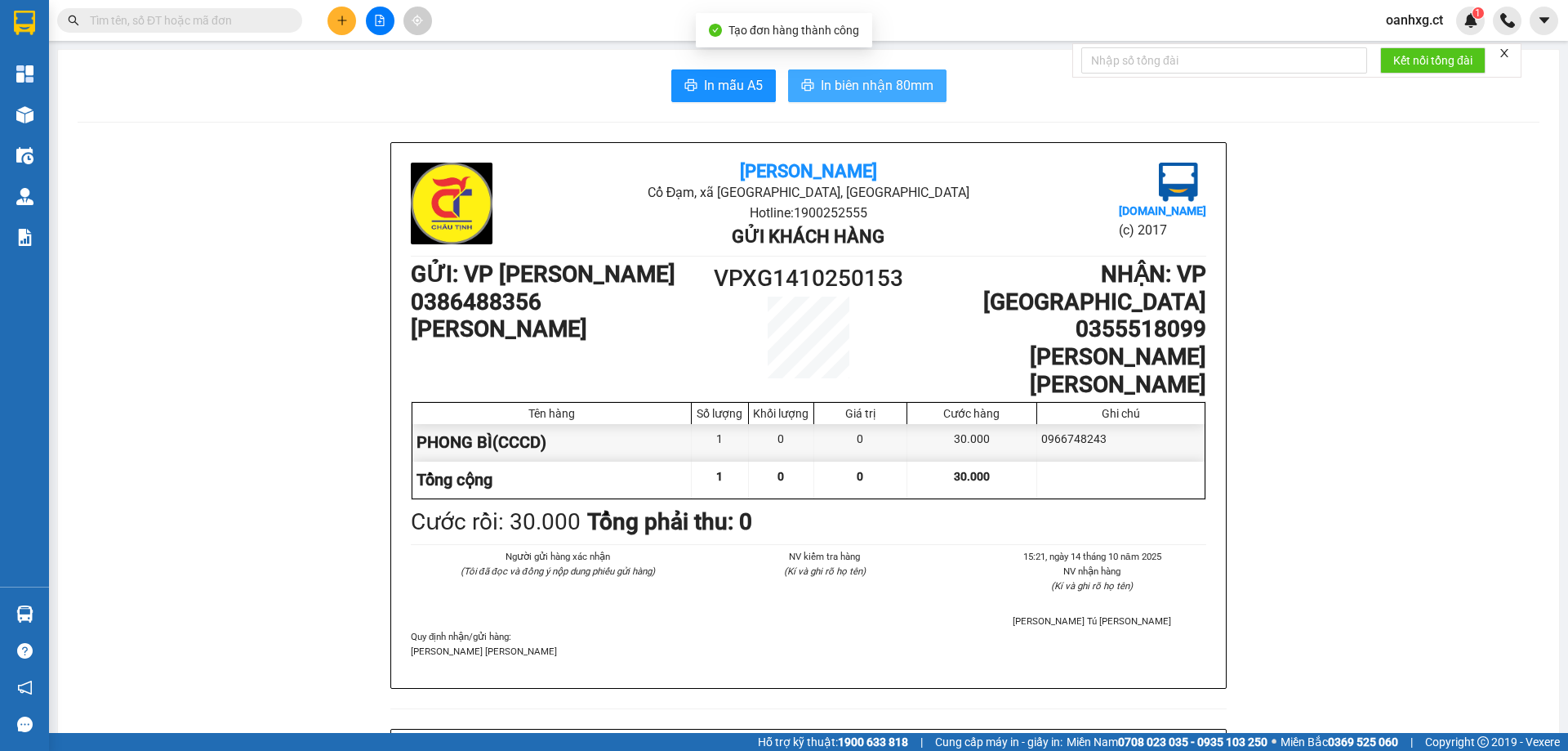
click at [822, 90] on span "In biên nhận 80mm" at bounding box center [877, 86] width 113 height 20
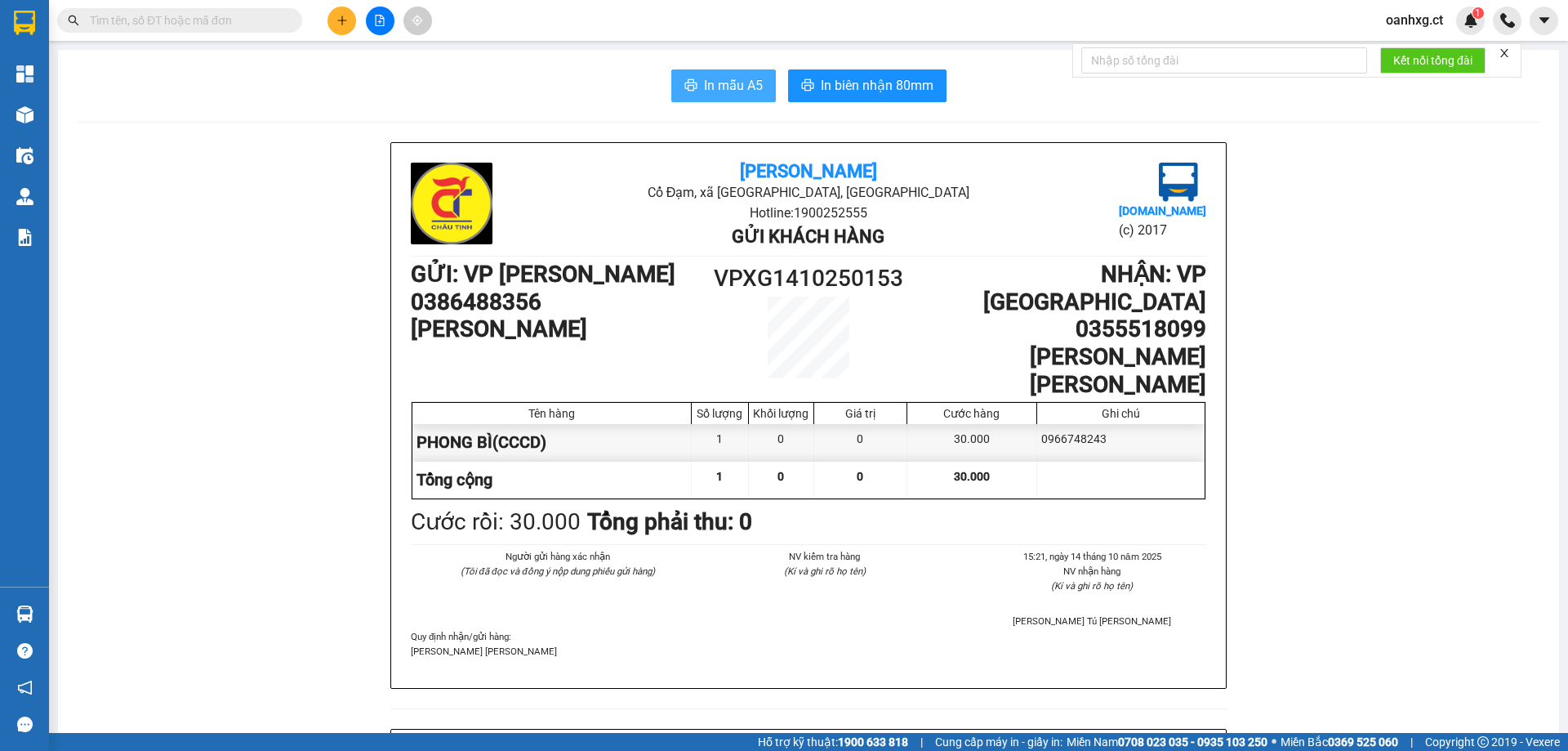
click at [732, 84] on span "In mẫu A5" at bounding box center [733, 86] width 59 height 20
drag, startPoint x: 922, startPoint y: 87, endPoint x: 925, endPoint y: 71, distance: 16.3
click at [920, 86] on span "In biên nhận 80mm" at bounding box center [877, 86] width 113 height 20
